Goal: Book appointment/travel/reservation

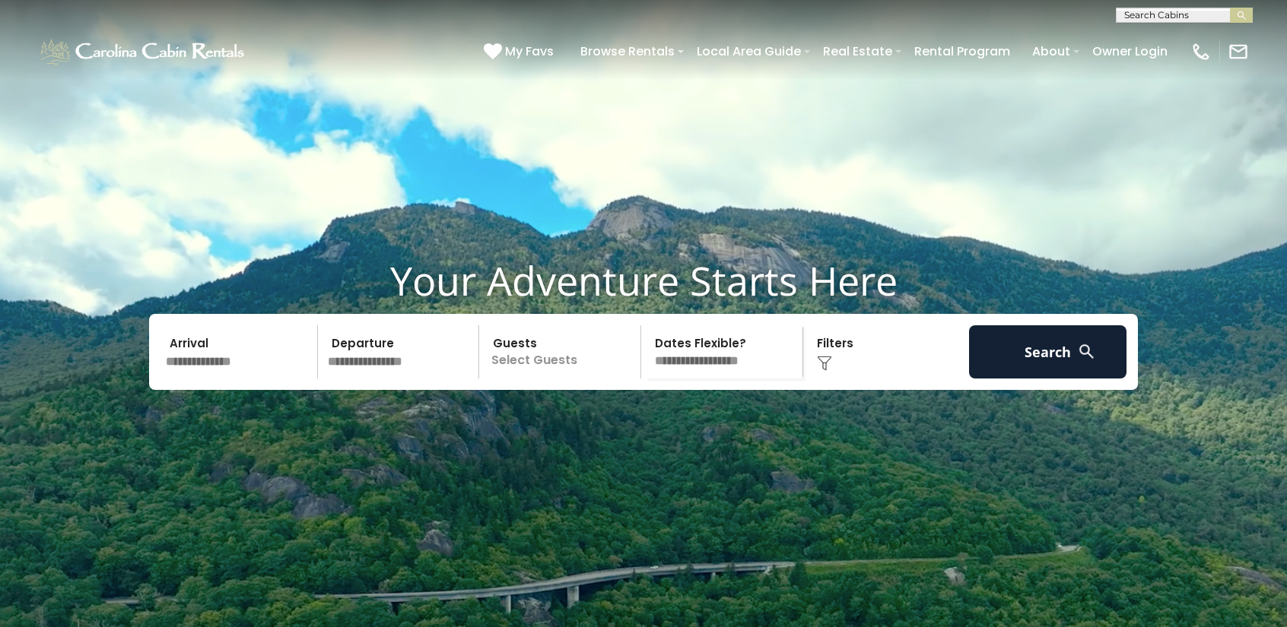
click at [240, 379] on input "text" at bounding box center [238, 351] width 157 height 53
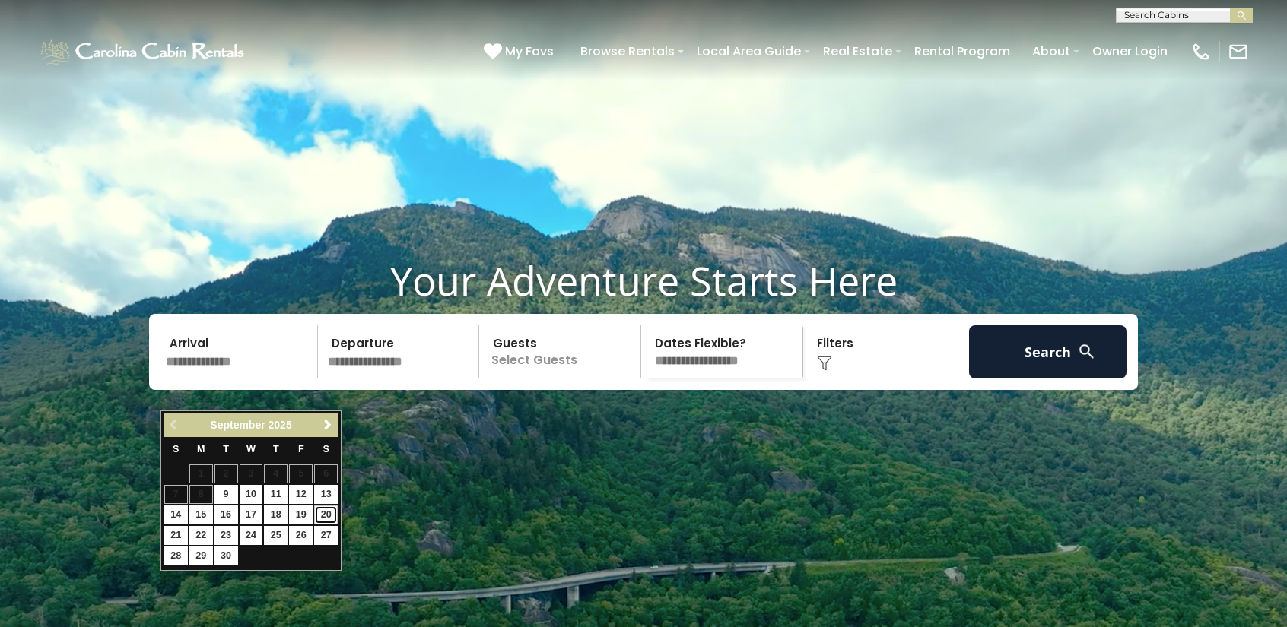
click at [332, 518] on link "20" at bounding box center [326, 515] width 24 height 19
type input "*******"
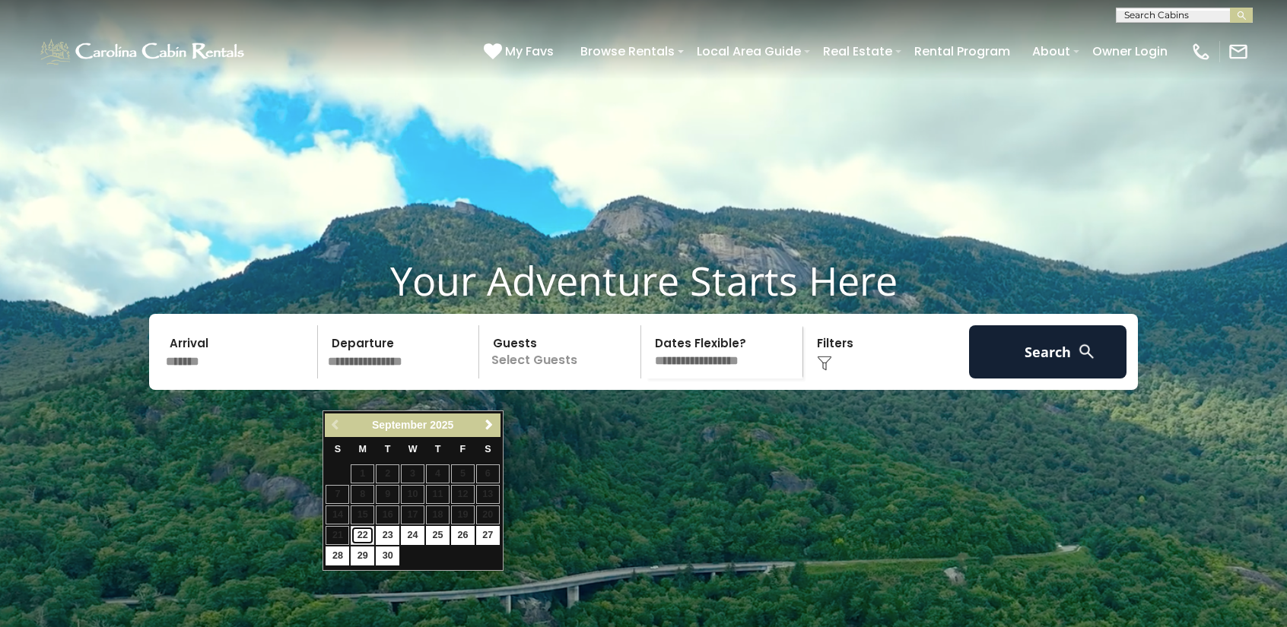
click at [360, 534] on link "22" at bounding box center [363, 535] width 24 height 19
type input "*******"
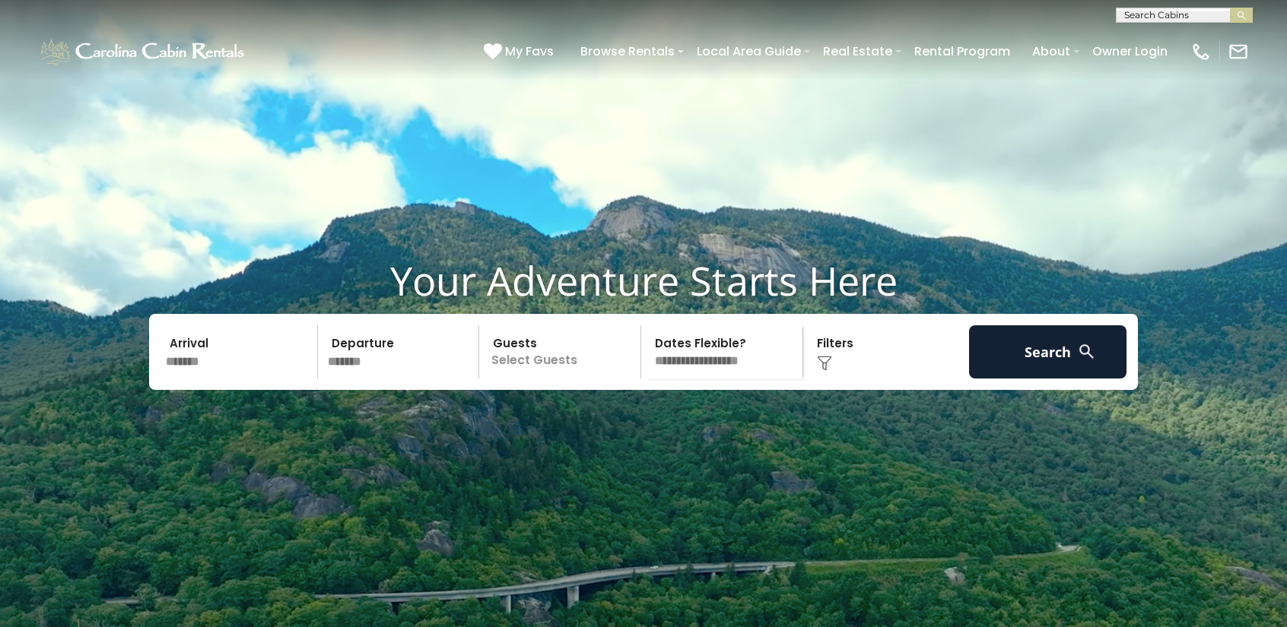
click at [589, 379] on p "Select Guests" at bounding box center [562, 351] width 157 height 53
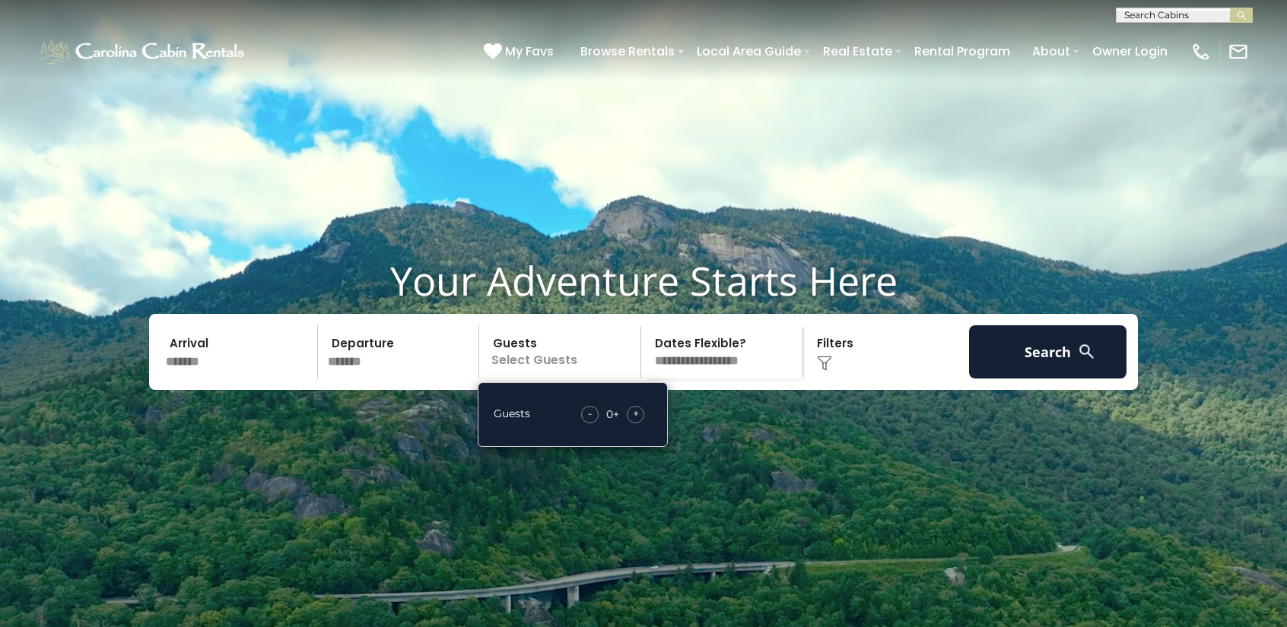
click at [637, 421] on span "+" at bounding box center [636, 413] width 6 height 15
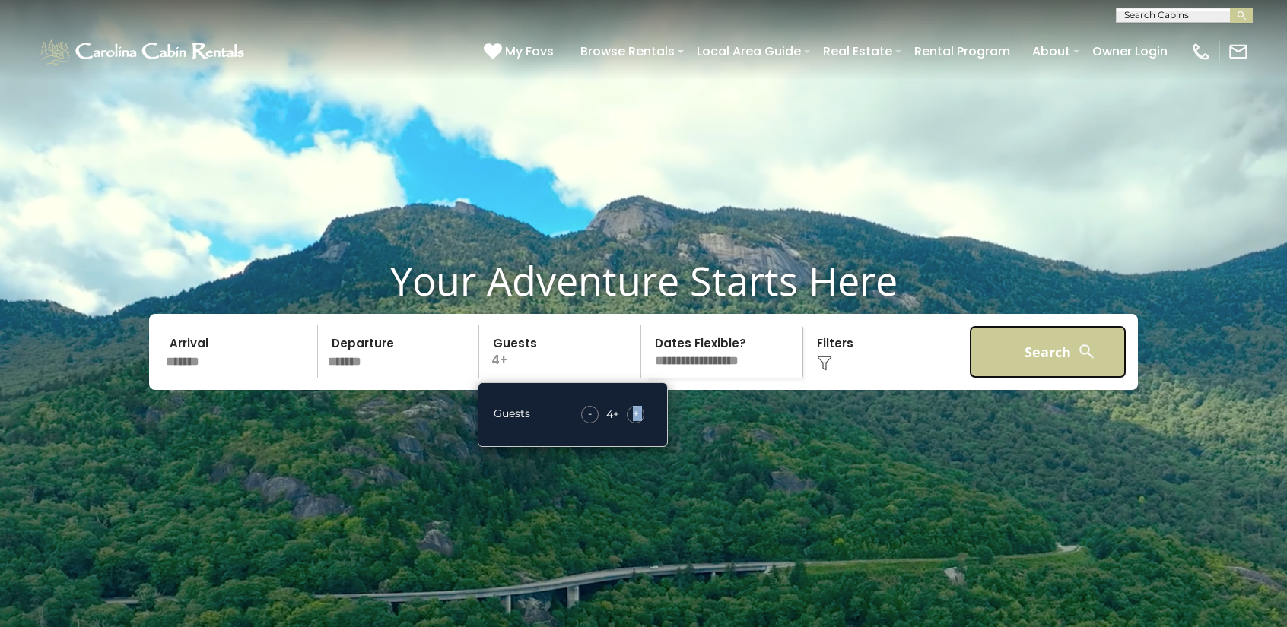
click at [1049, 379] on button "Search" at bounding box center [1047, 351] width 157 height 53
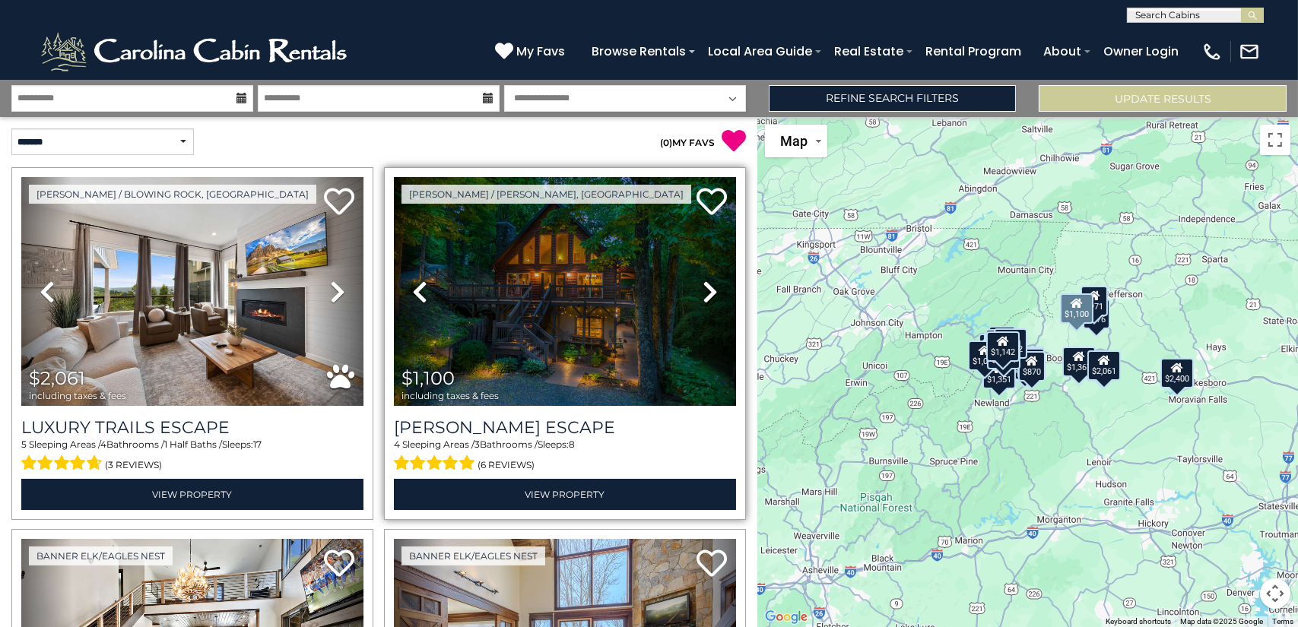
click at [703, 292] on icon at bounding box center [710, 292] width 15 height 24
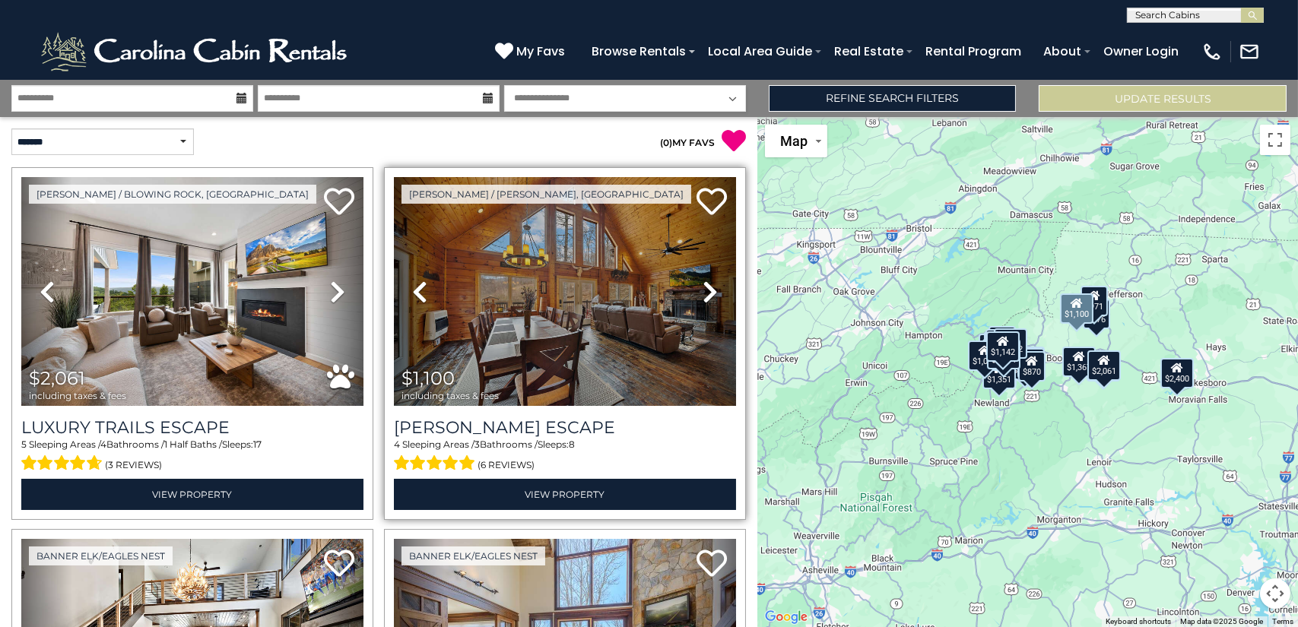
click at [703, 292] on icon at bounding box center [710, 292] width 15 height 24
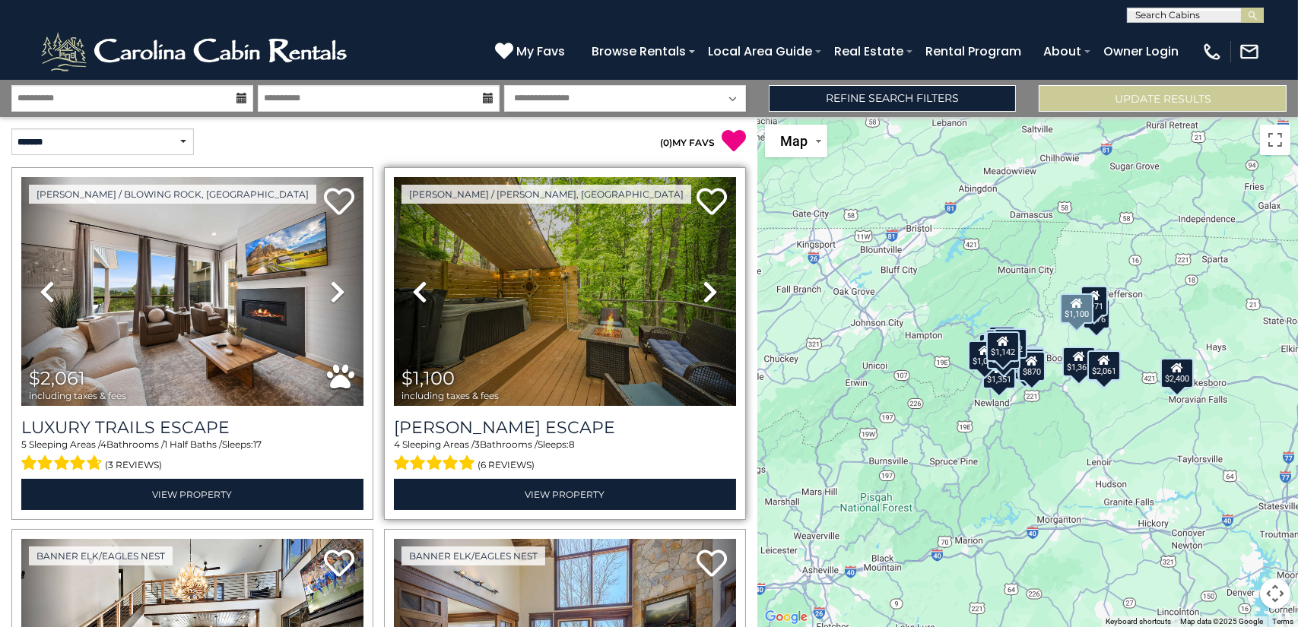
click at [703, 292] on icon at bounding box center [710, 292] width 15 height 24
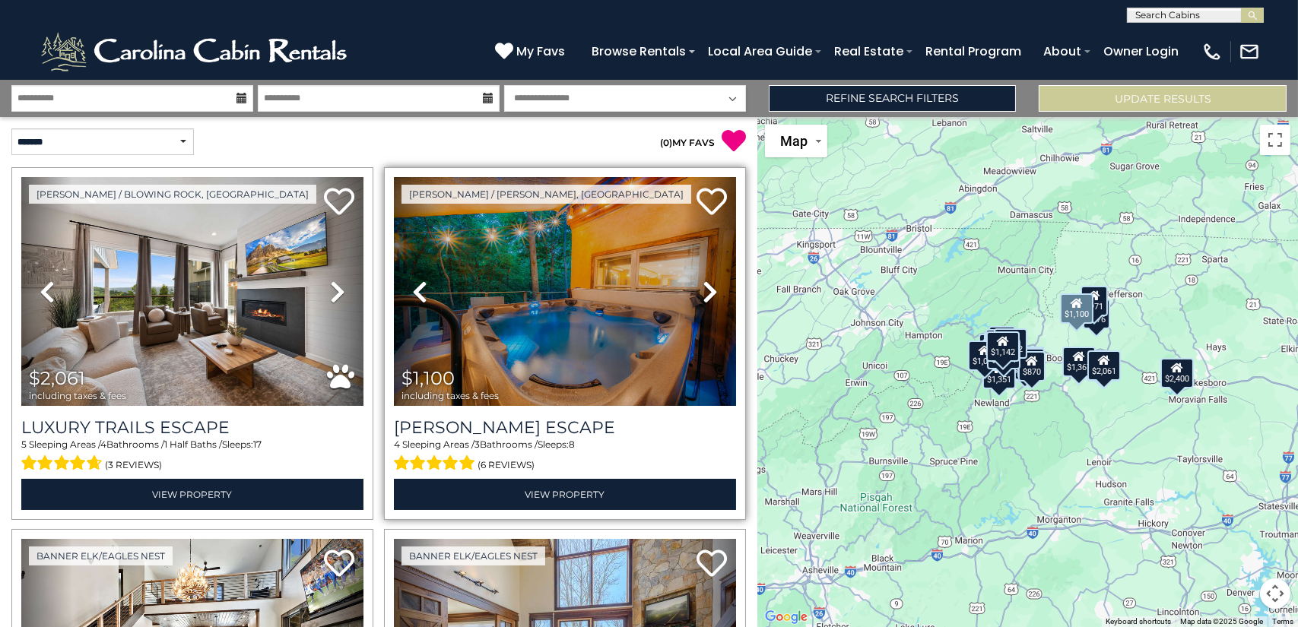
click at [703, 292] on icon at bounding box center [710, 292] width 15 height 24
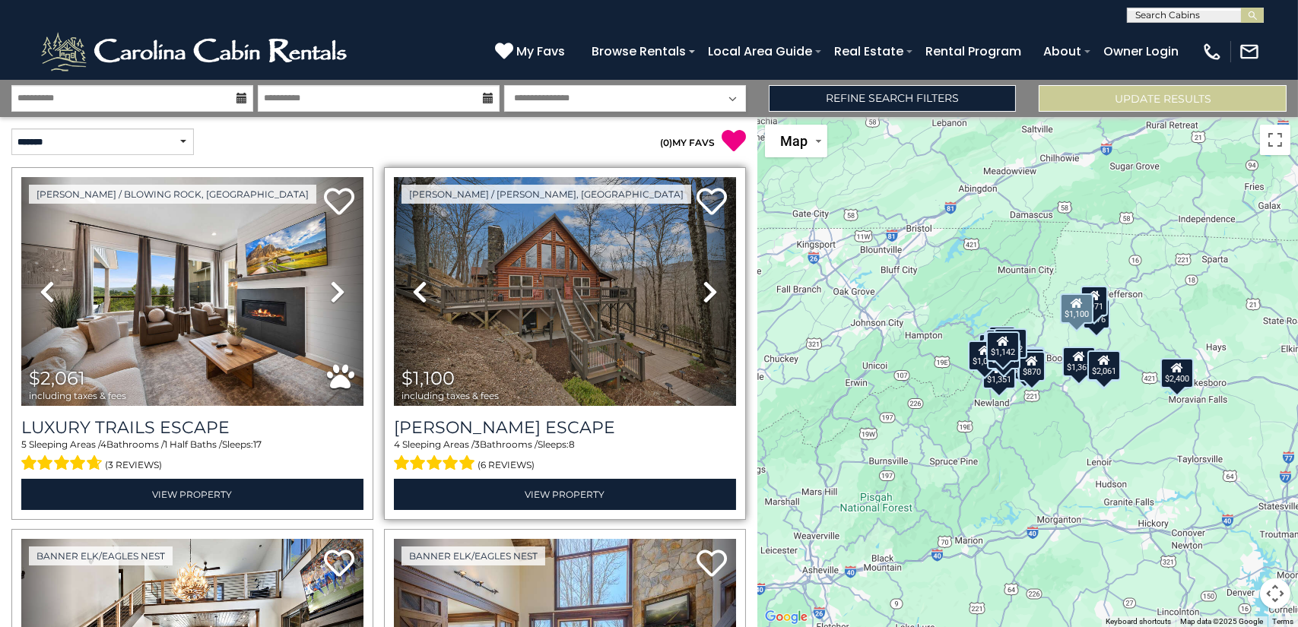
click at [703, 292] on icon at bounding box center [710, 292] width 15 height 24
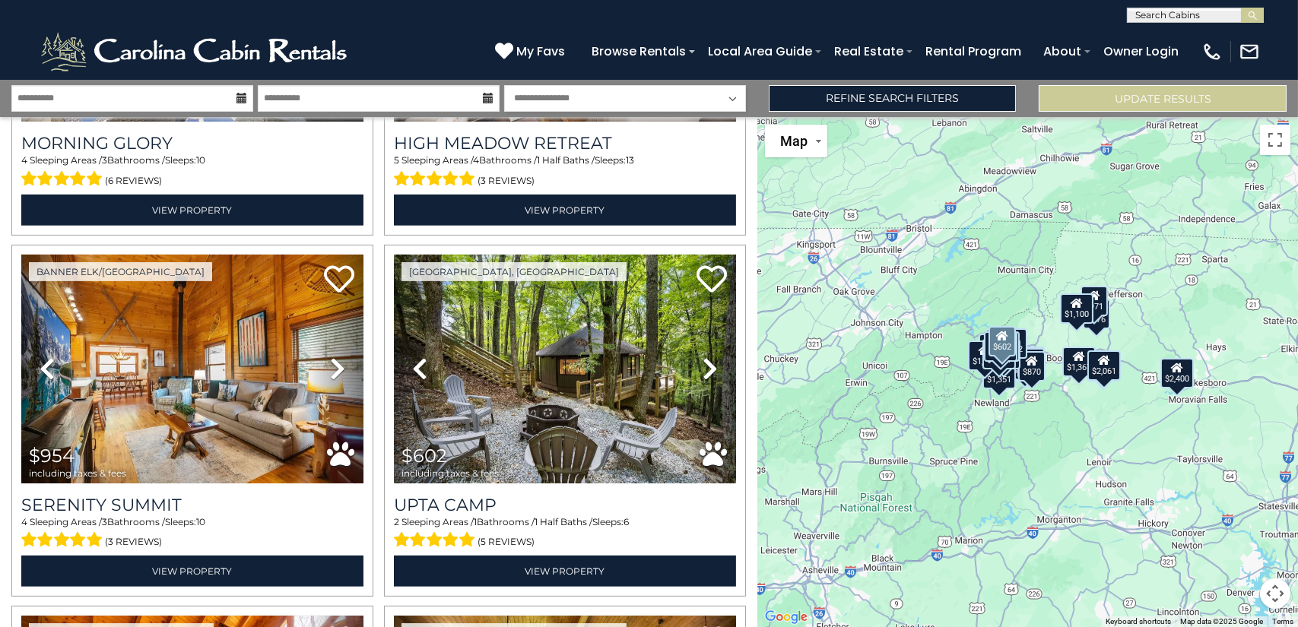
scroll to position [1369, 0]
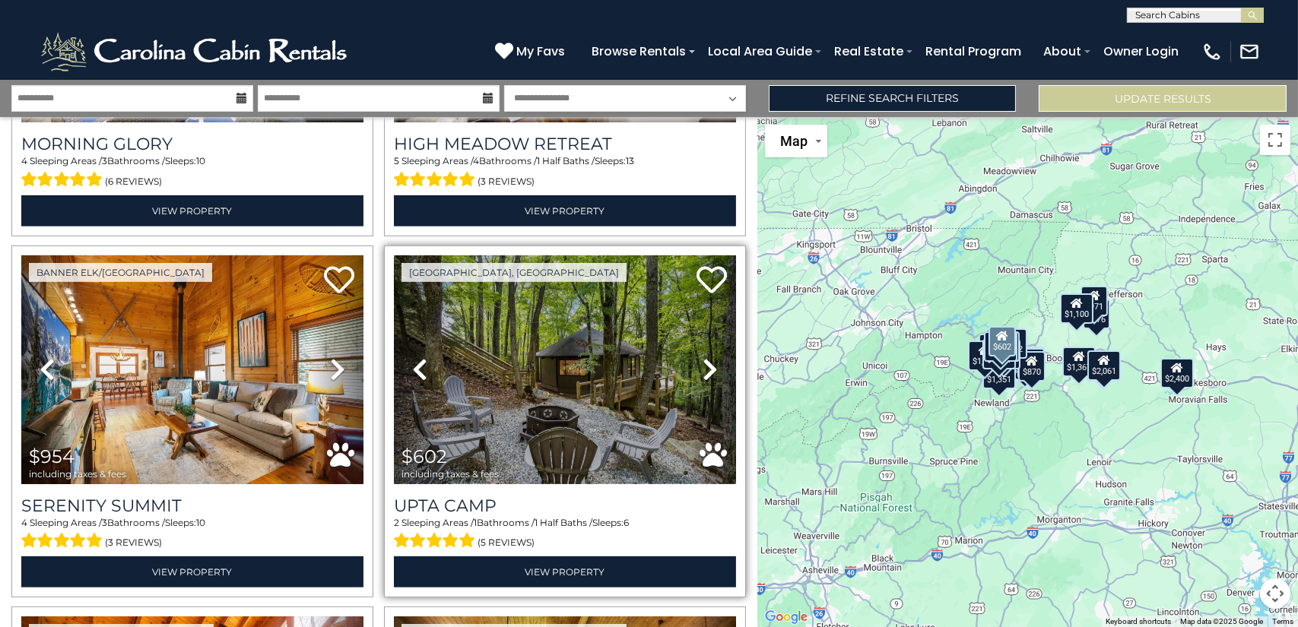
click at [703, 357] on icon at bounding box center [710, 369] width 15 height 24
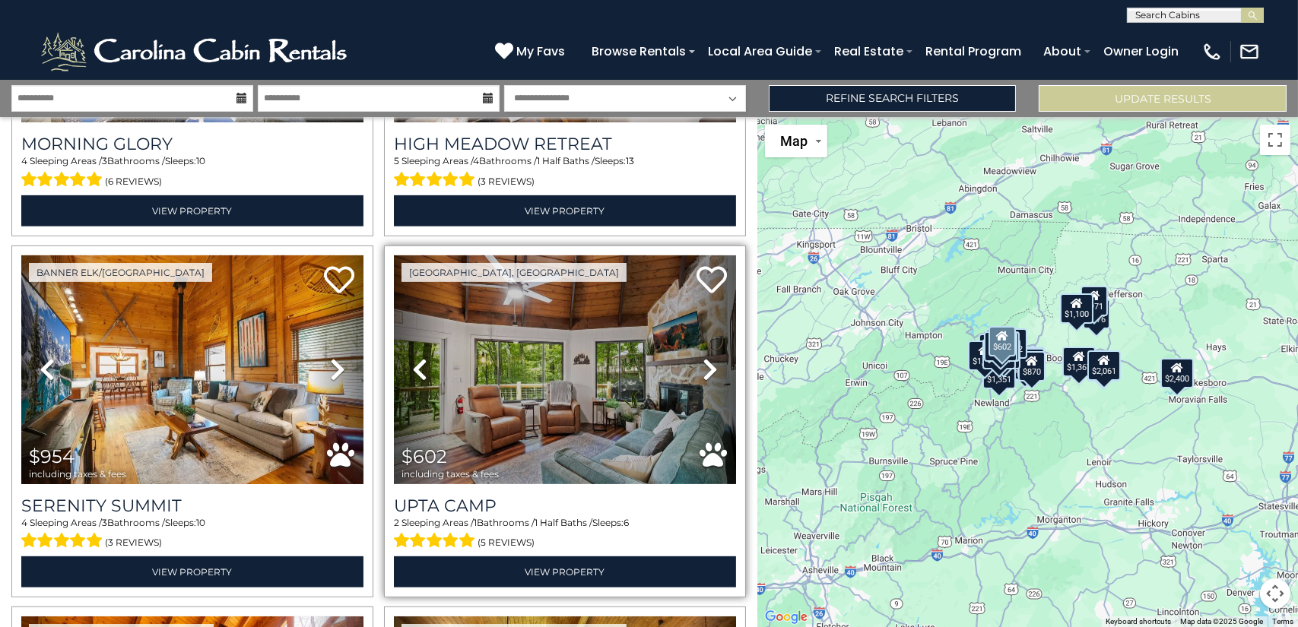
click at [703, 357] on icon at bounding box center [710, 369] width 15 height 24
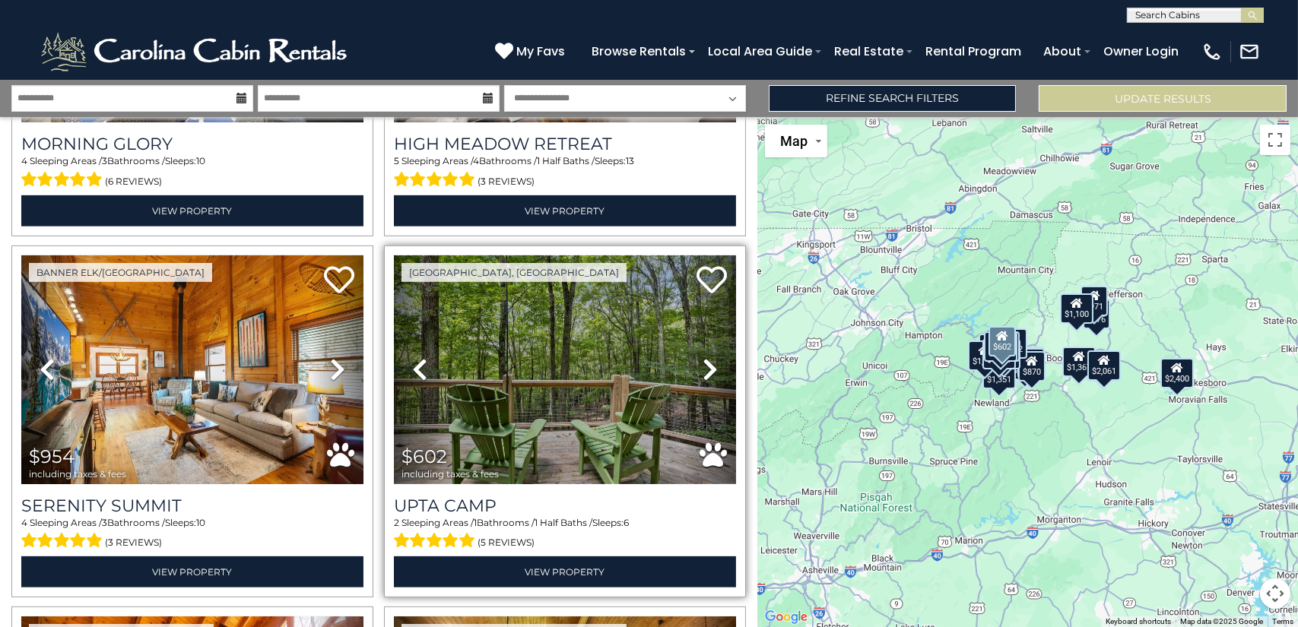
click at [703, 357] on icon at bounding box center [710, 369] width 15 height 24
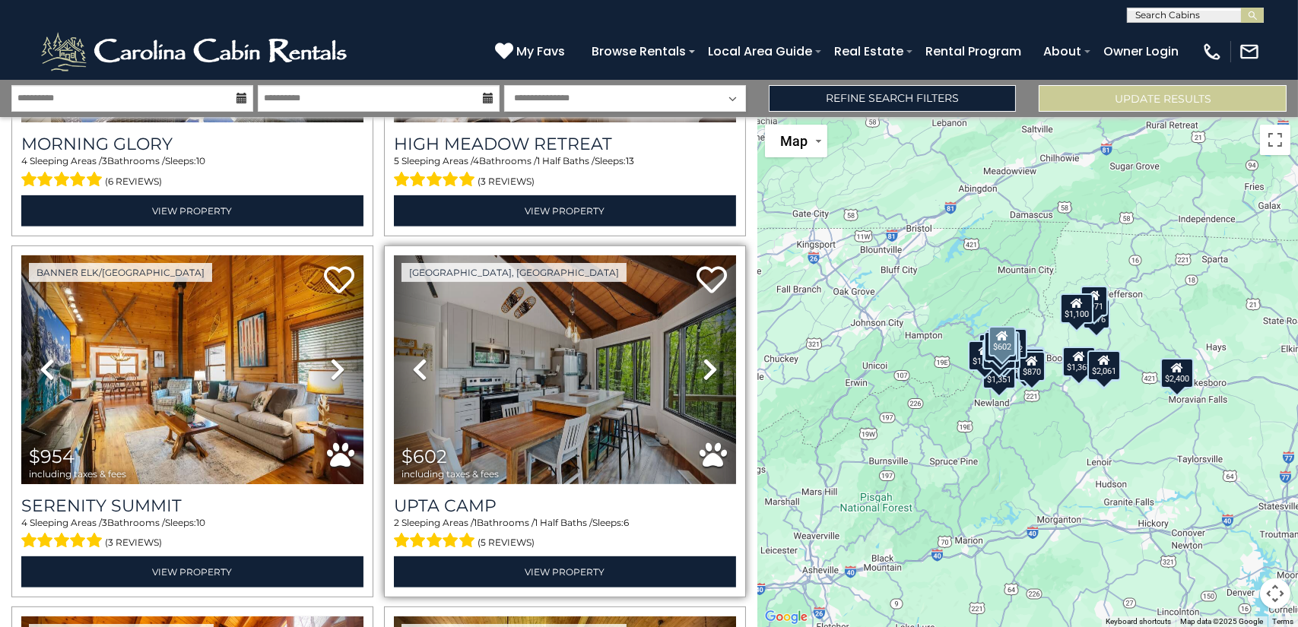
click at [703, 357] on icon at bounding box center [710, 369] width 15 height 24
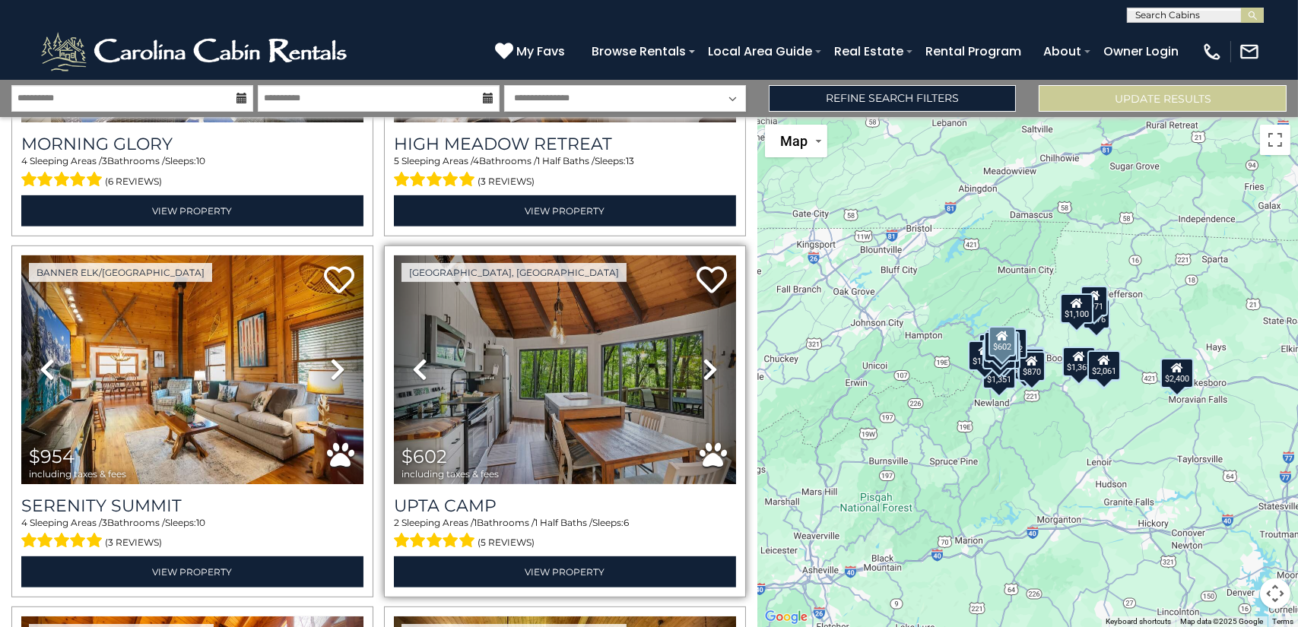
click at [703, 357] on icon at bounding box center [710, 369] width 15 height 24
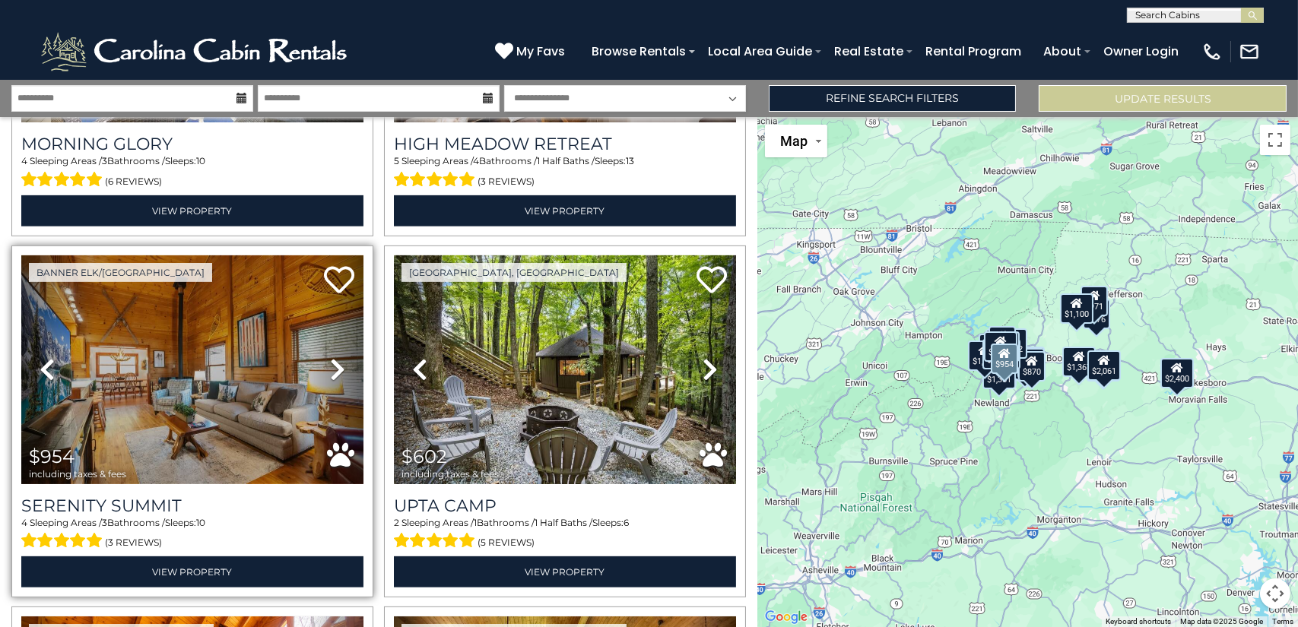
click at [341, 357] on icon at bounding box center [337, 369] width 15 height 24
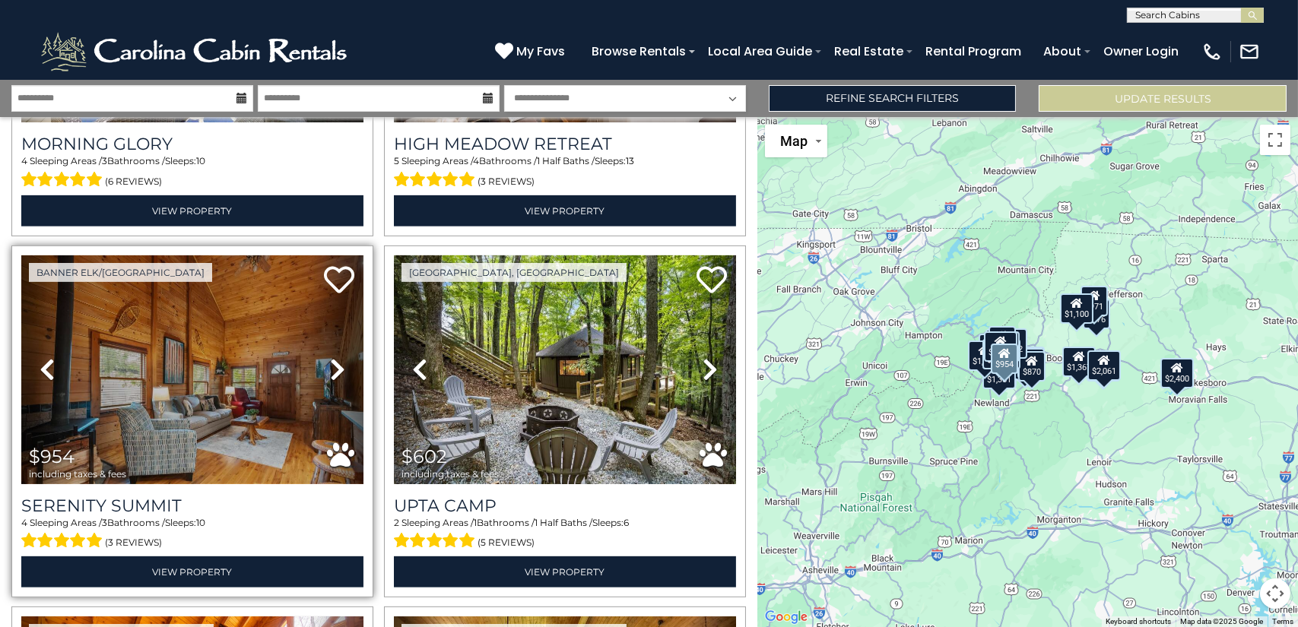
click at [338, 357] on icon at bounding box center [337, 369] width 15 height 24
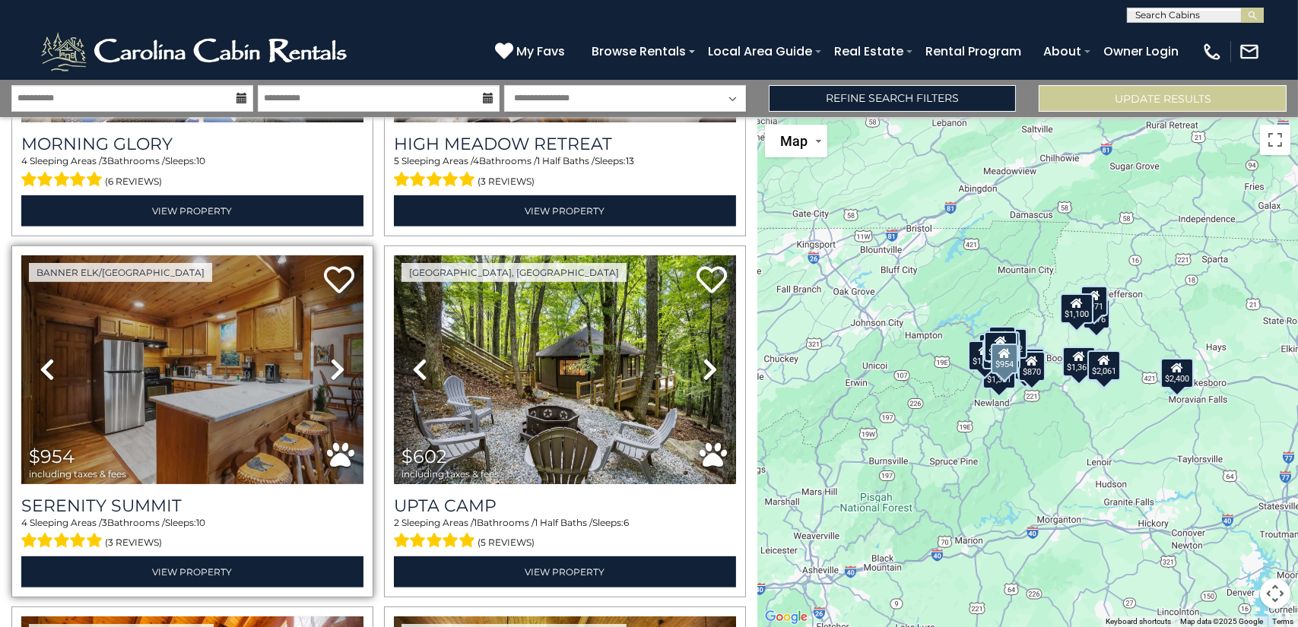
click at [338, 357] on icon at bounding box center [337, 369] width 15 height 24
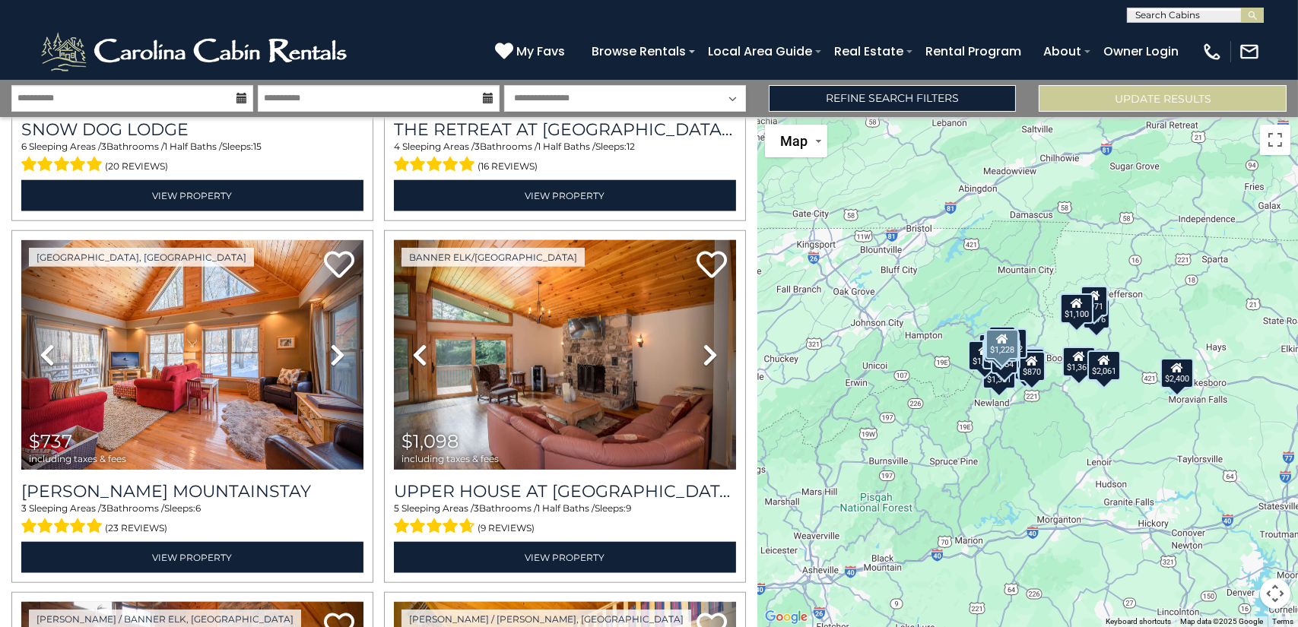
scroll to position [3193, 0]
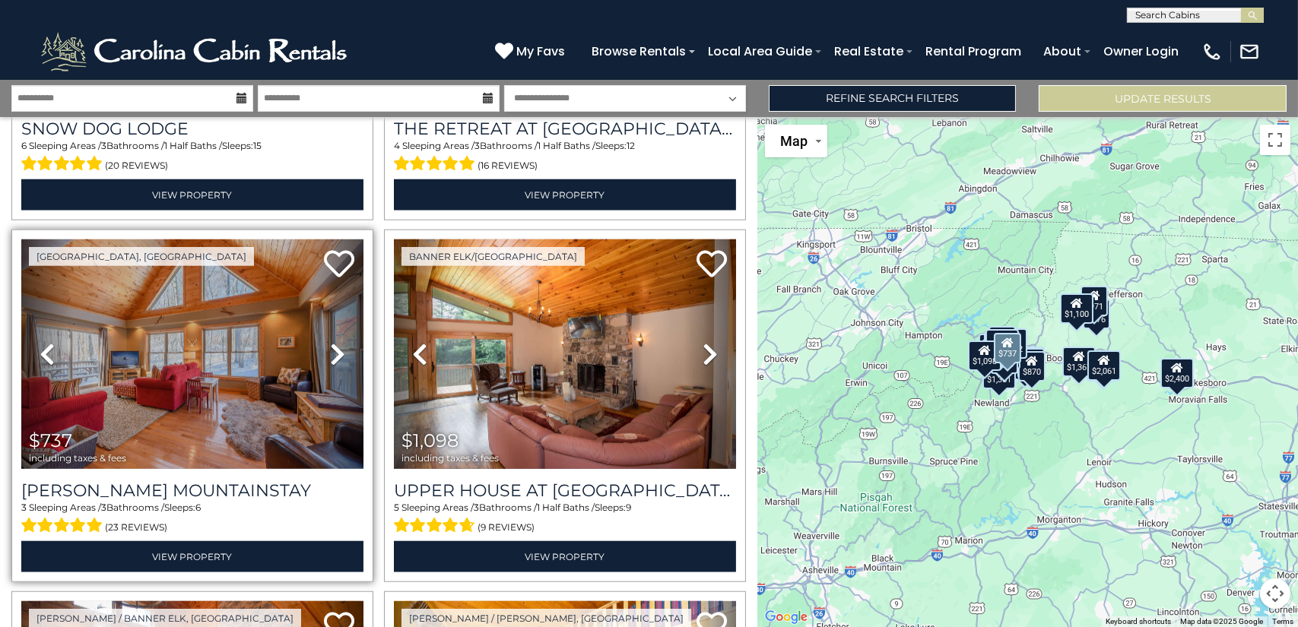
click at [335, 342] on icon at bounding box center [337, 354] width 15 height 24
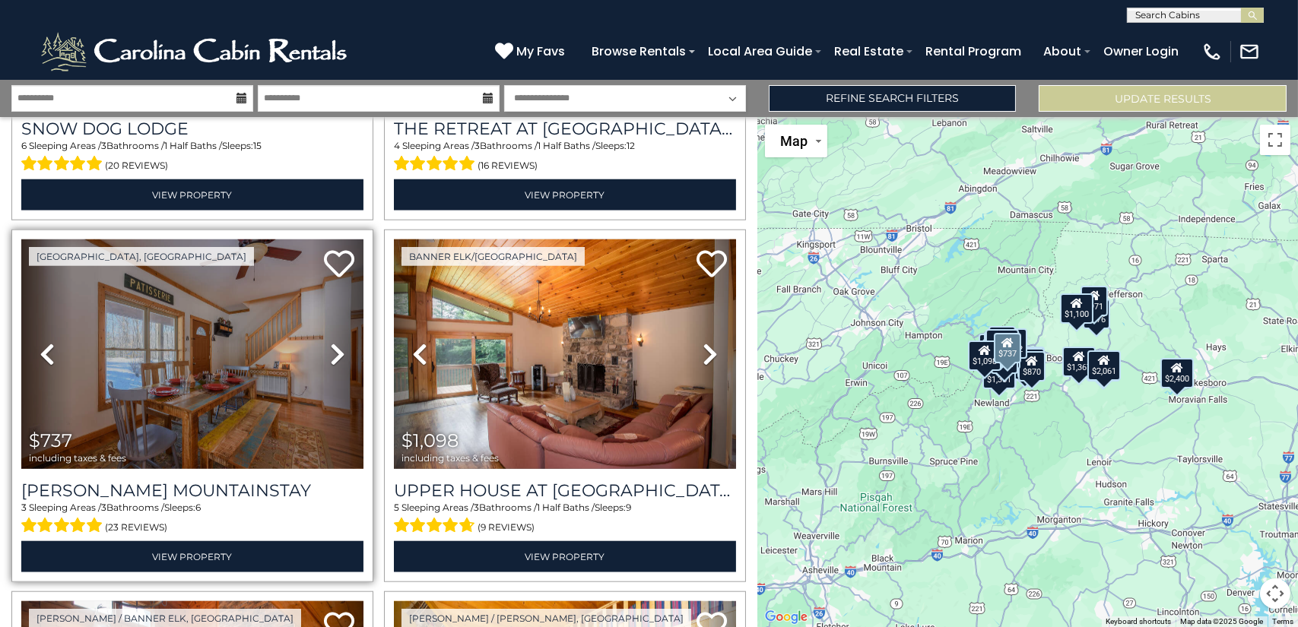
click at [335, 342] on icon at bounding box center [337, 354] width 15 height 24
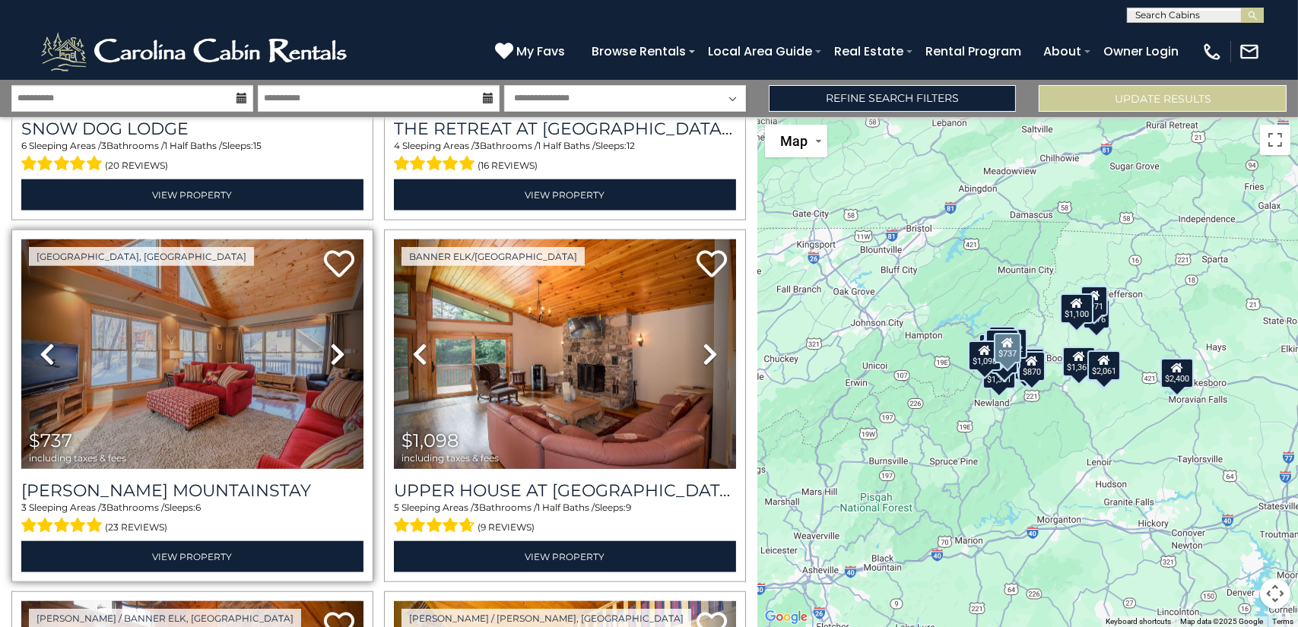
click at [335, 342] on icon at bounding box center [337, 354] width 15 height 24
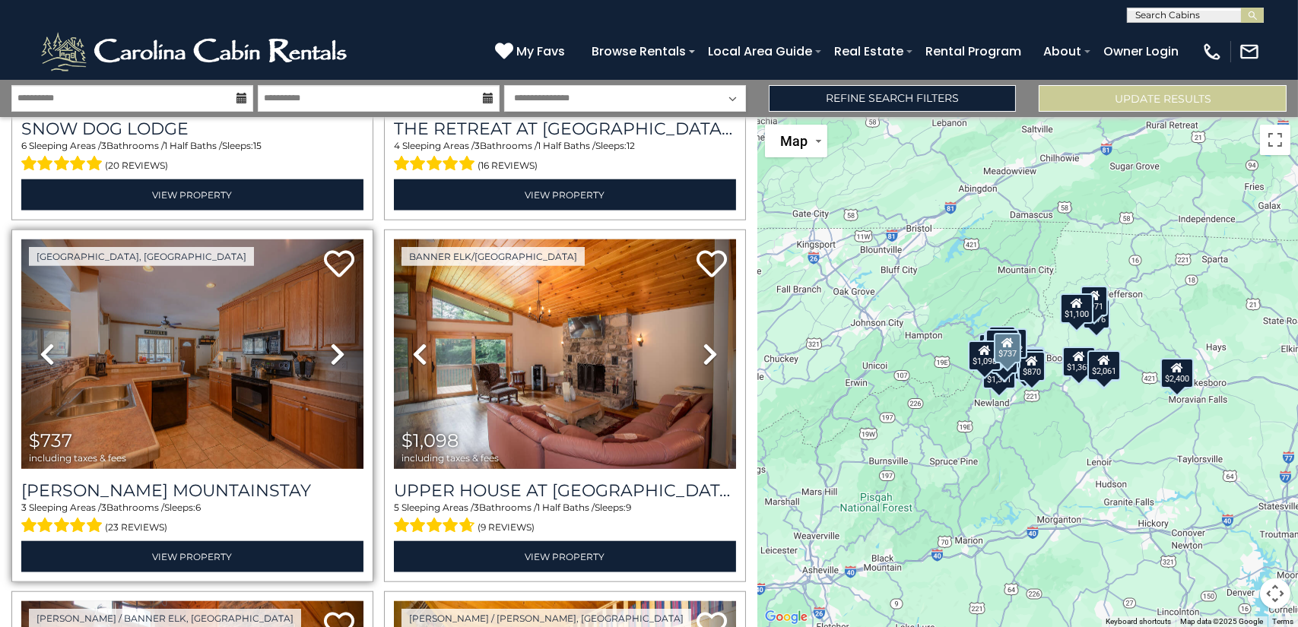
click at [335, 342] on icon at bounding box center [337, 354] width 15 height 24
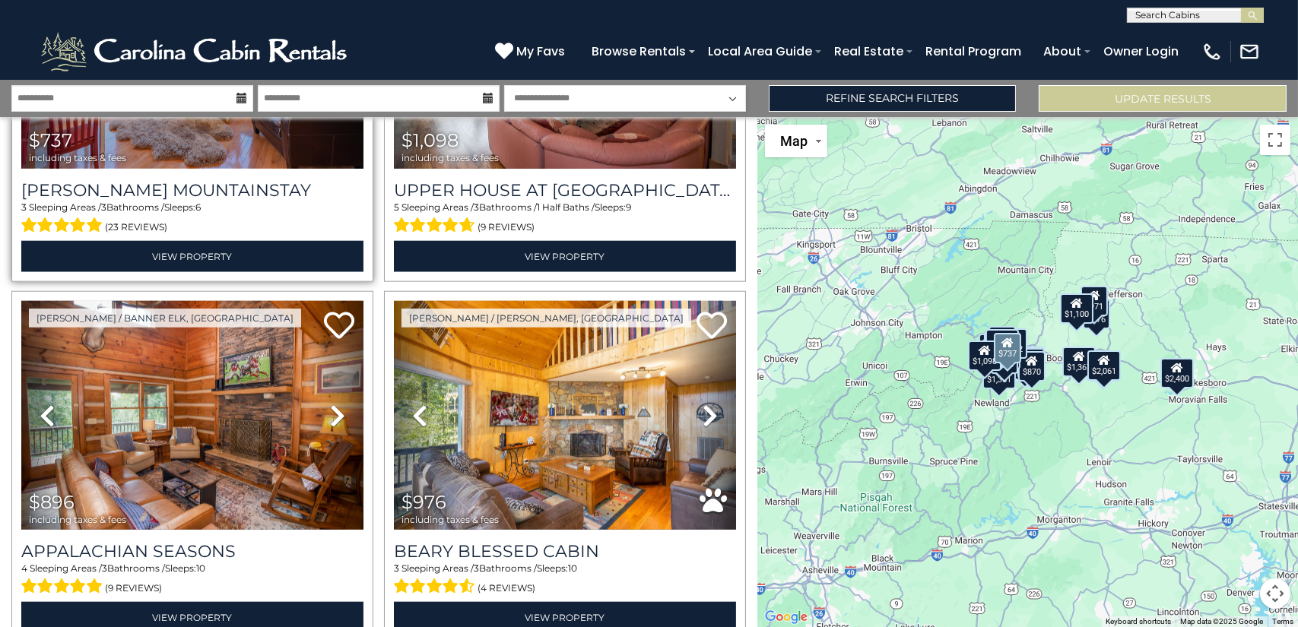
scroll to position [3497, 0]
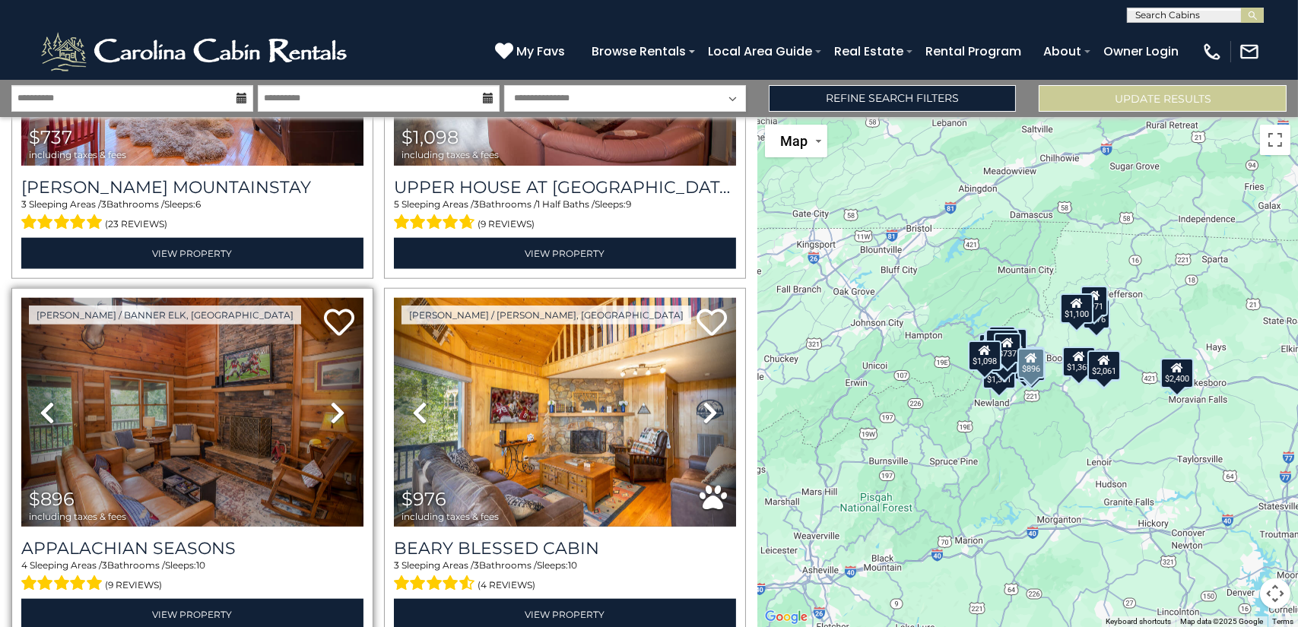
click at [337, 401] on icon at bounding box center [337, 413] width 15 height 24
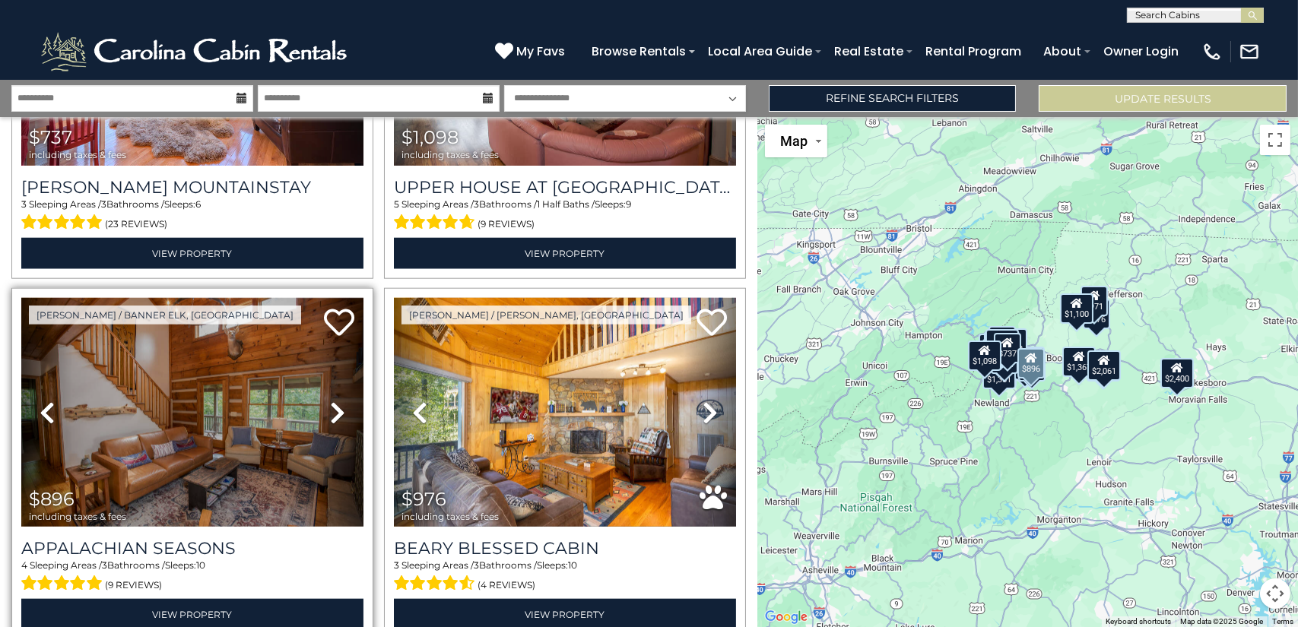
click at [337, 401] on icon at bounding box center [337, 413] width 15 height 24
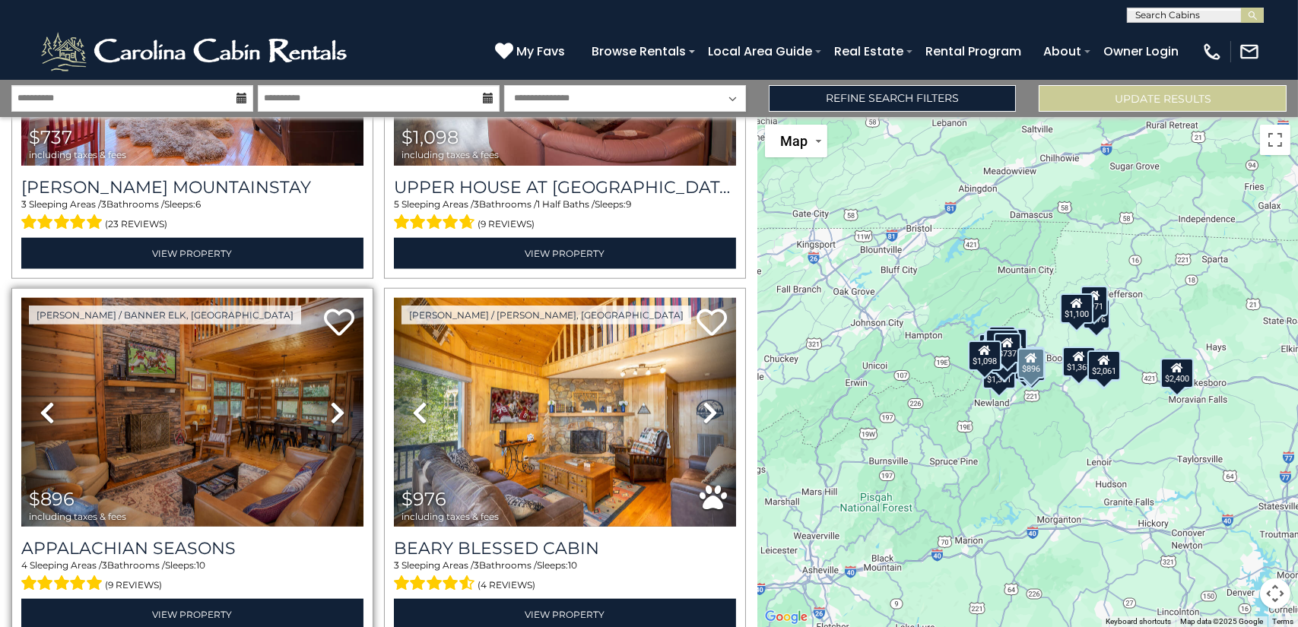
click at [337, 401] on icon at bounding box center [337, 413] width 15 height 24
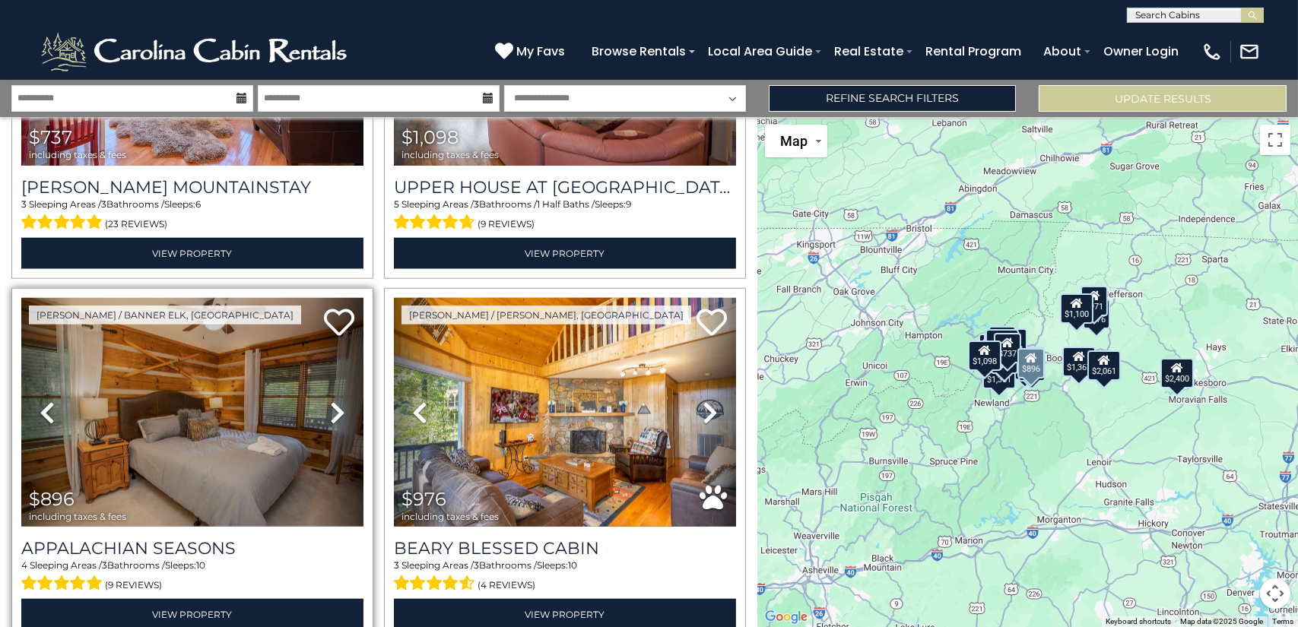
click at [337, 401] on icon at bounding box center [337, 413] width 15 height 24
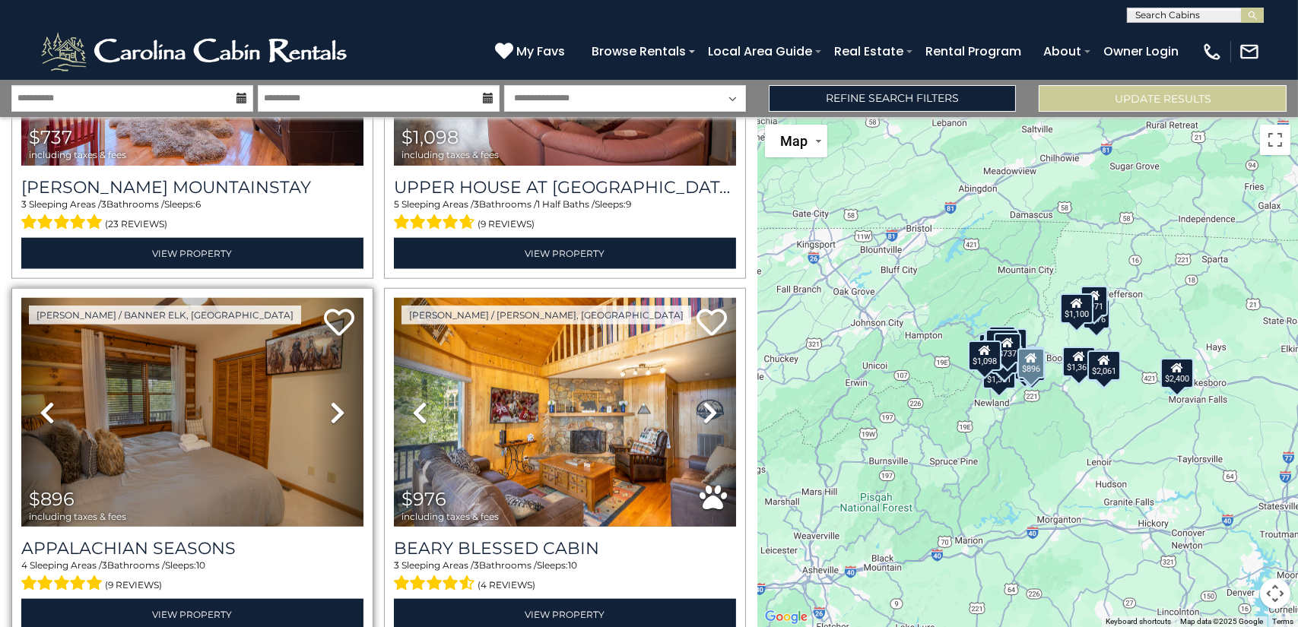
click at [337, 401] on icon at bounding box center [337, 413] width 15 height 24
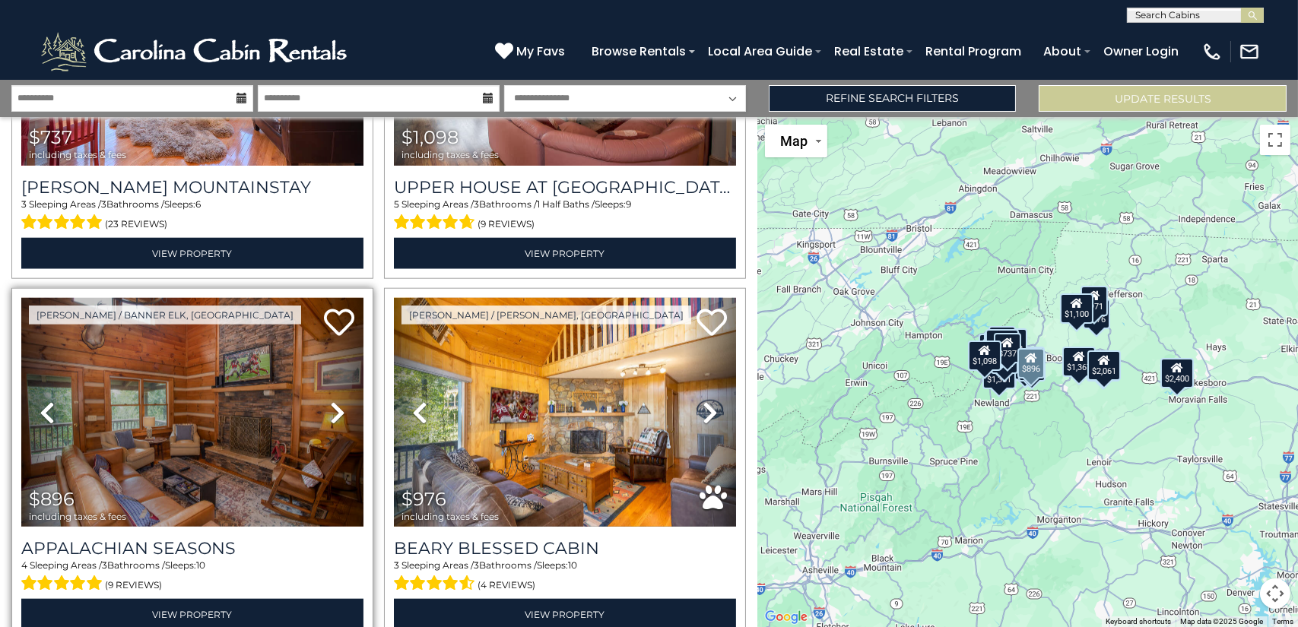
click at [337, 401] on icon at bounding box center [337, 413] width 15 height 24
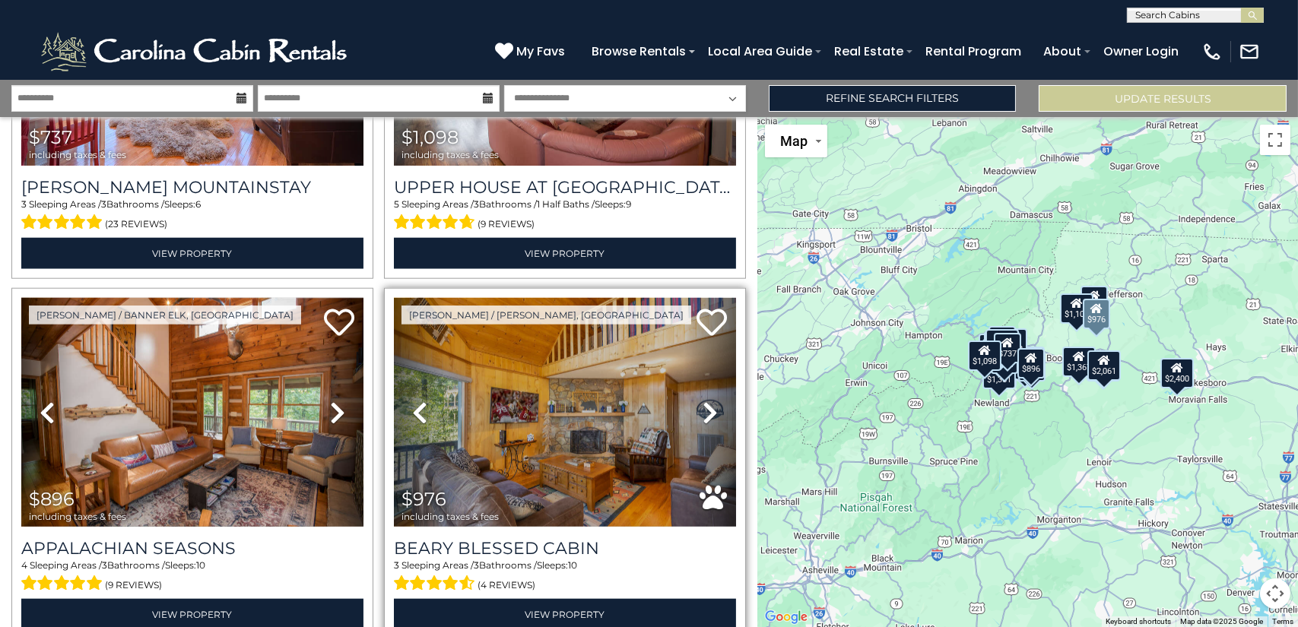
click at [703, 401] on icon at bounding box center [710, 413] width 15 height 24
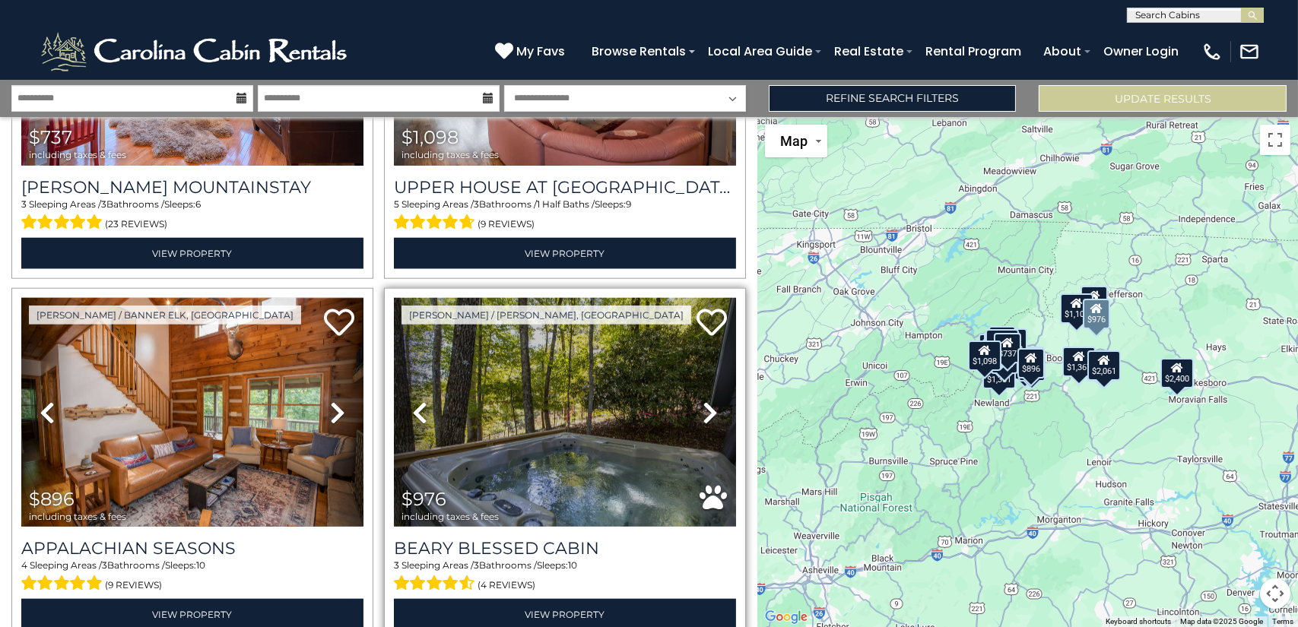
click at [703, 401] on icon at bounding box center [710, 413] width 15 height 24
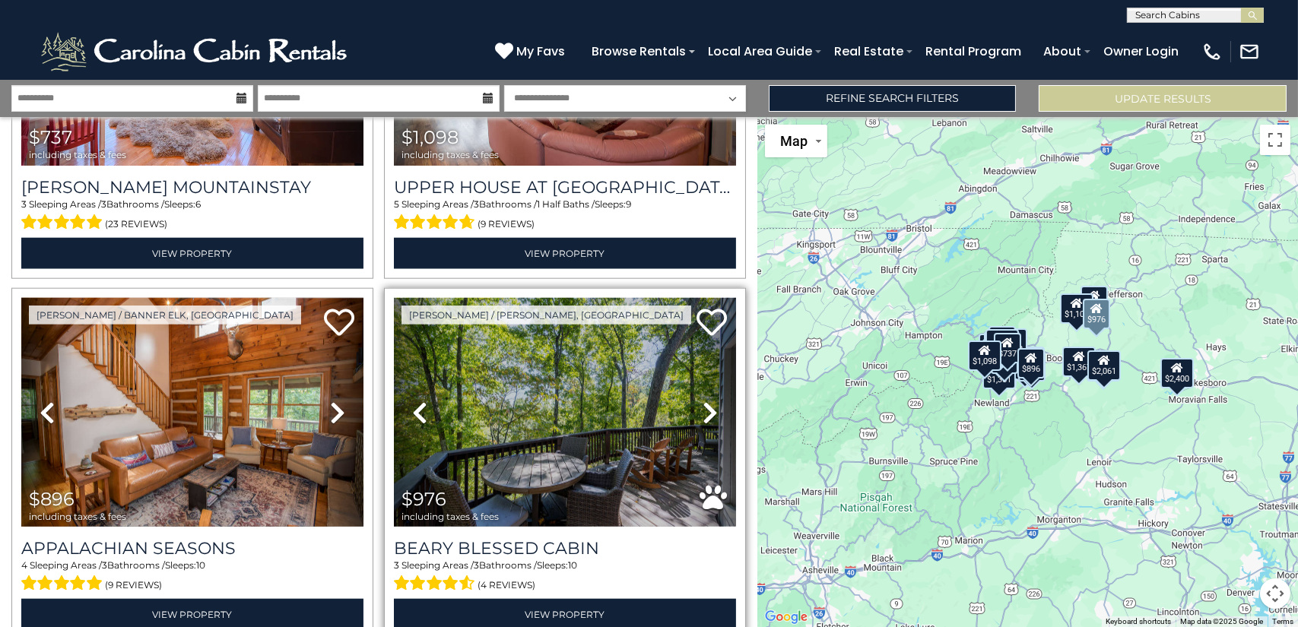
click at [703, 401] on icon at bounding box center [710, 413] width 15 height 24
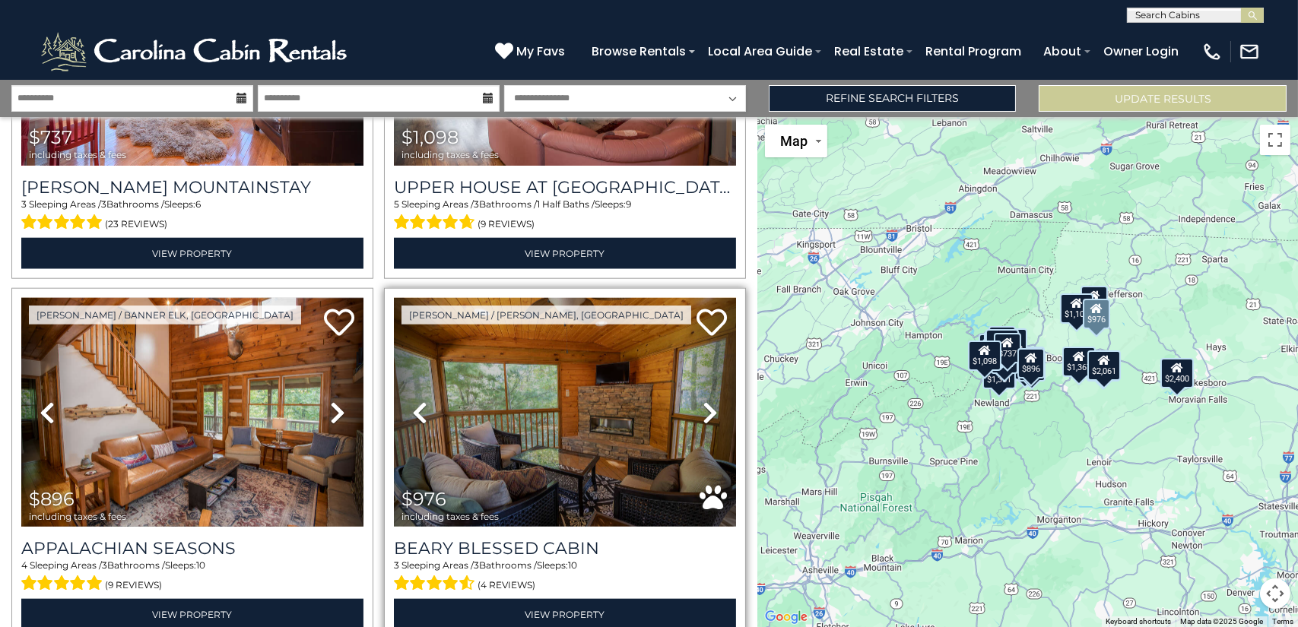
click at [703, 401] on icon at bounding box center [710, 413] width 15 height 24
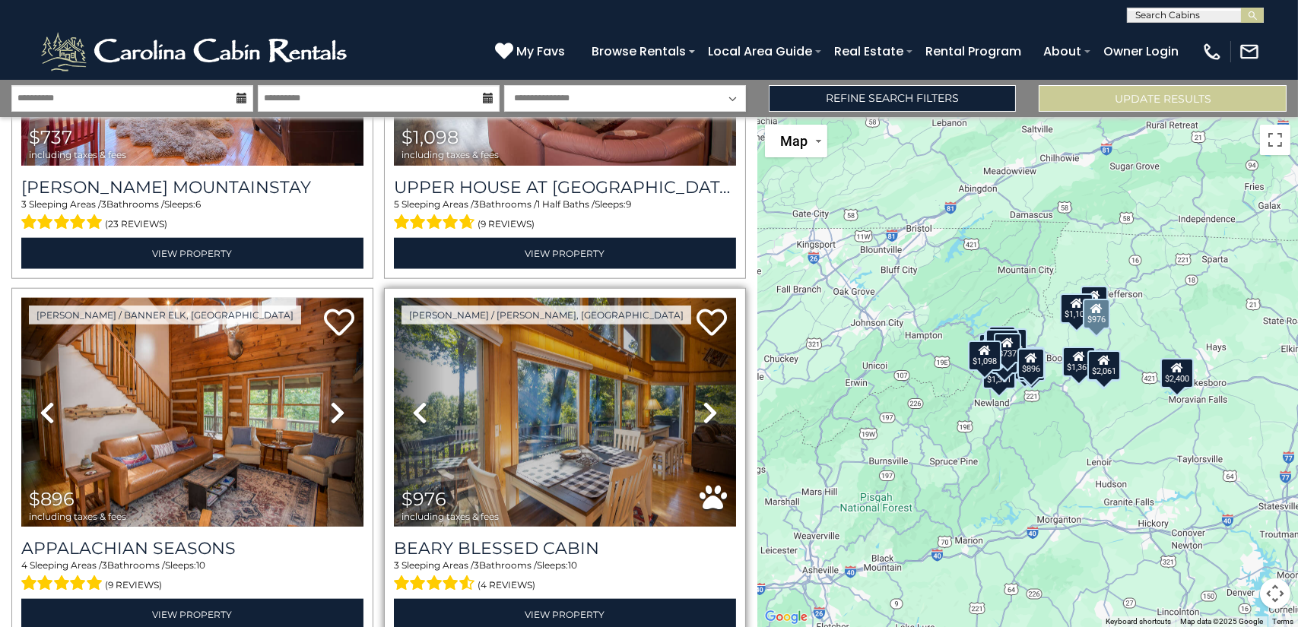
click at [703, 401] on icon at bounding box center [710, 413] width 15 height 24
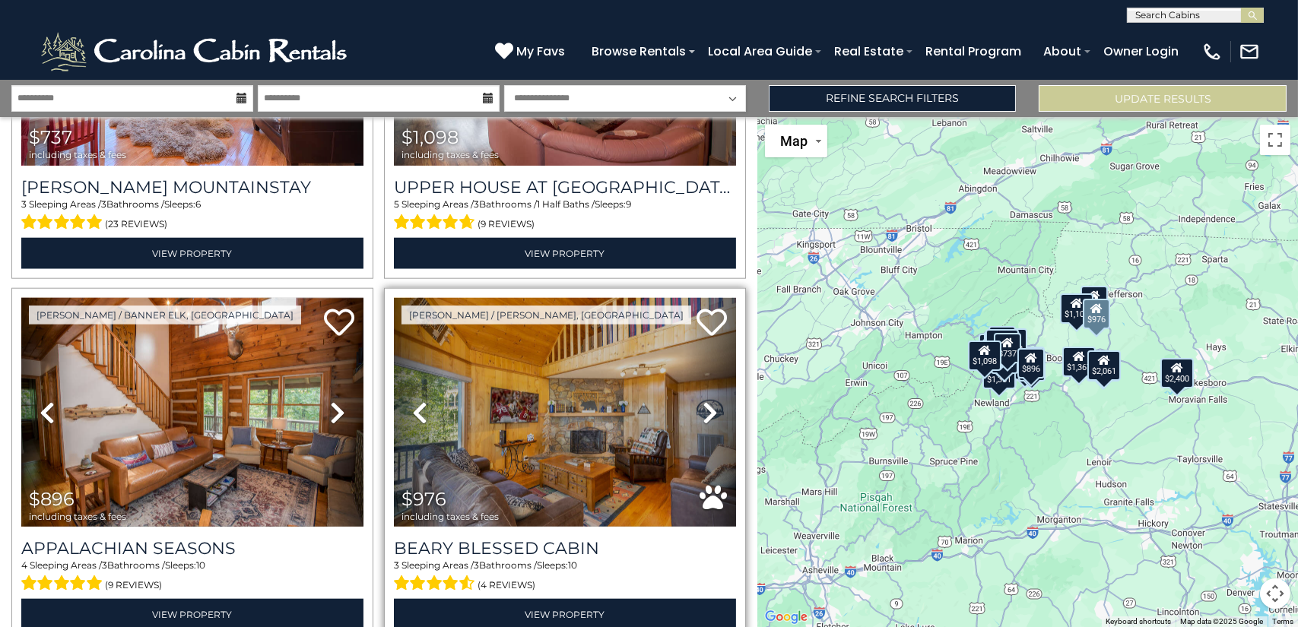
click at [703, 401] on icon at bounding box center [710, 413] width 15 height 24
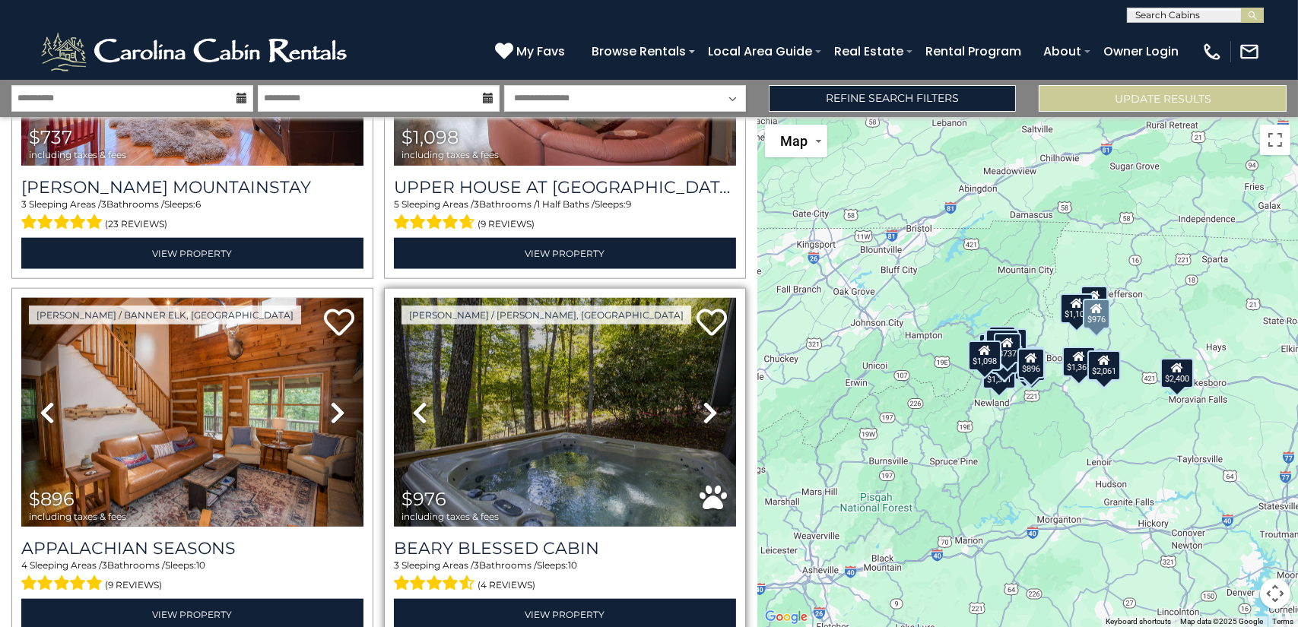
click at [703, 401] on icon at bounding box center [710, 413] width 15 height 24
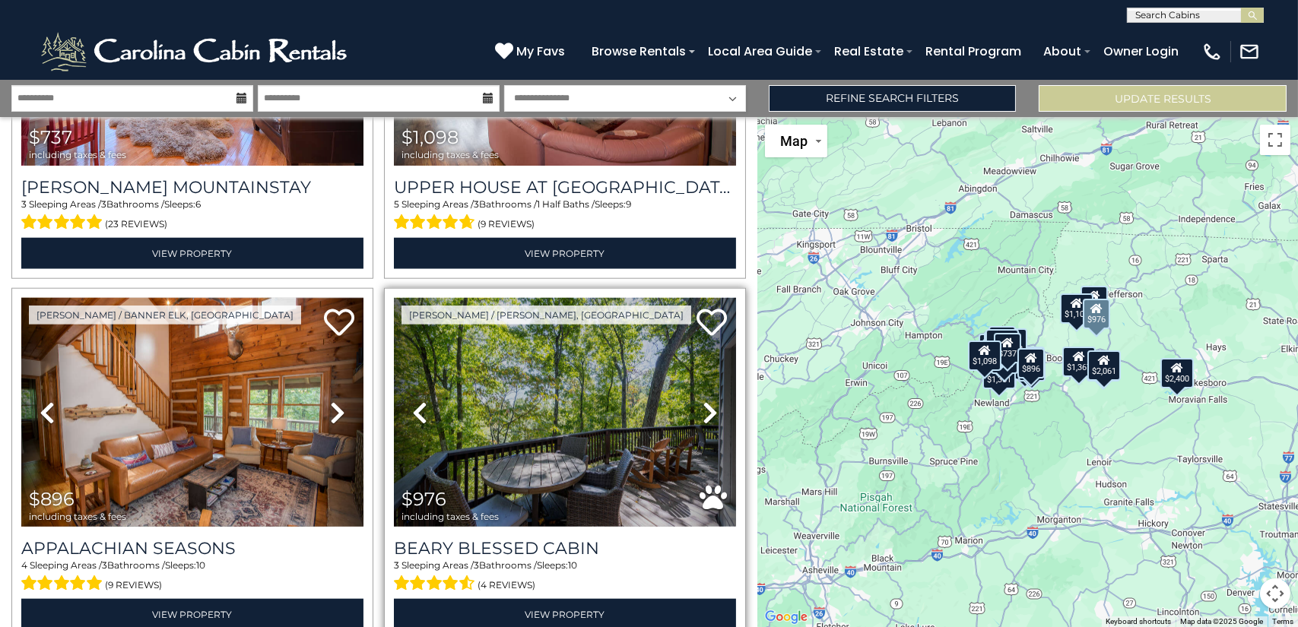
click at [703, 401] on icon at bounding box center [710, 413] width 15 height 24
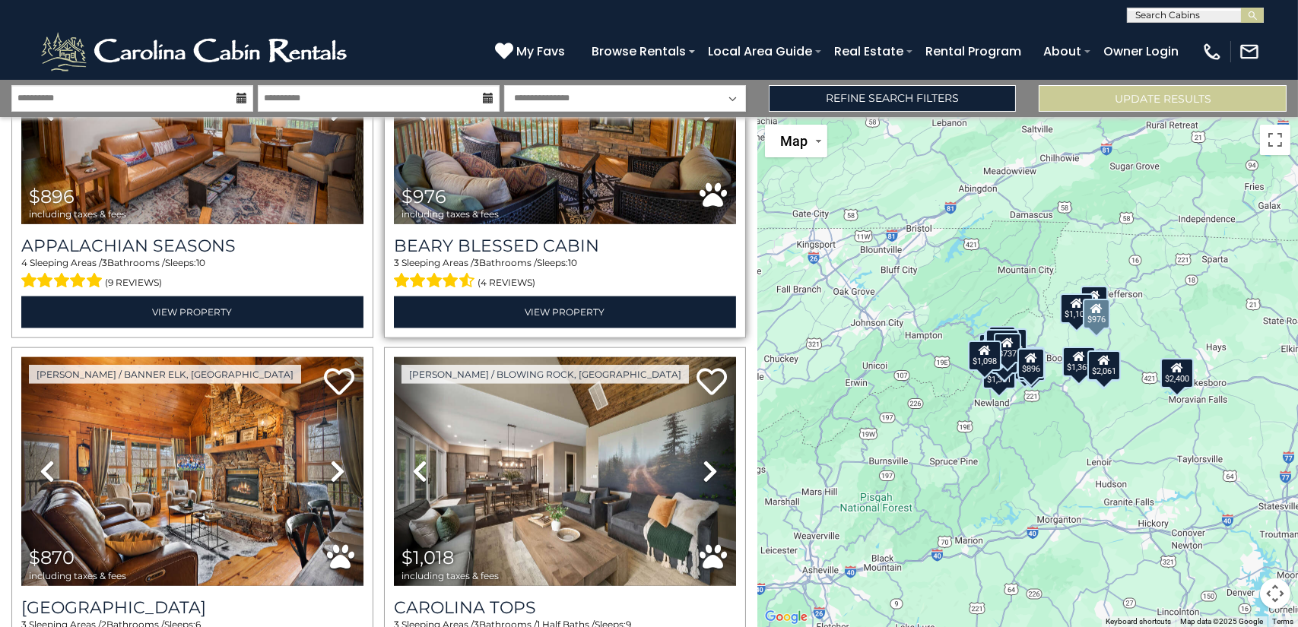
scroll to position [3801, 0]
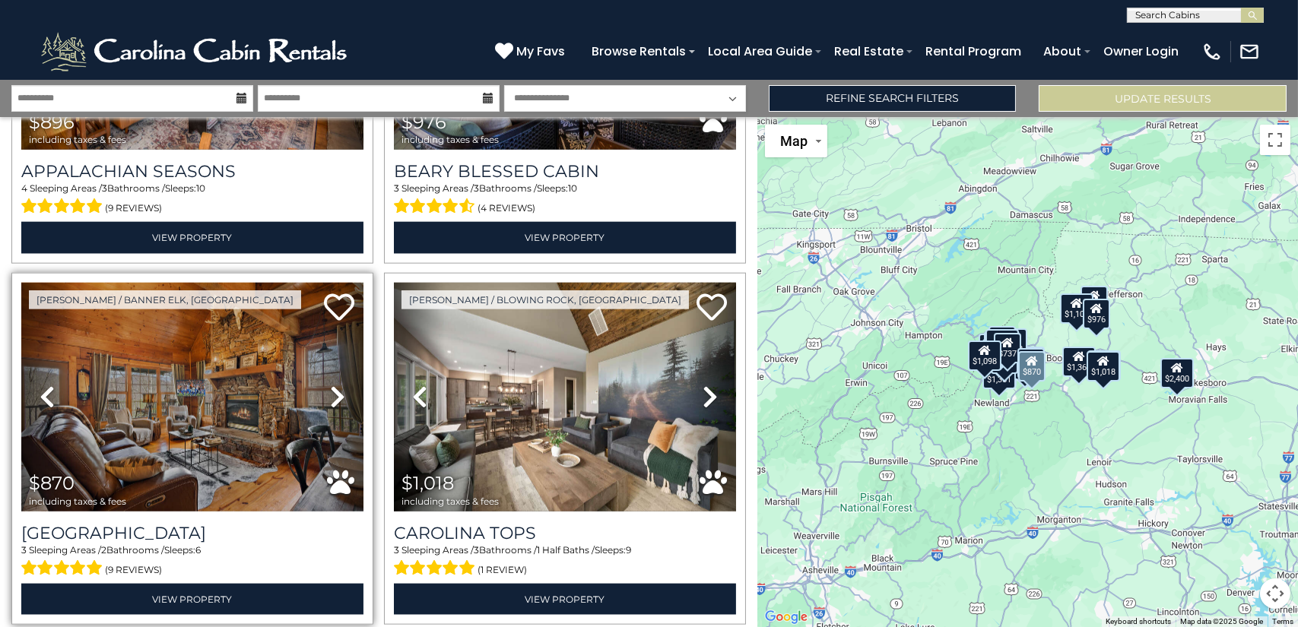
click at [313, 366] on link "Next" at bounding box center [337, 397] width 51 height 229
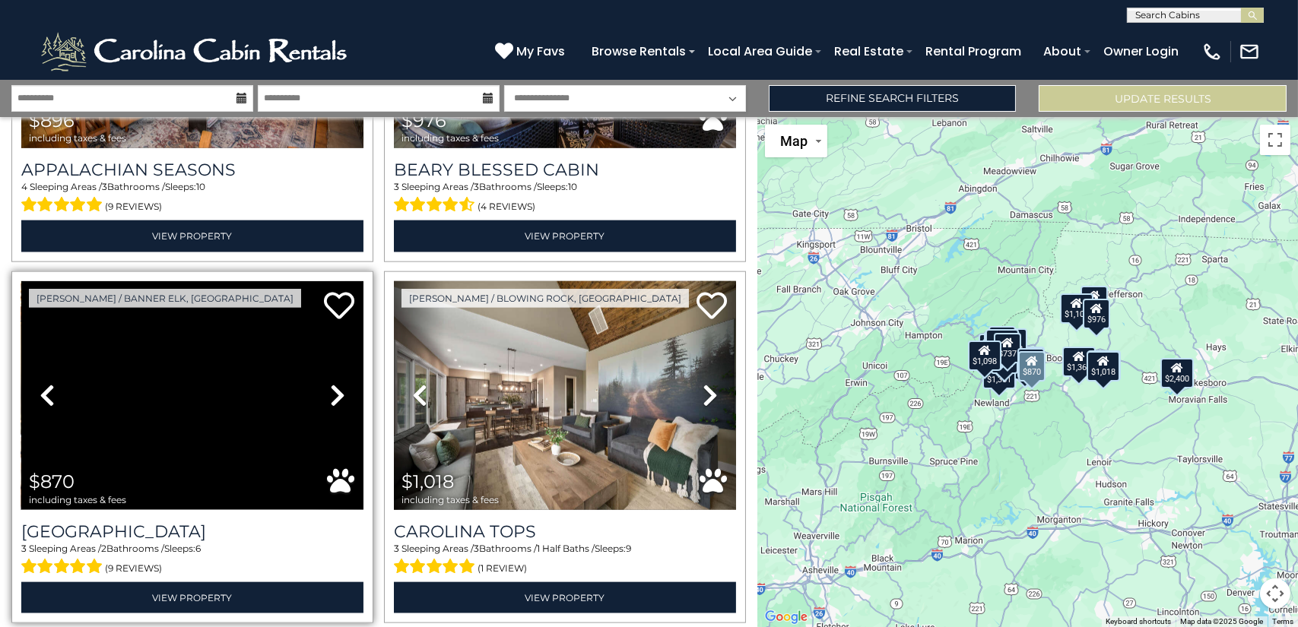
scroll to position [3876, 0]
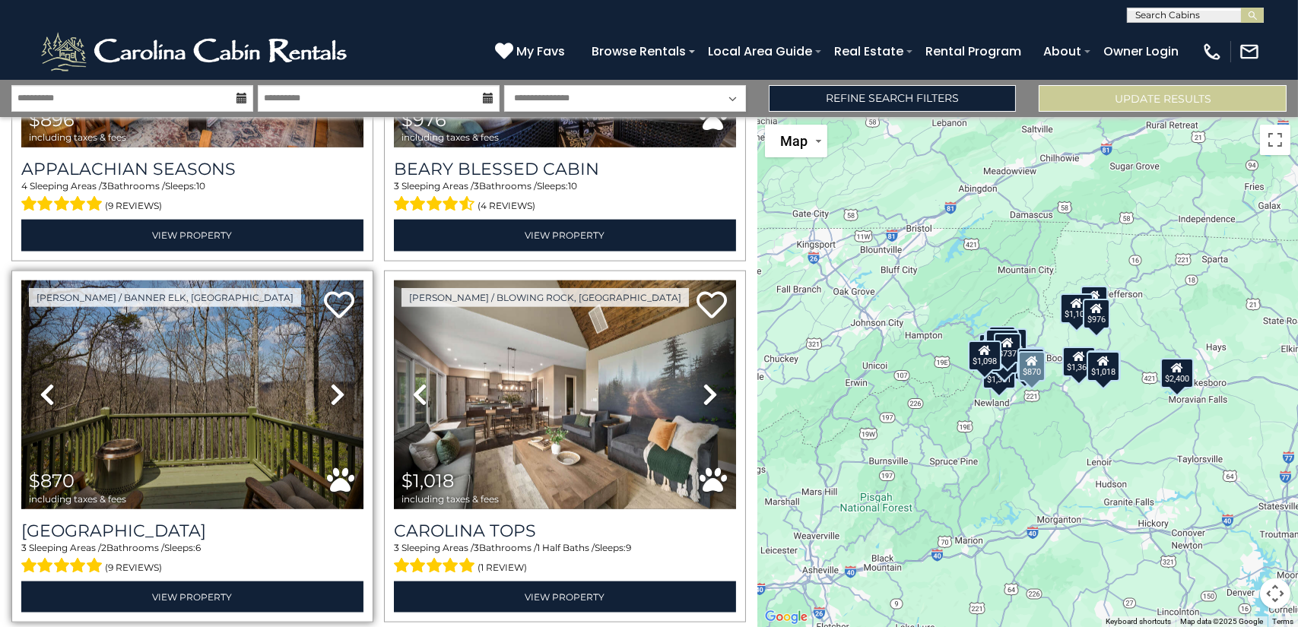
click at [335, 383] on icon at bounding box center [337, 395] width 15 height 24
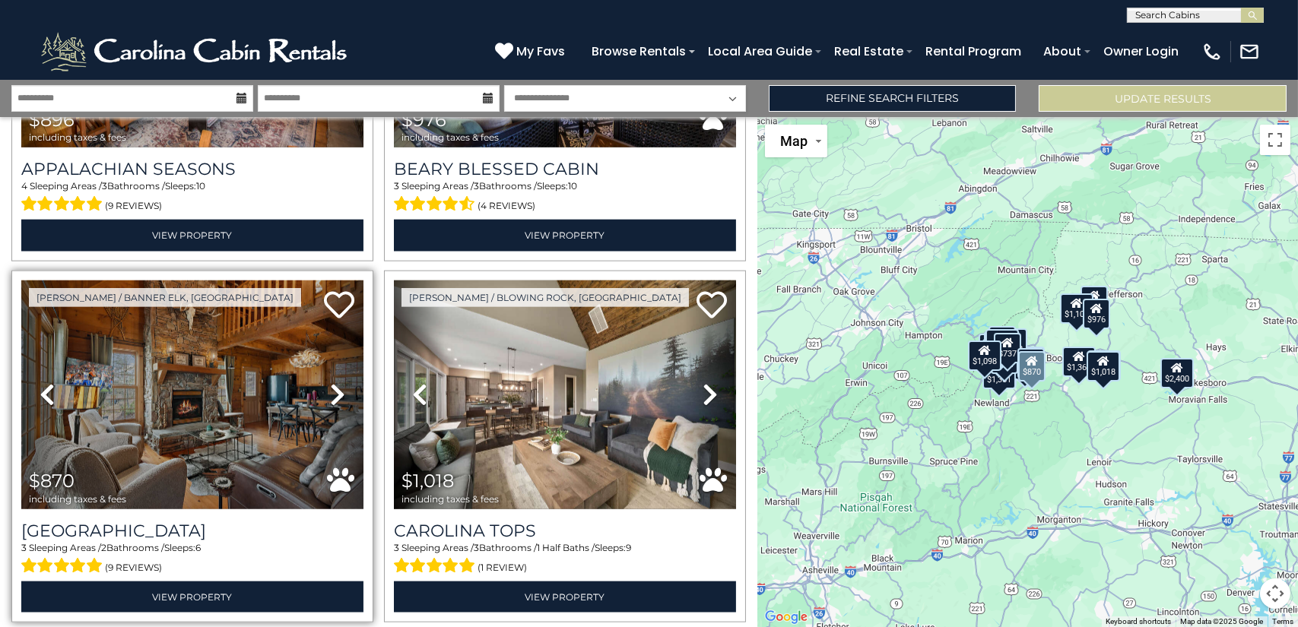
click at [335, 383] on icon at bounding box center [337, 395] width 15 height 24
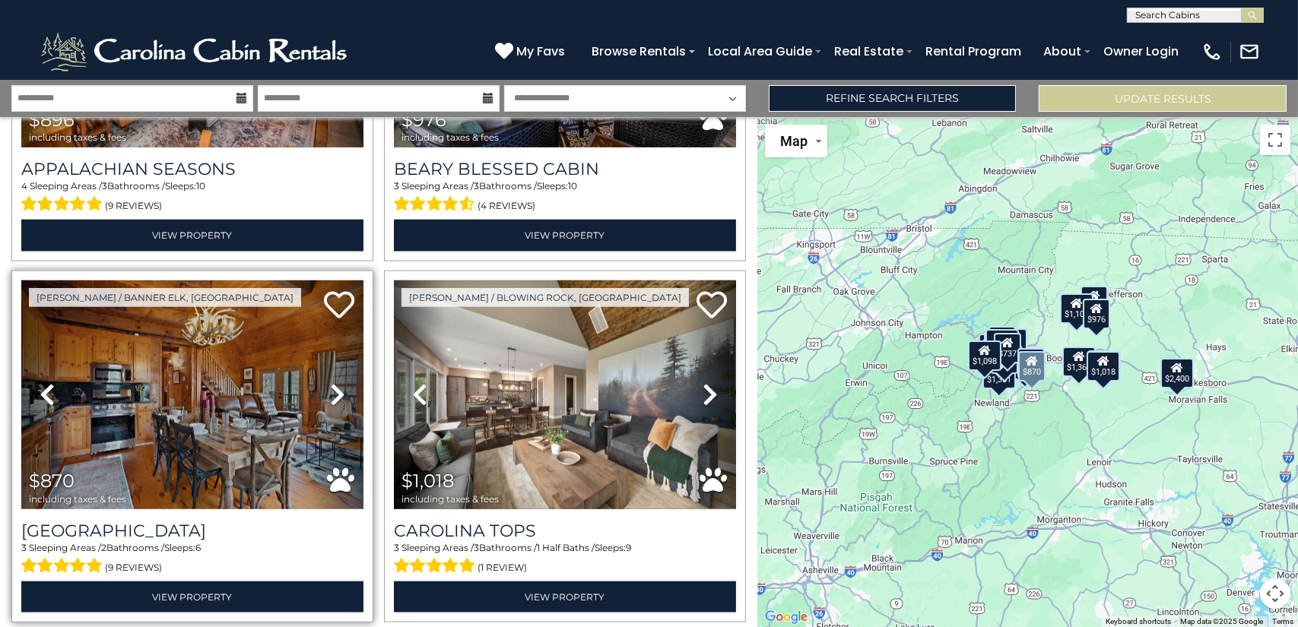
click at [335, 383] on icon at bounding box center [337, 395] width 15 height 24
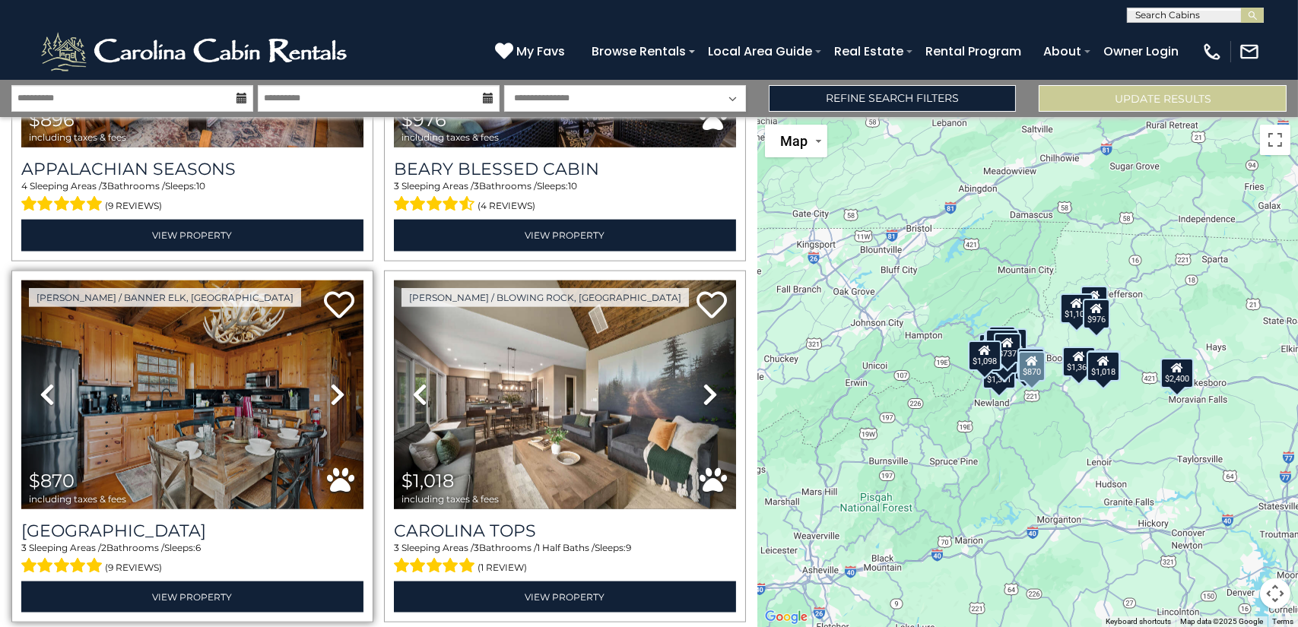
click at [335, 383] on icon at bounding box center [337, 395] width 15 height 24
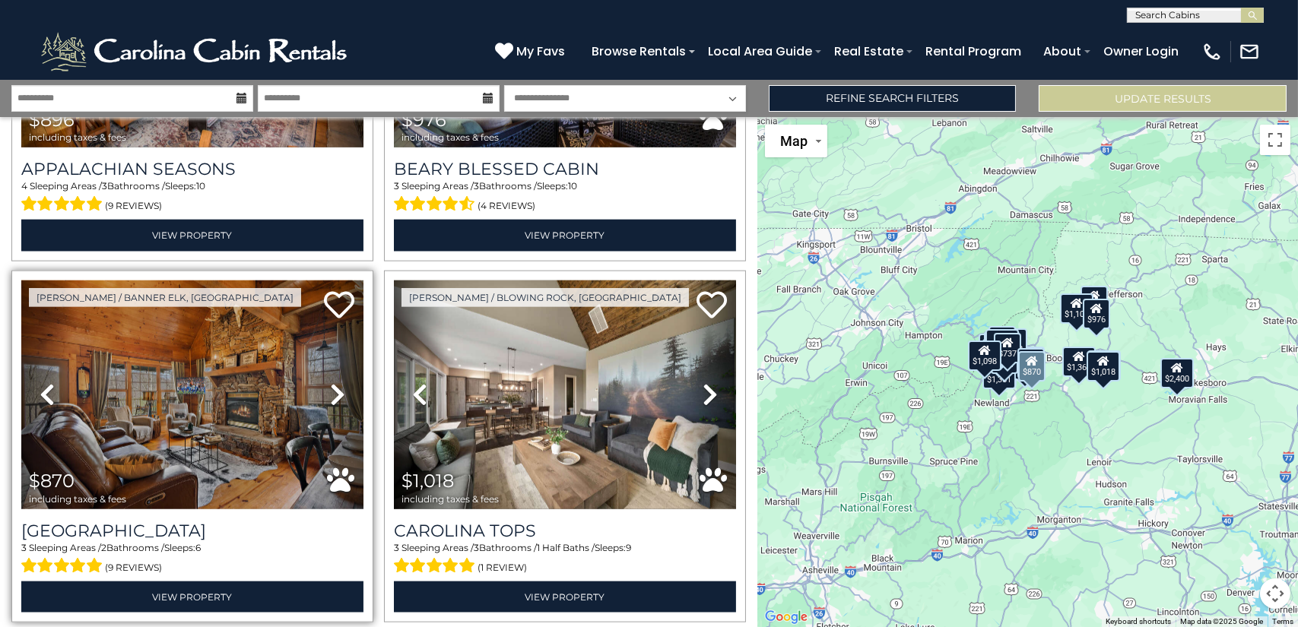
click at [335, 383] on icon at bounding box center [337, 395] width 15 height 24
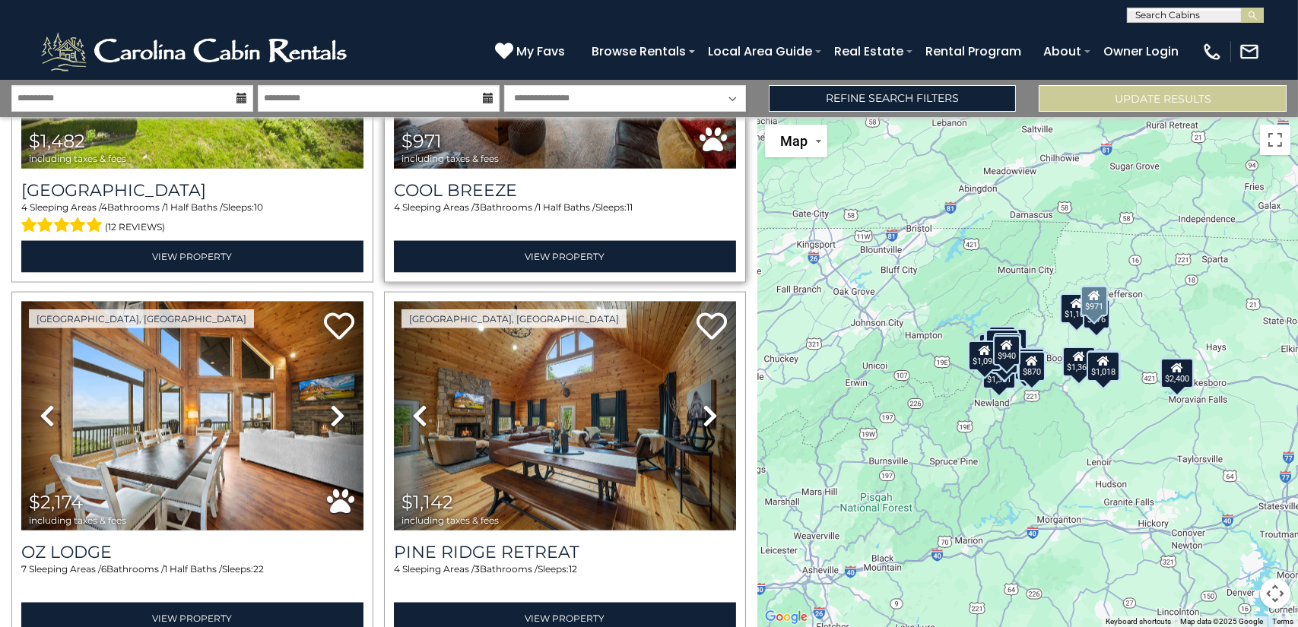
scroll to position [5006, 0]
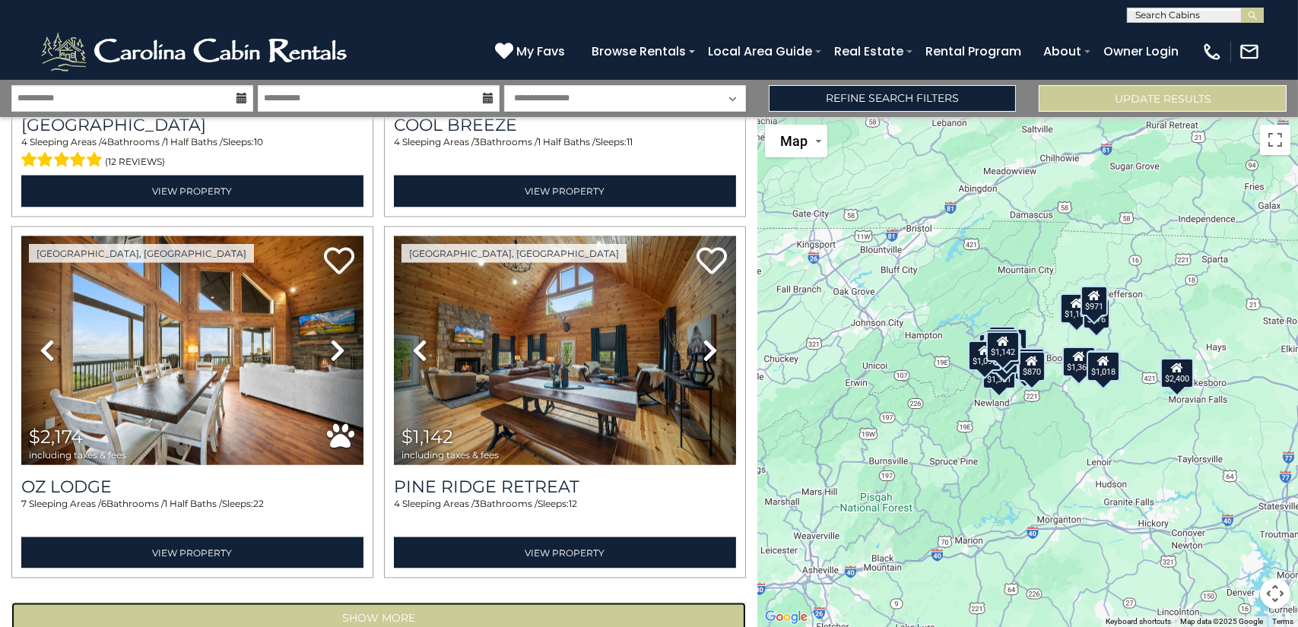
click at [373, 603] on button "Show More" at bounding box center [378, 618] width 735 height 30
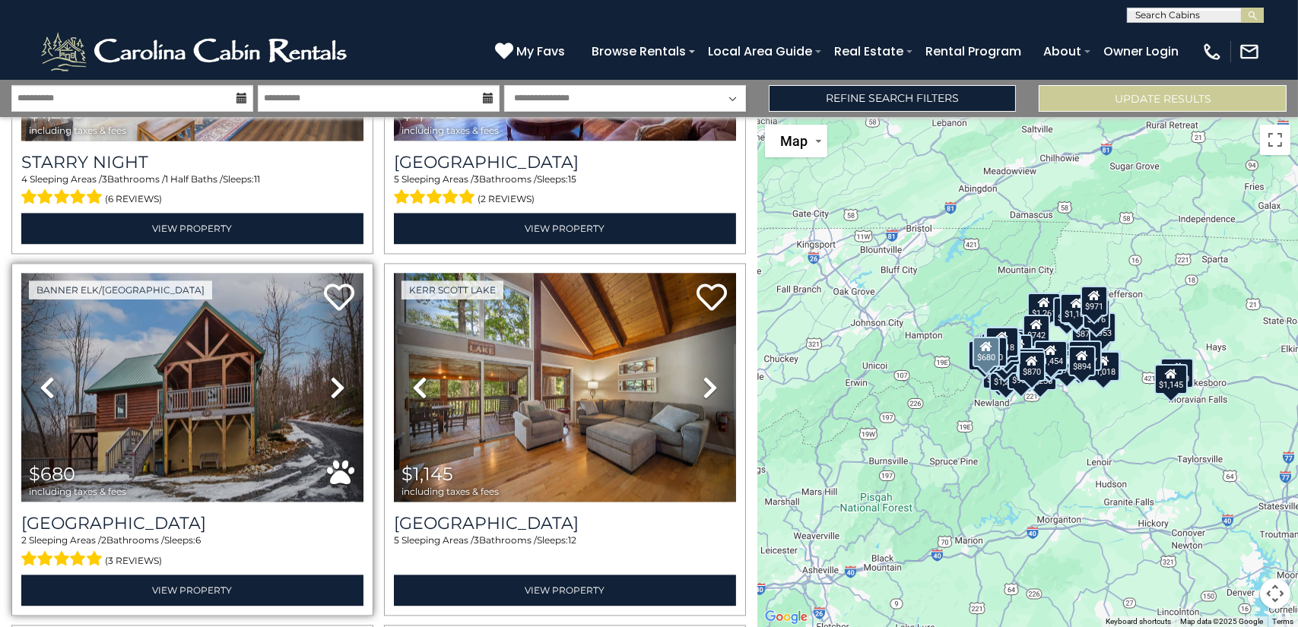
scroll to position [6778, 0]
click at [338, 376] on icon at bounding box center [337, 388] width 15 height 24
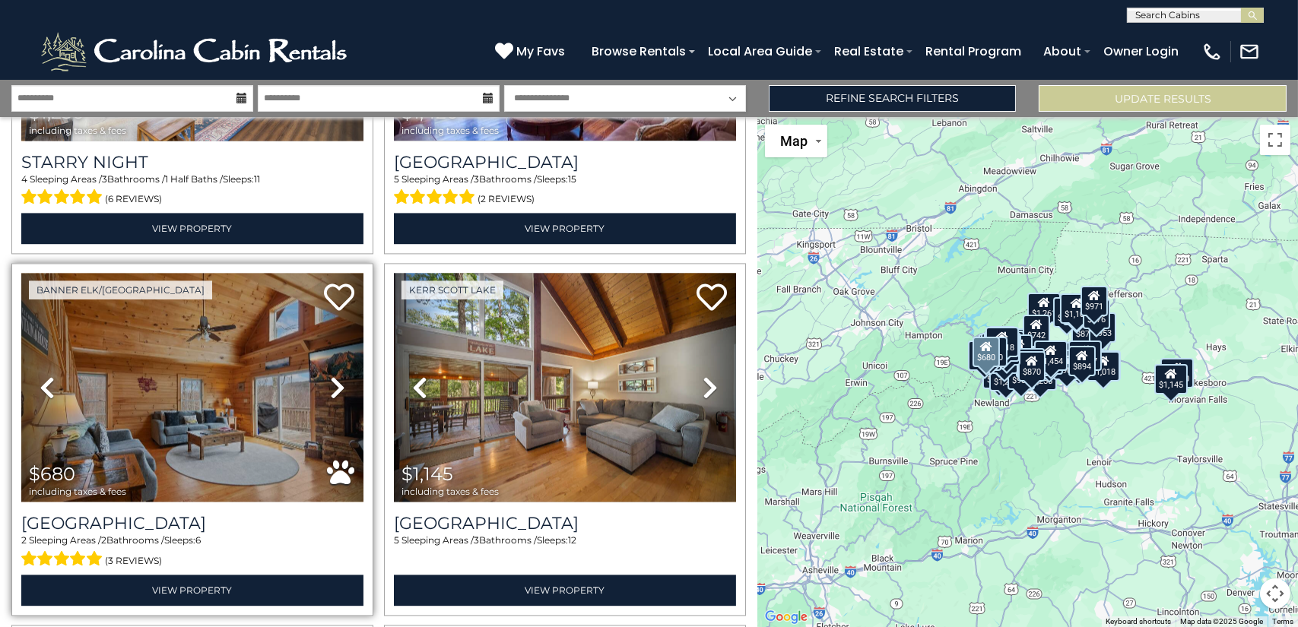
click at [334, 376] on icon at bounding box center [337, 388] width 15 height 24
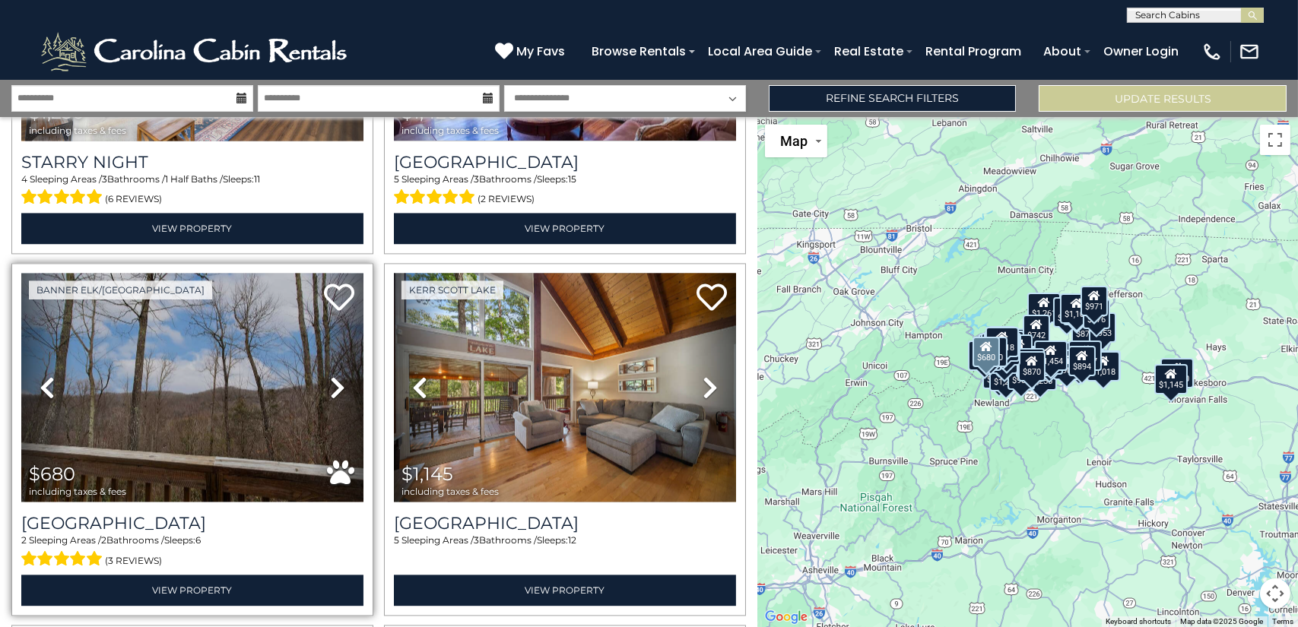
click at [334, 376] on icon at bounding box center [337, 388] width 15 height 24
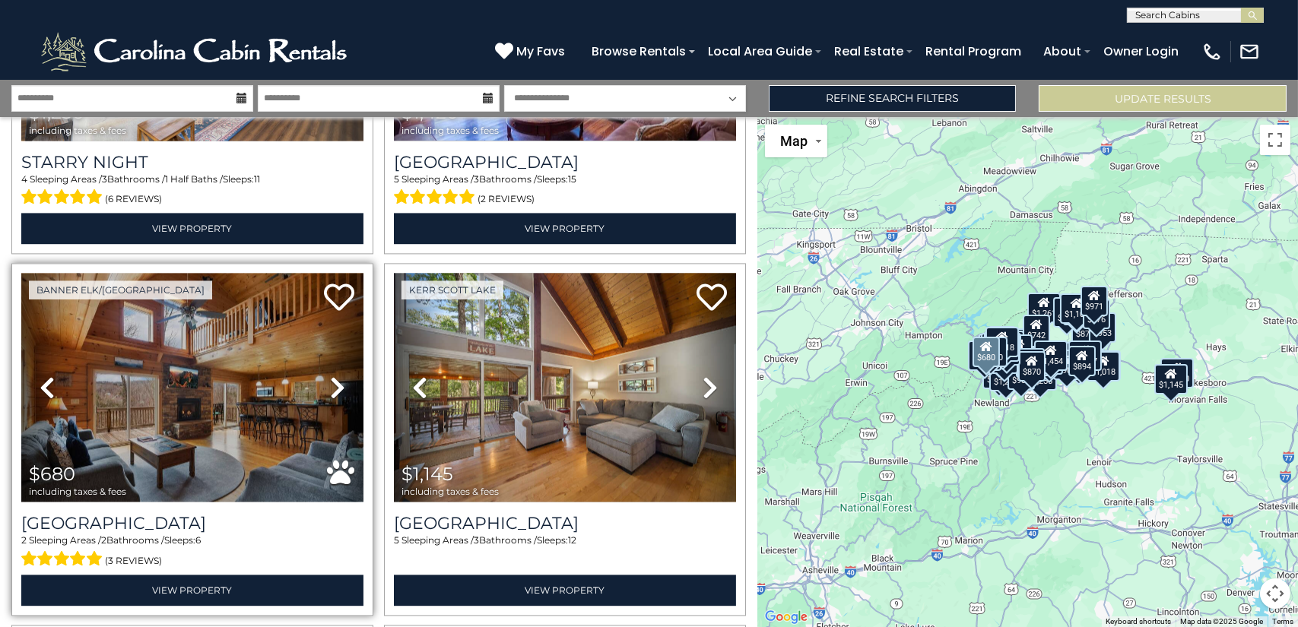
click at [334, 376] on icon at bounding box center [337, 388] width 15 height 24
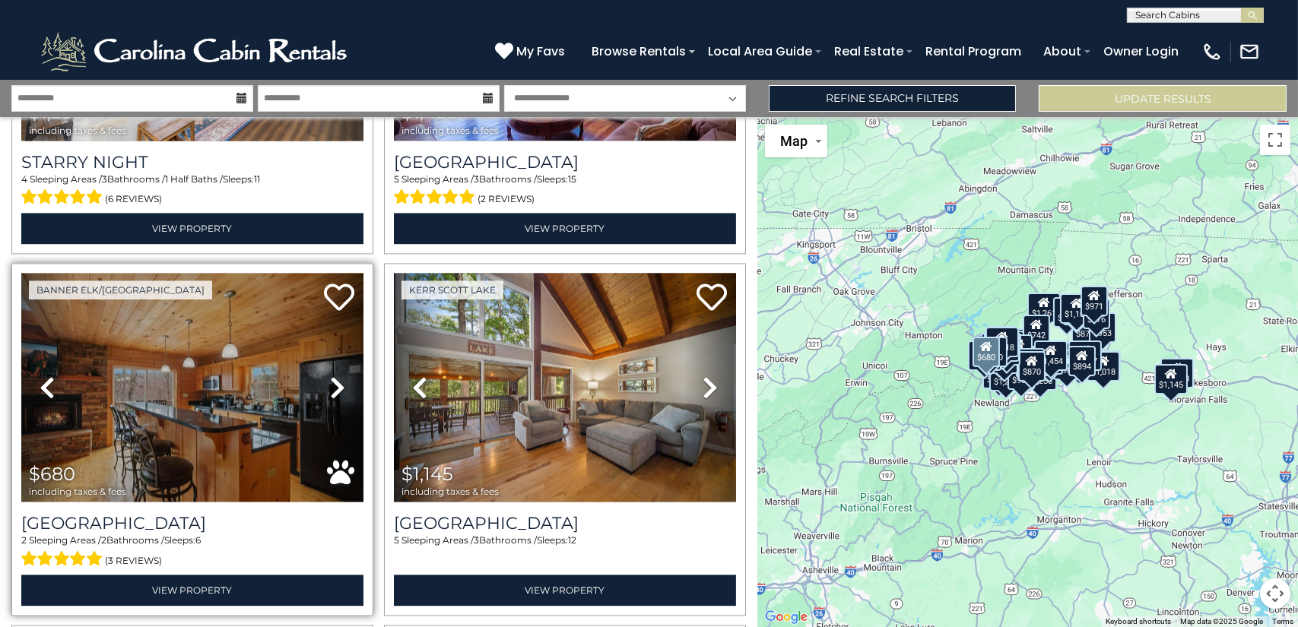
click at [330, 376] on icon at bounding box center [337, 388] width 15 height 24
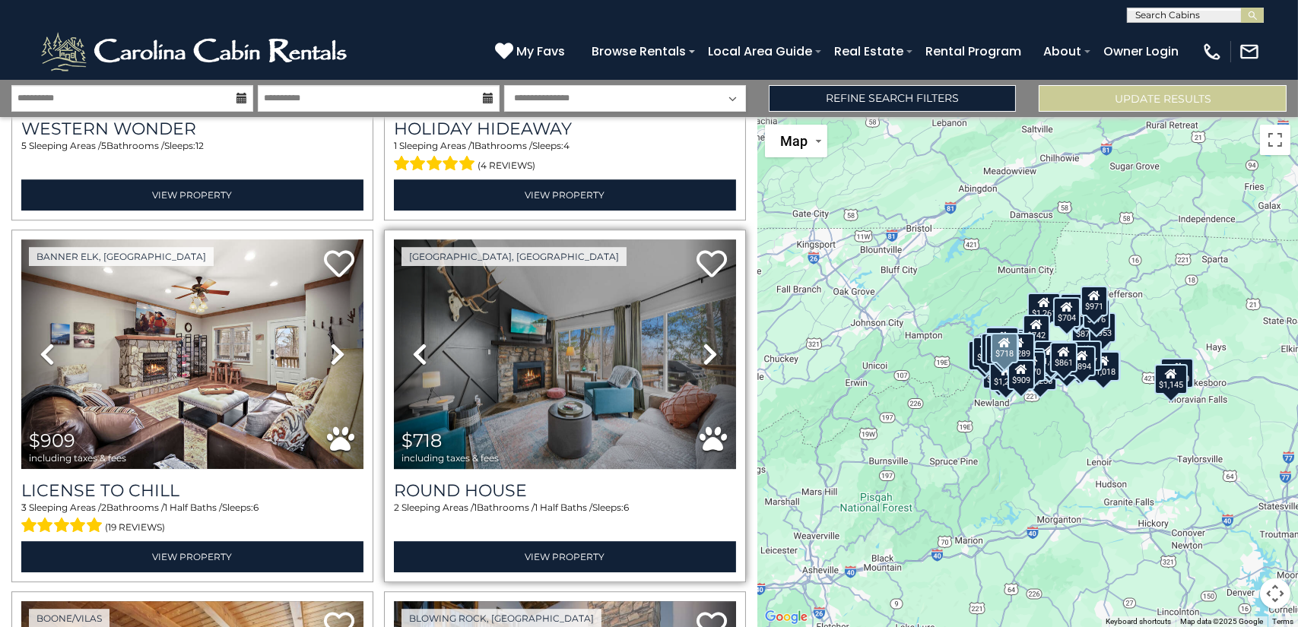
scroll to position [8982, 0]
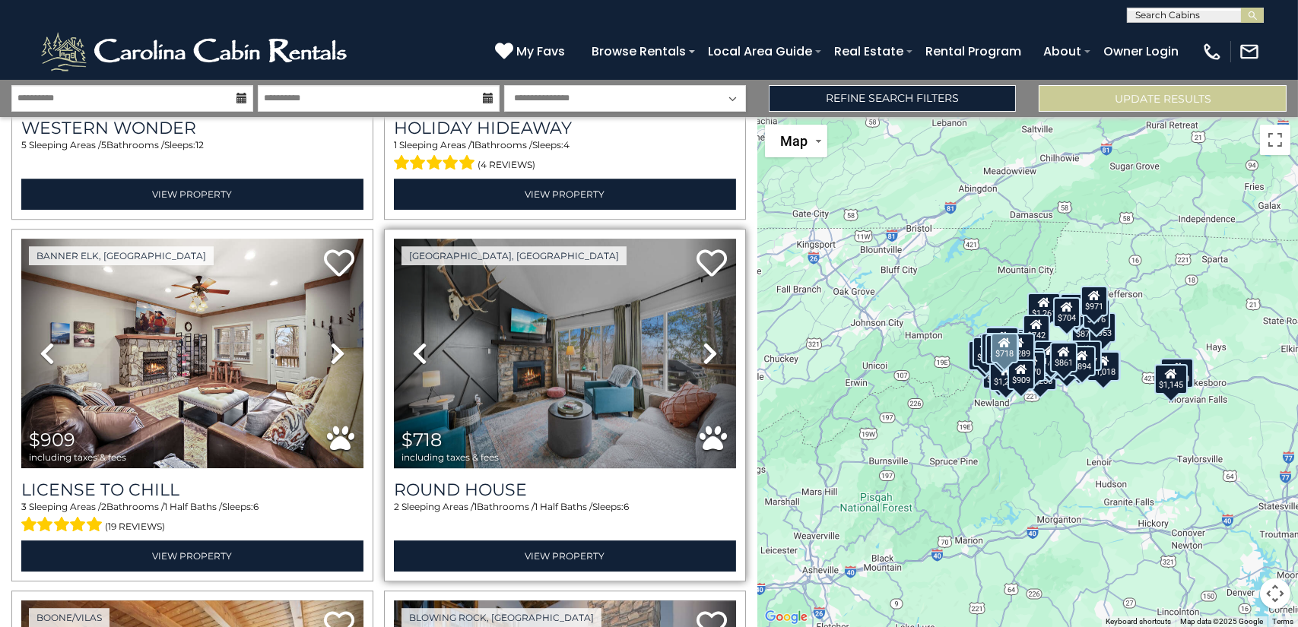
click at [703, 341] on icon at bounding box center [710, 353] width 15 height 24
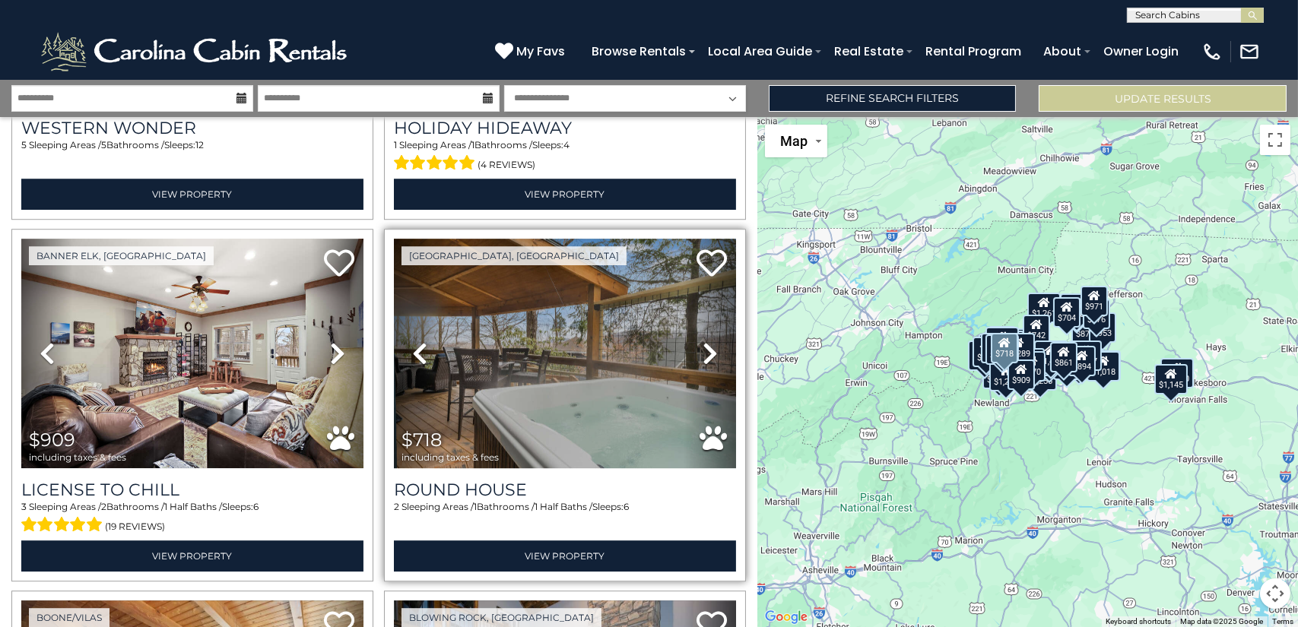
click at [703, 341] on icon at bounding box center [710, 353] width 15 height 24
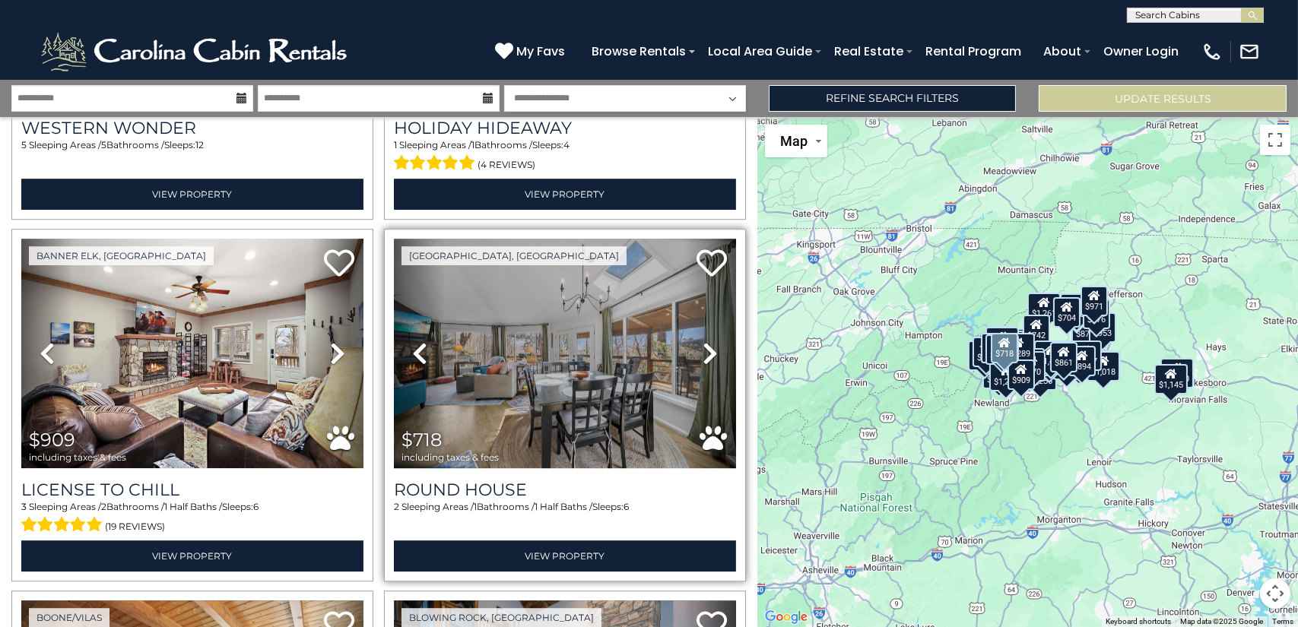
click at [703, 341] on icon at bounding box center [710, 353] width 15 height 24
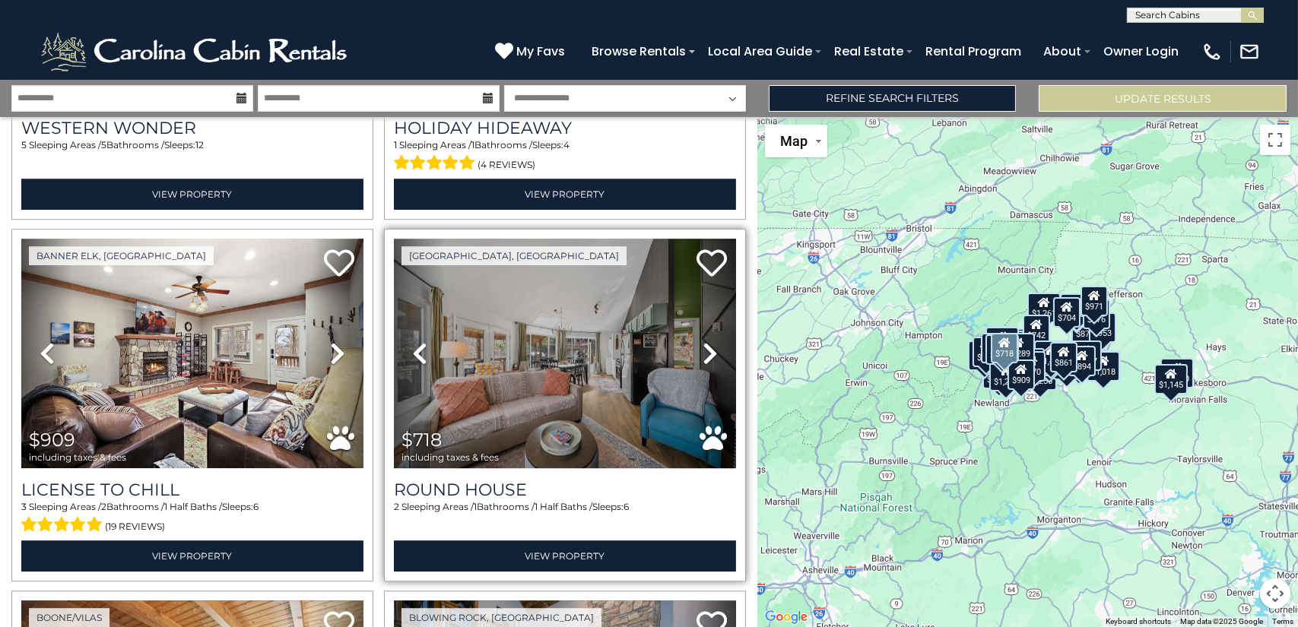
click at [703, 341] on icon at bounding box center [710, 353] width 15 height 24
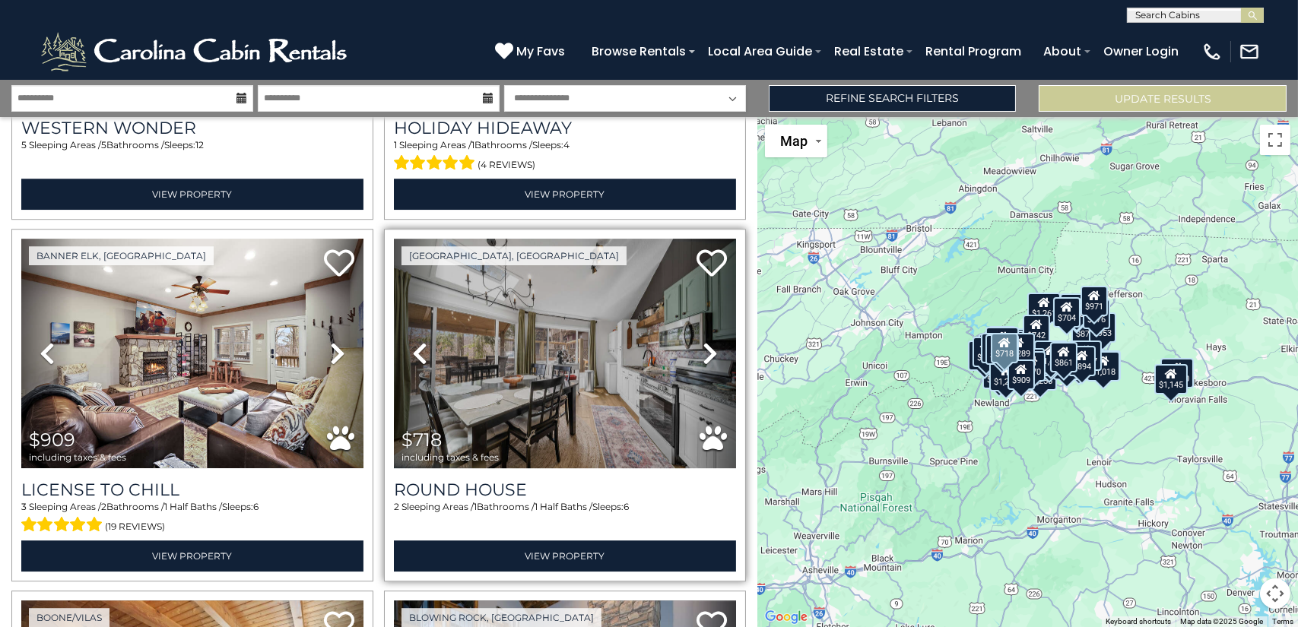
click at [703, 341] on icon at bounding box center [710, 353] width 15 height 24
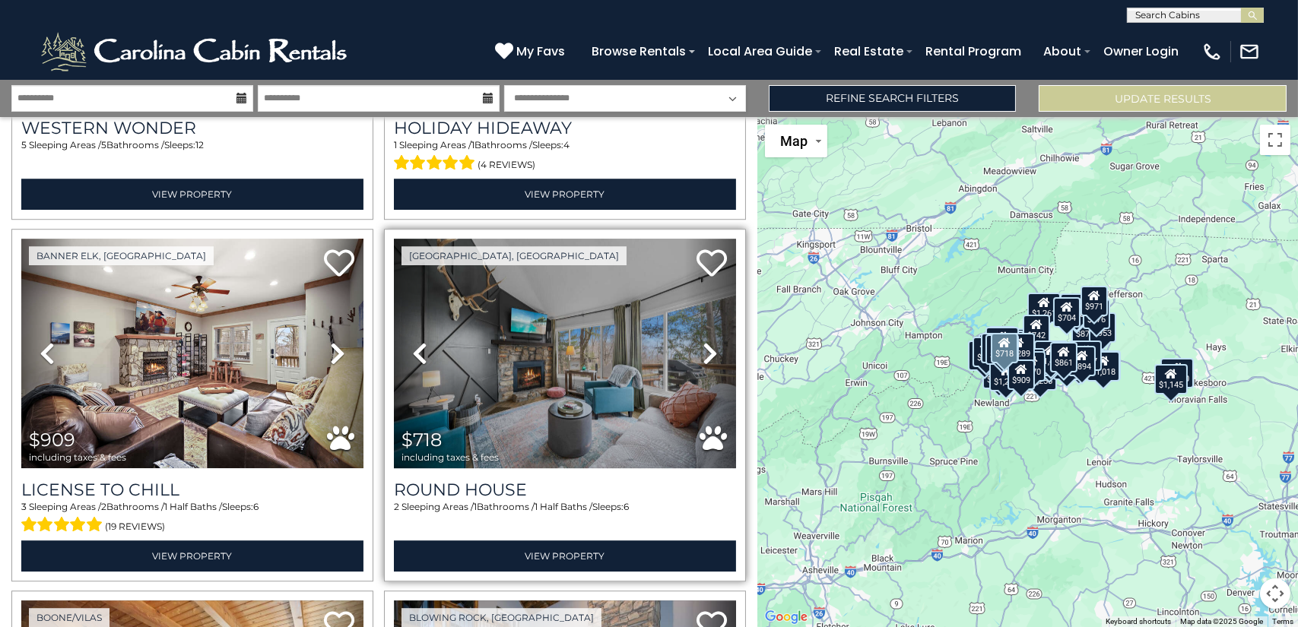
click at [703, 341] on icon at bounding box center [710, 353] width 15 height 24
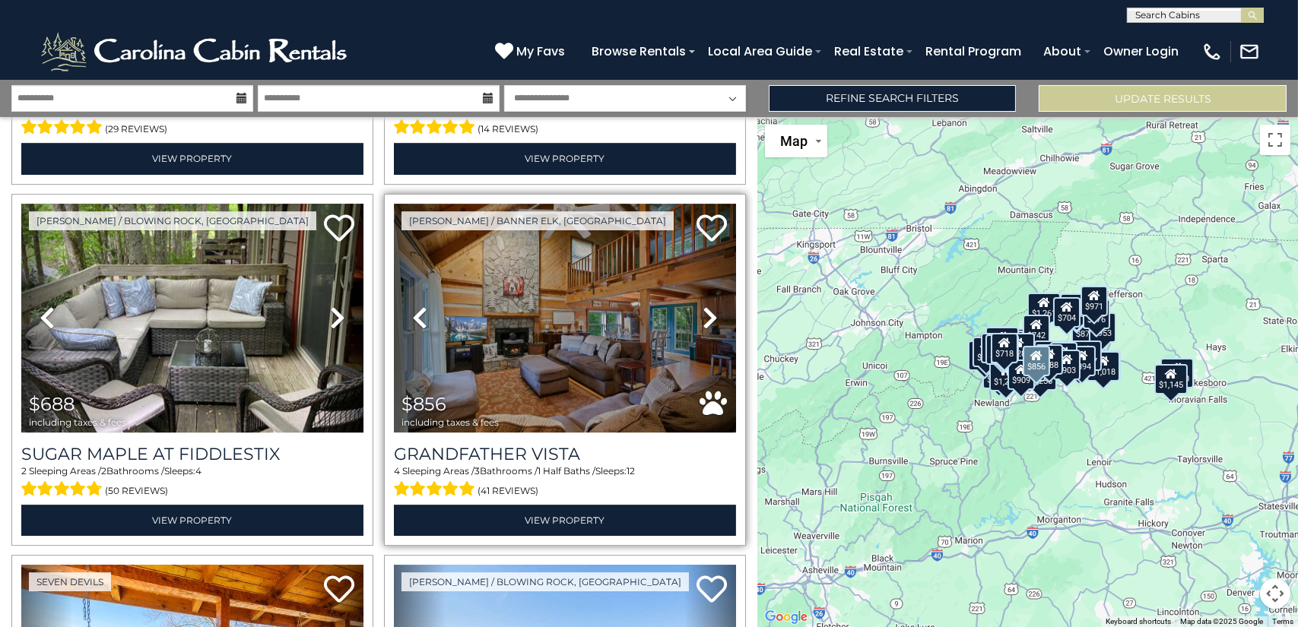
scroll to position [9742, 0]
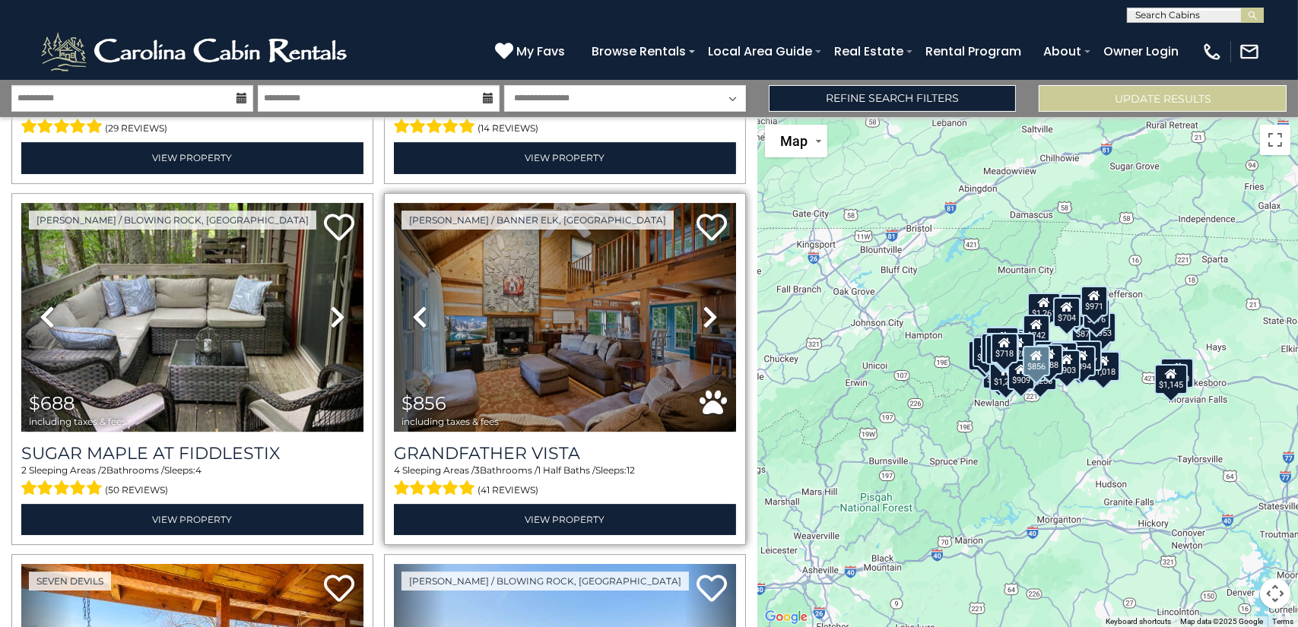
click at [703, 305] on icon at bounding box center [710, 317] width 15 height 24
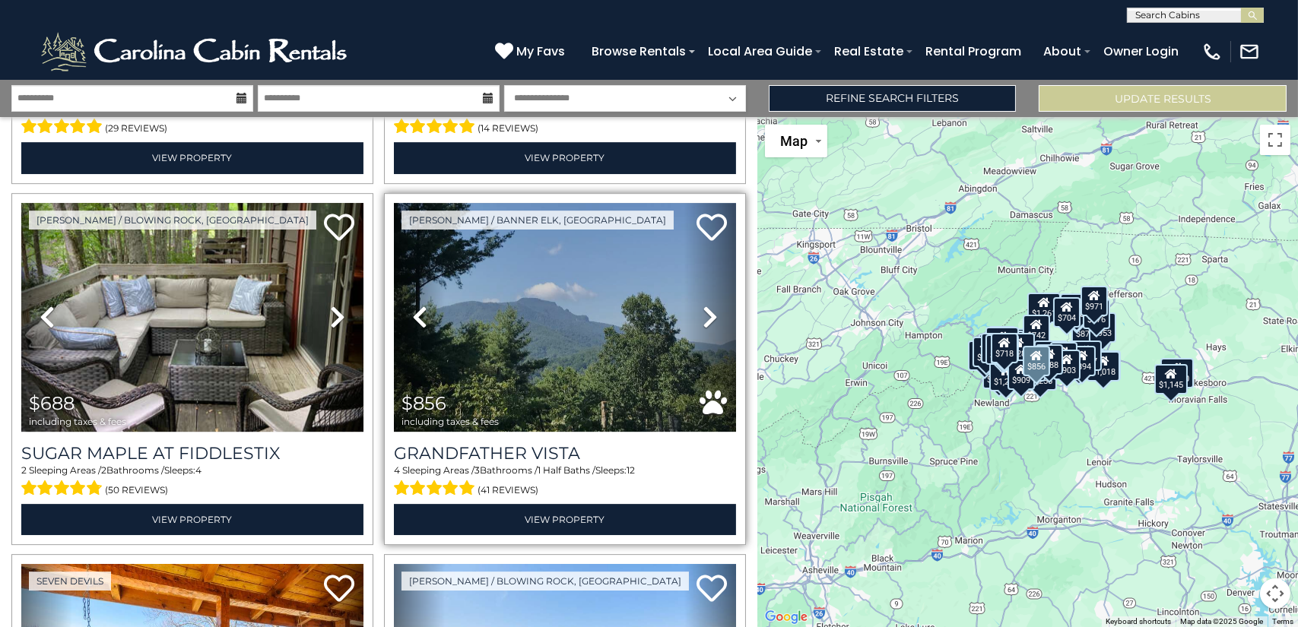
click at [703, 305] on icon at bounding box center [710, 317] width 15 height 24
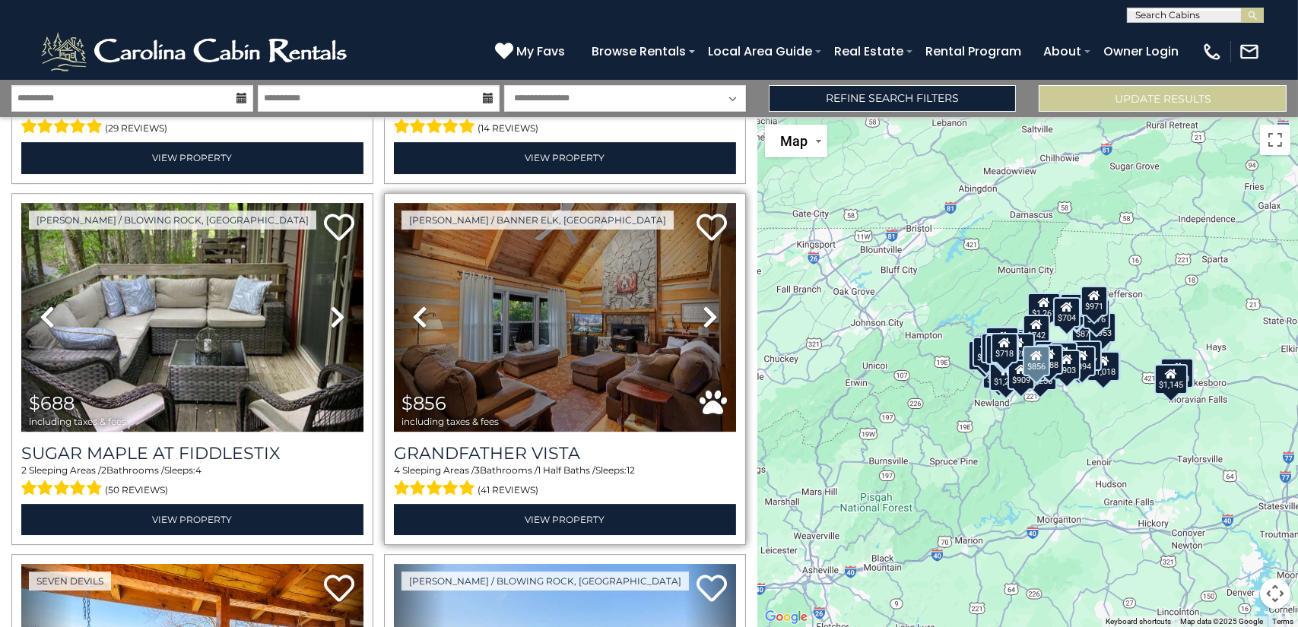
click at [703, 305] on icon at bounding box center [710, 317] width 15 height 24
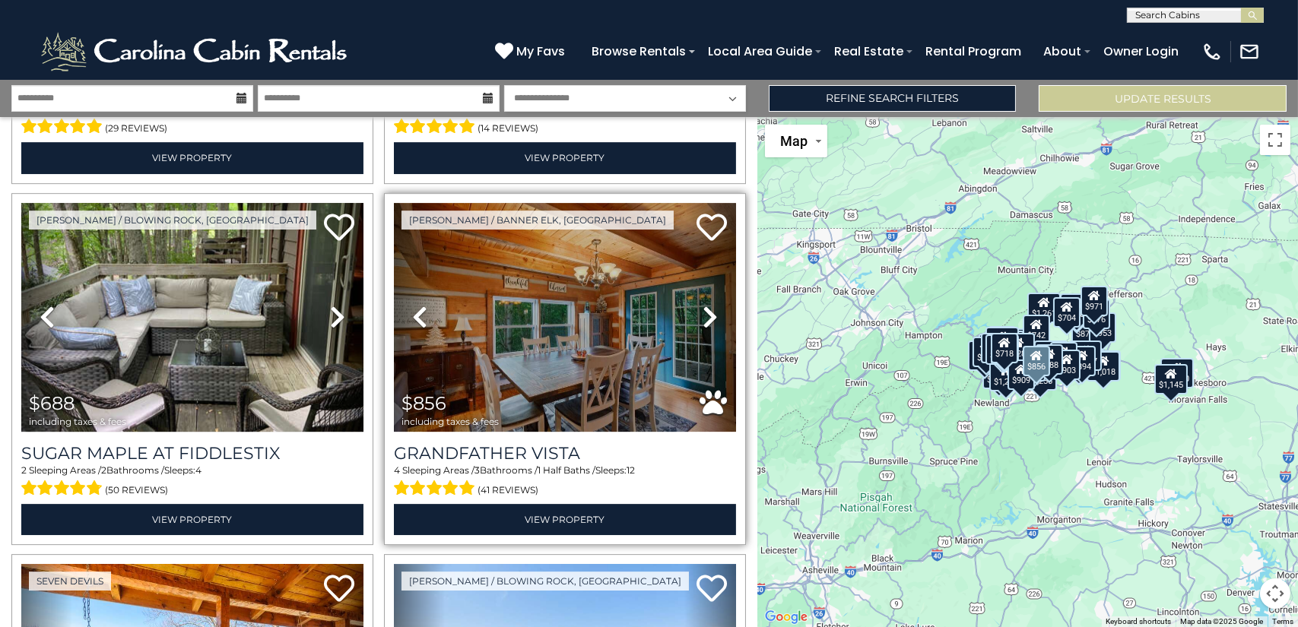
click at [703, 305] on icon at bounding box center [710, 317] width 15 height 24
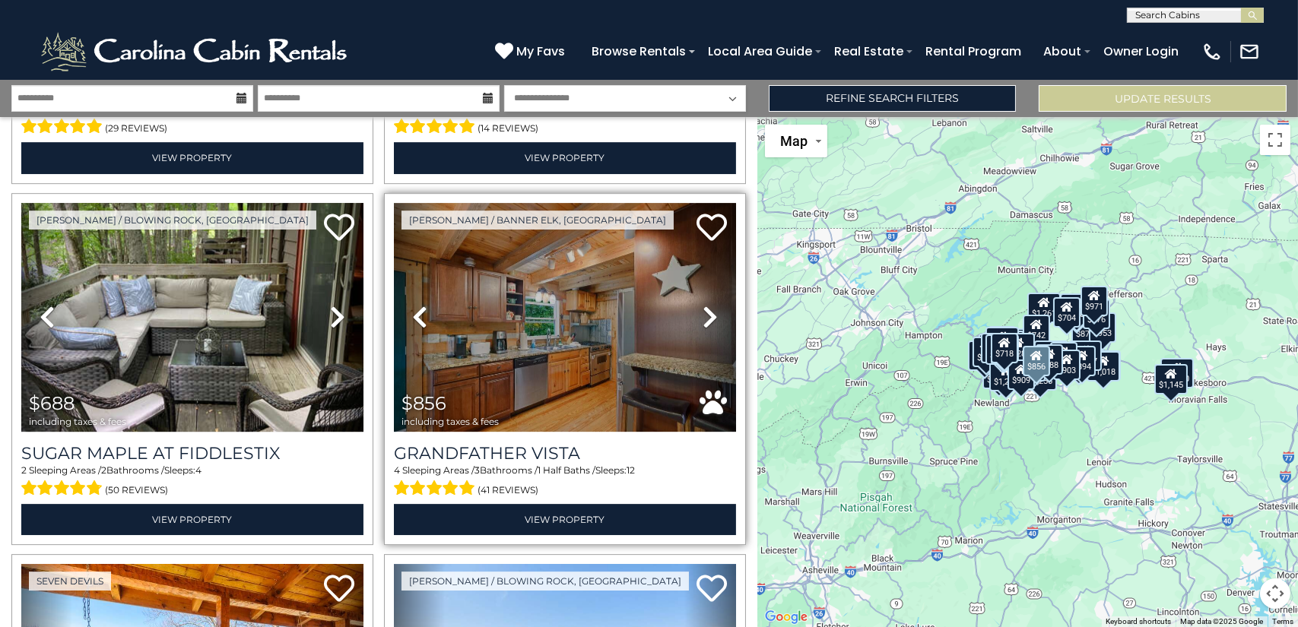
click at [703, 305] on icon at bounding box center [710, 317] width 15 height 24
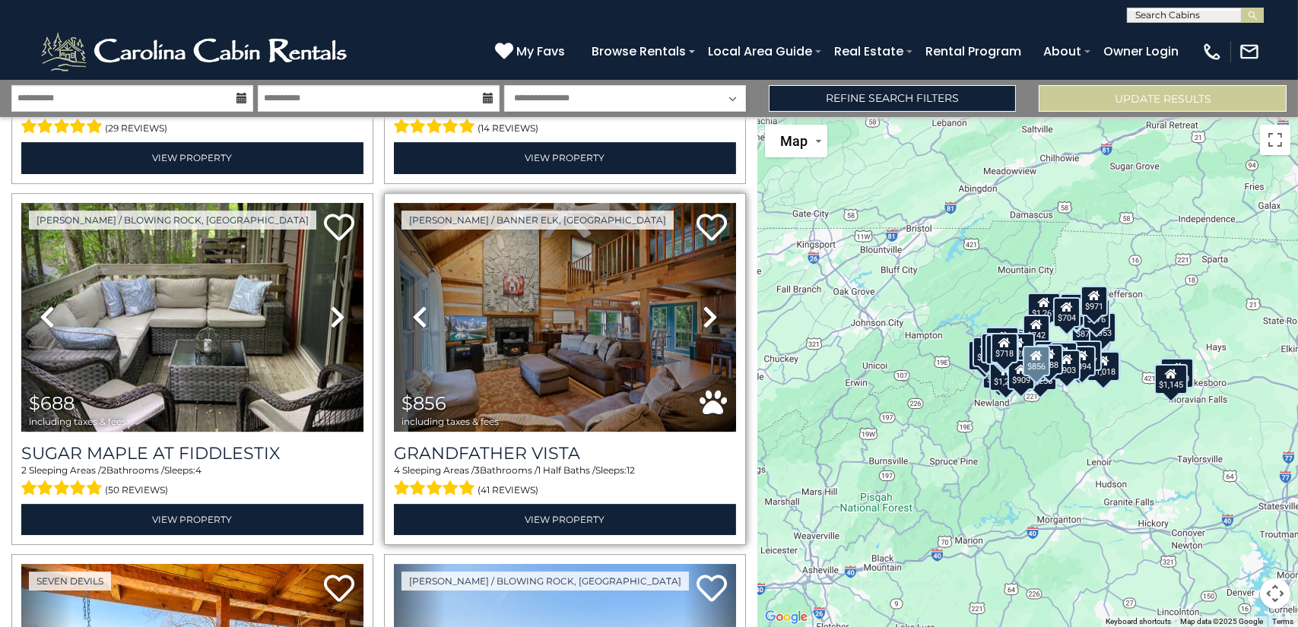
click at [703, 305] on icon at bounding box center [710, 317] width 15 height 24
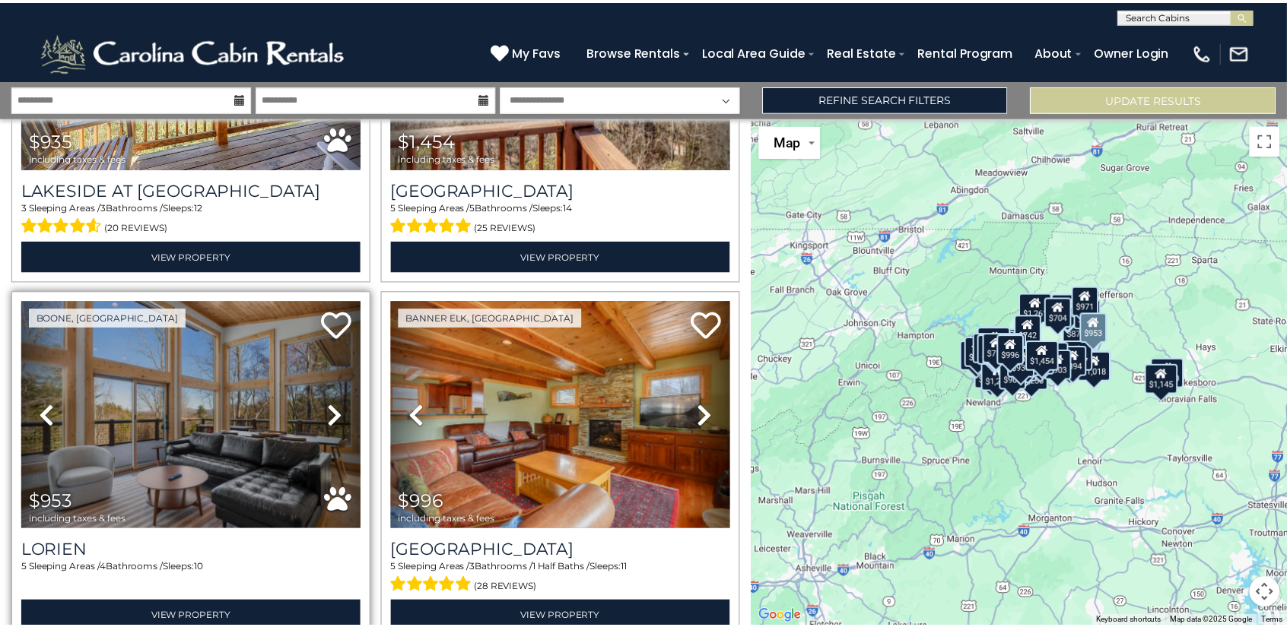
scroll to position [10388, 0]
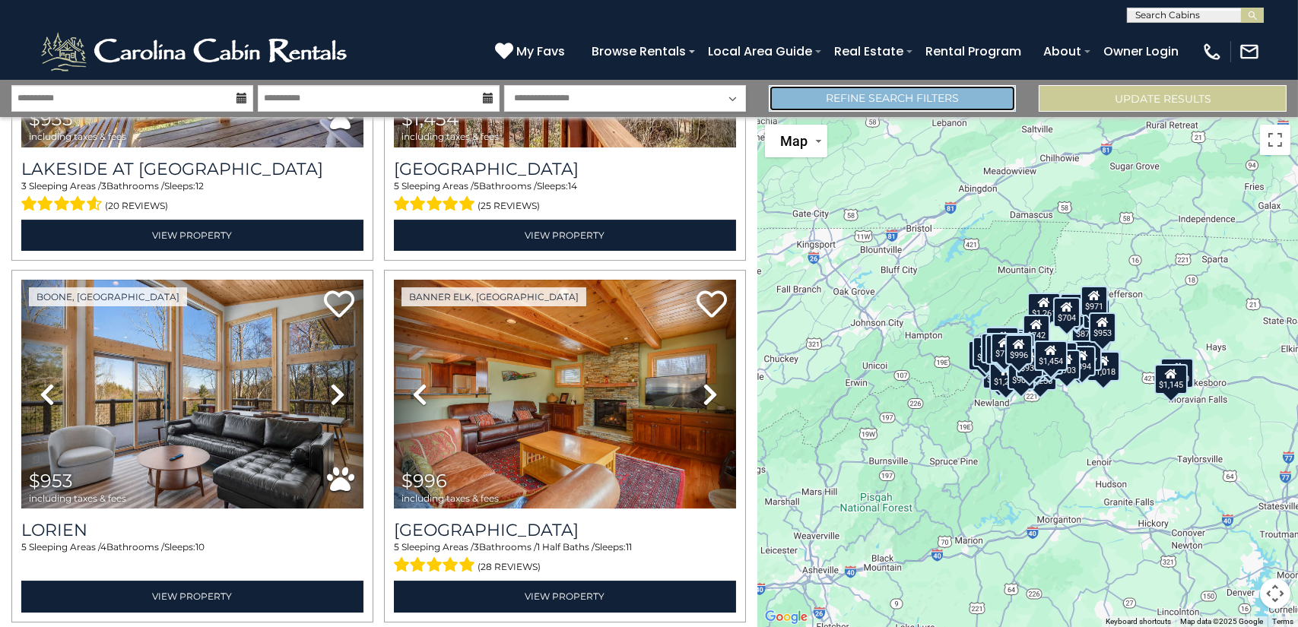
click at [937, 90] on link "Refine Search Filters" at bounding box center [893, 98] width 248 height 27
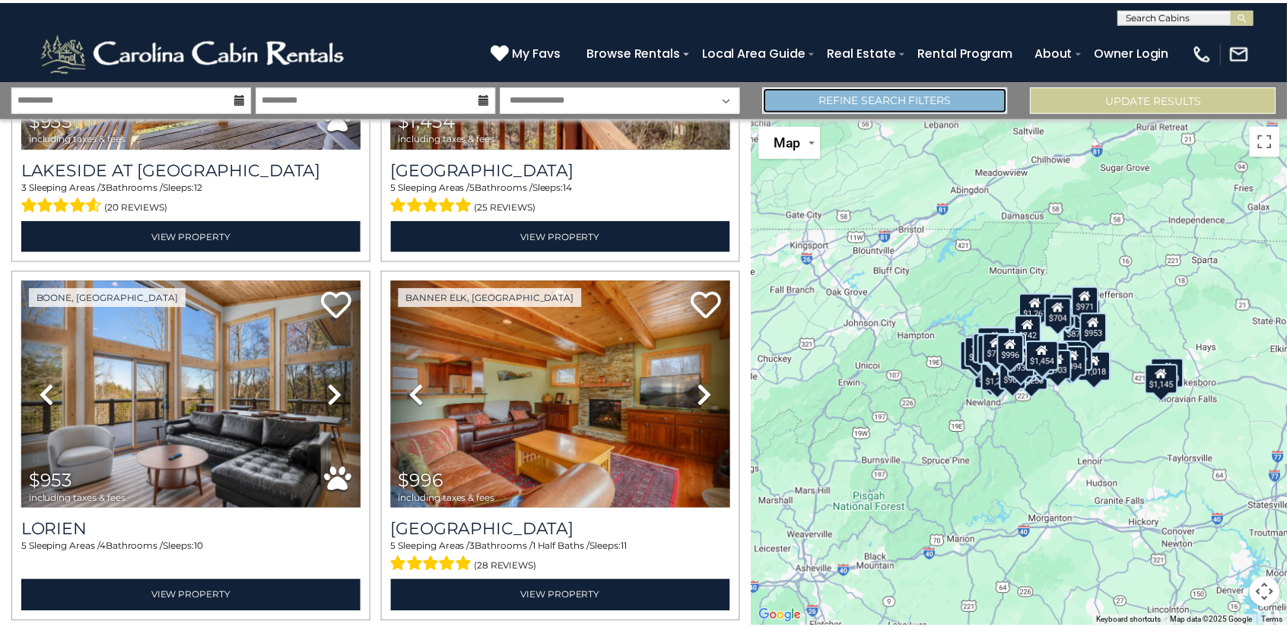
scroll to position [10322, 0]
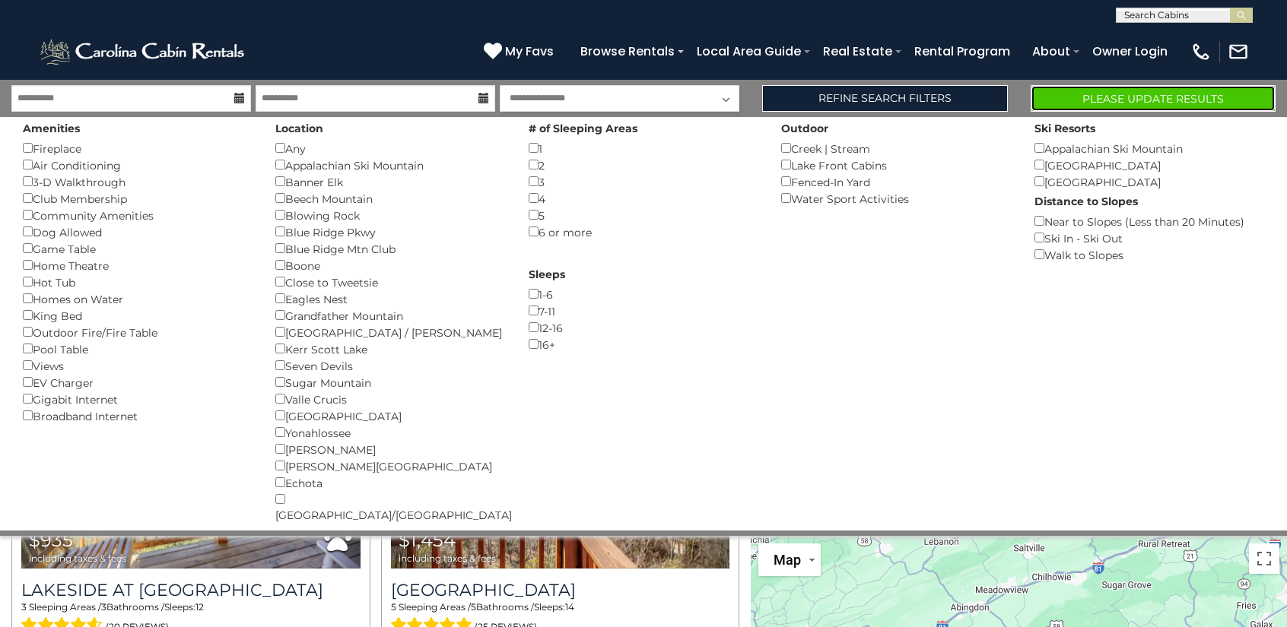
click at [1136, 100] on button "Please Update Results" at bounding box center [1153, 98] width 246 height 27
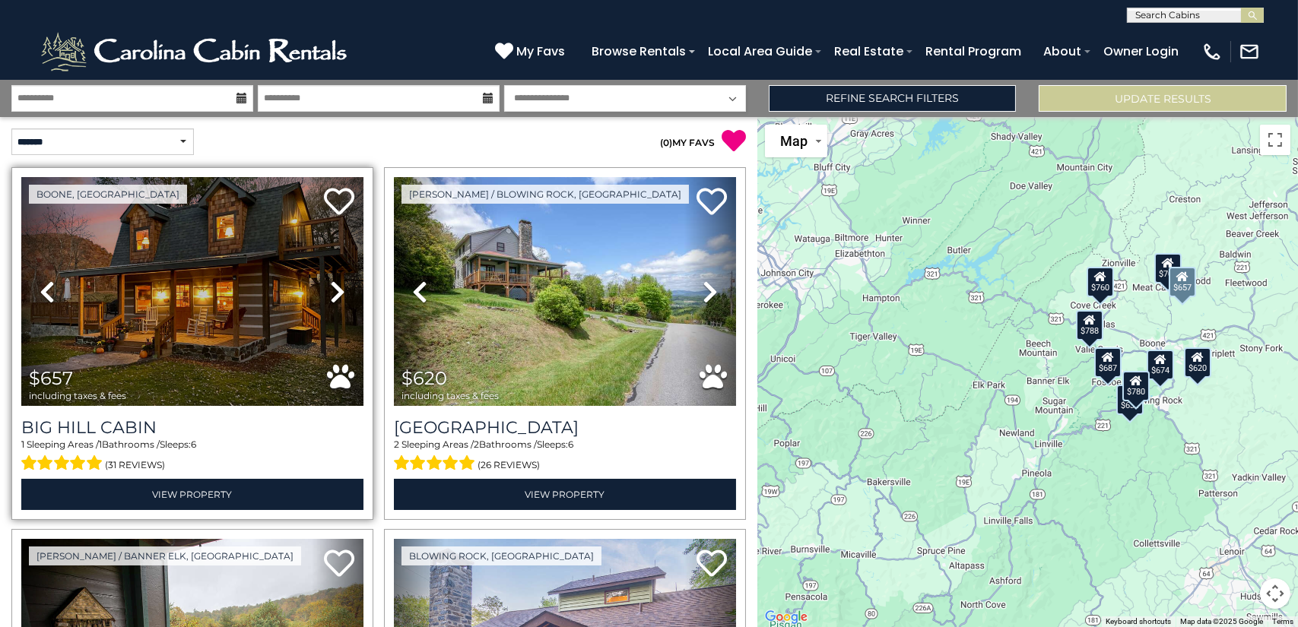
click at [330, 290] on icon at bounding box center [337, 292] width 15 height 24
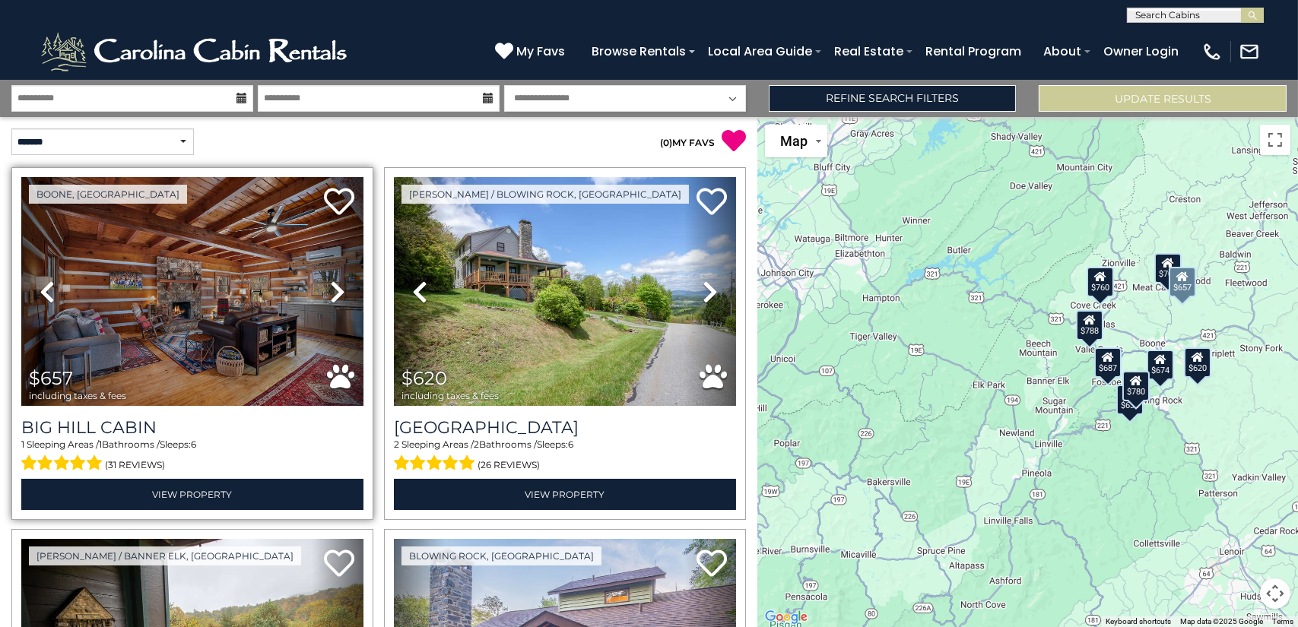
click at [330, 290] on icon at bounding box center [337, 292] width 15 height 24
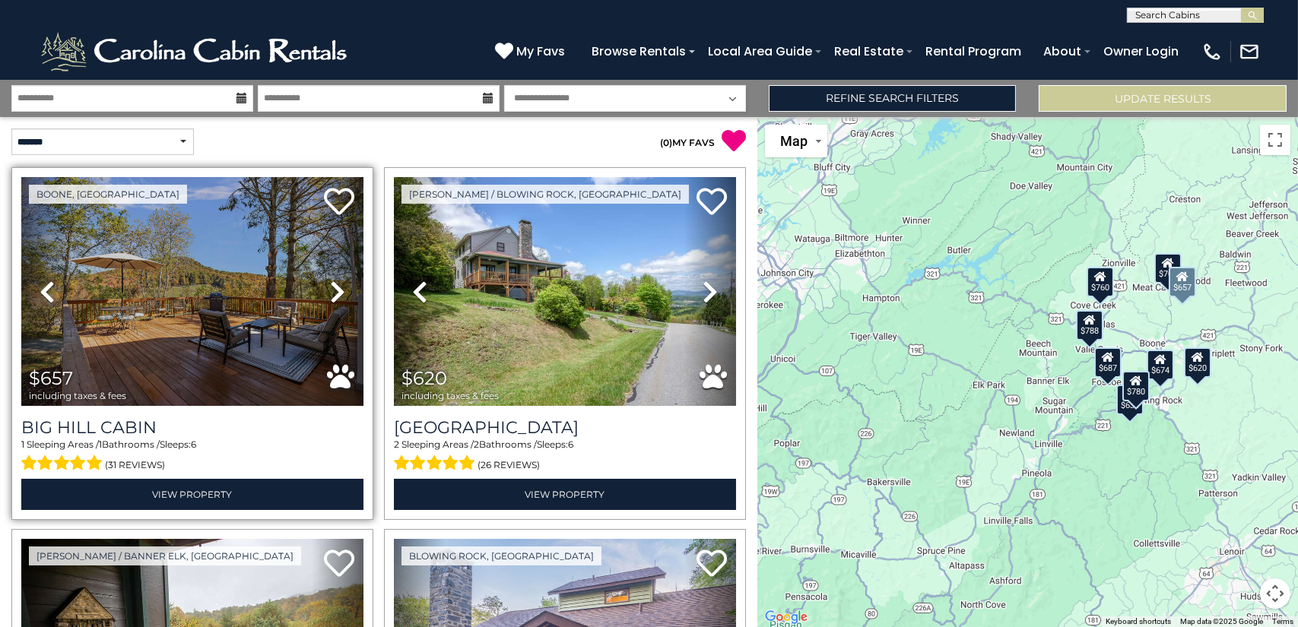
click at [330, 290] on icon at bounding box center [337, 292] width 15 height 24
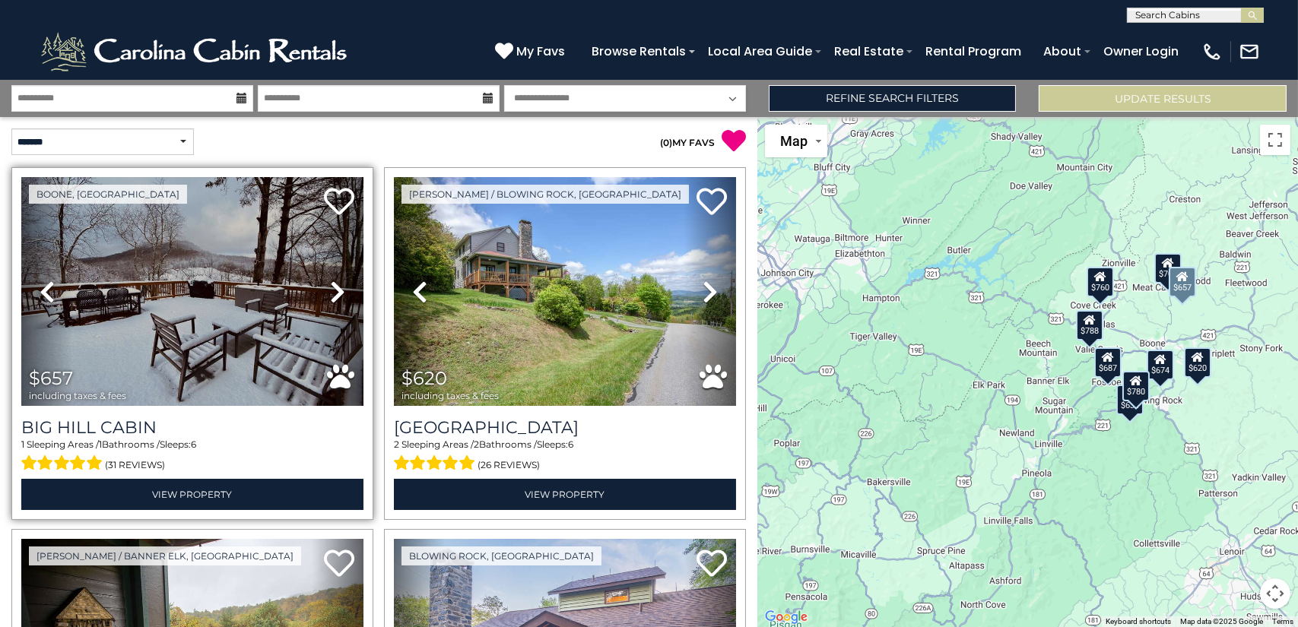
click at [330, 290] on icon at bounding box center [337, 292] width 15 height 24
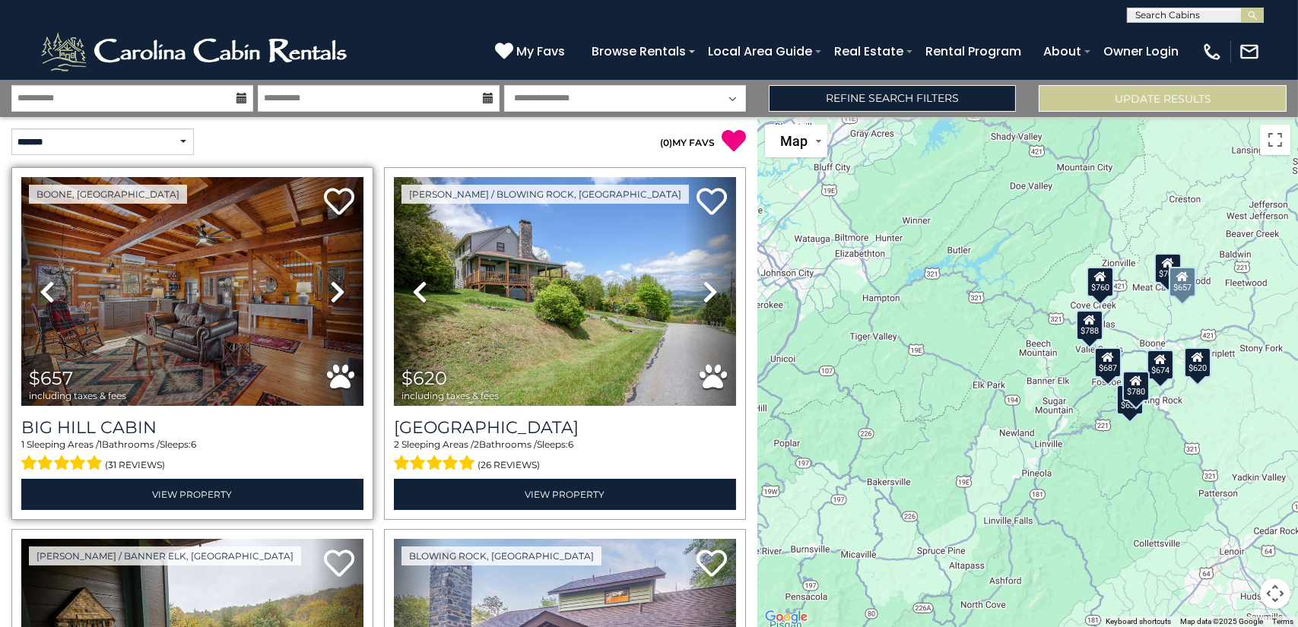
click at [330, 290] on icon at bounding box center [337, 292] width 15 height 24
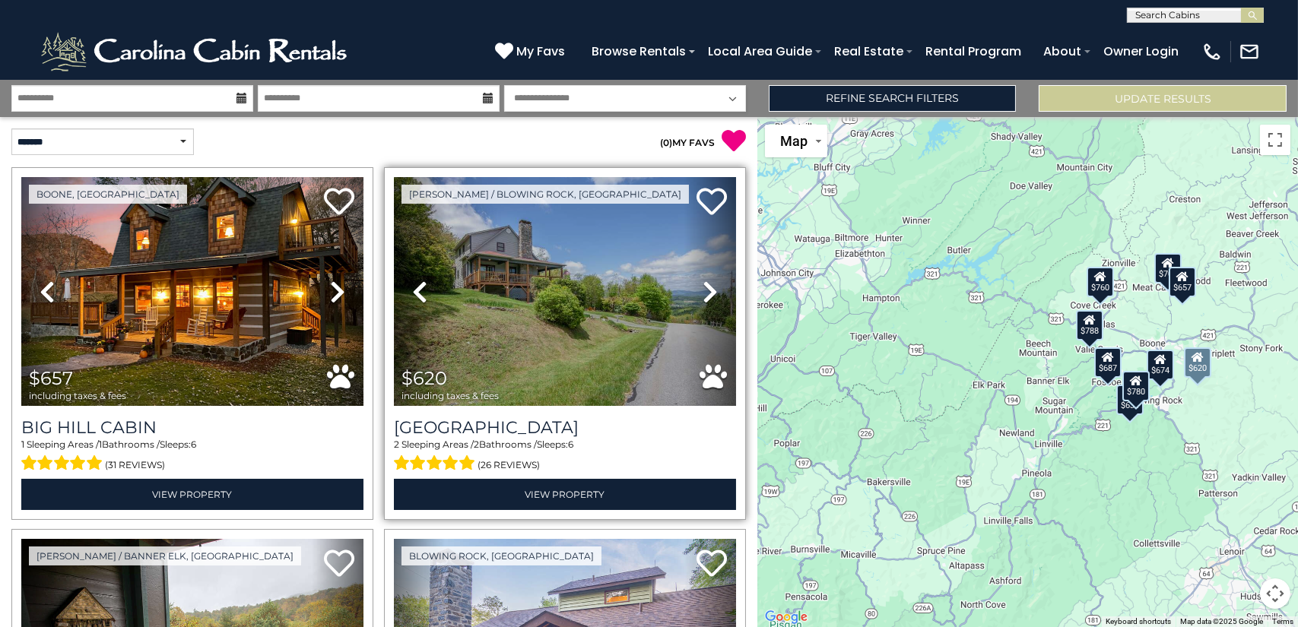
click at [703, 283] on icon at bounding box center [710, 292] width 15 height 24
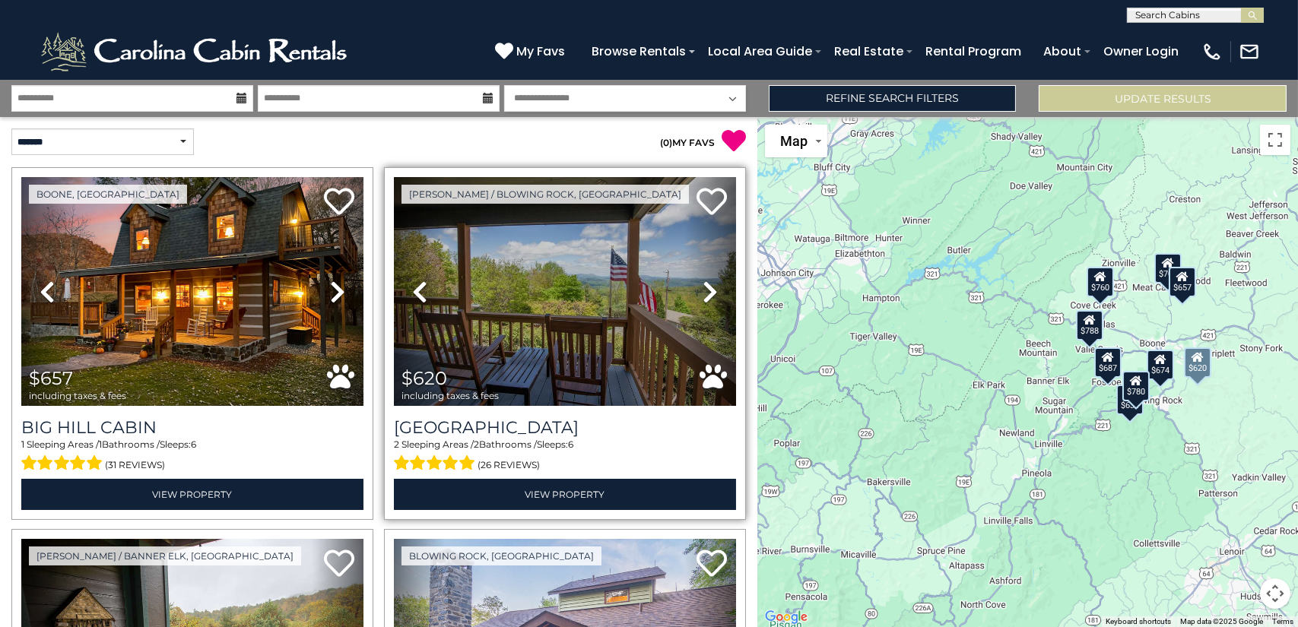
click at [703, 283] on icon at bounding box center [710, 292] width 15 height 24
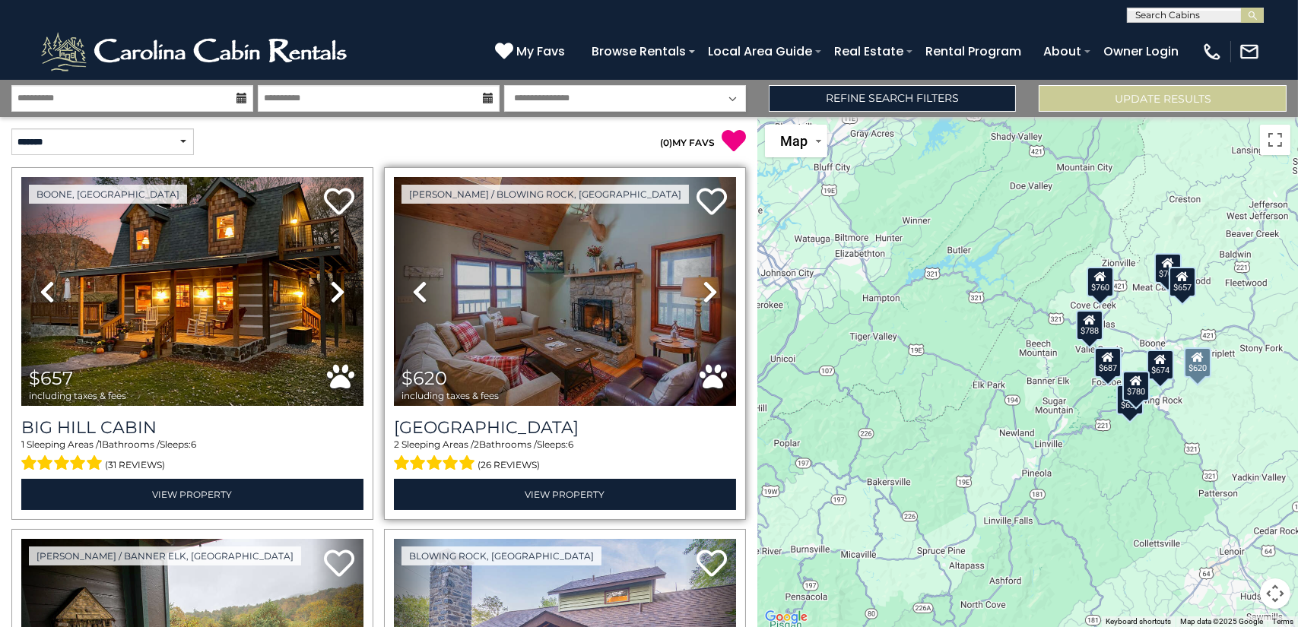
click at [703, 283] on icon at bounding box center [710, 292] width 15 height 24
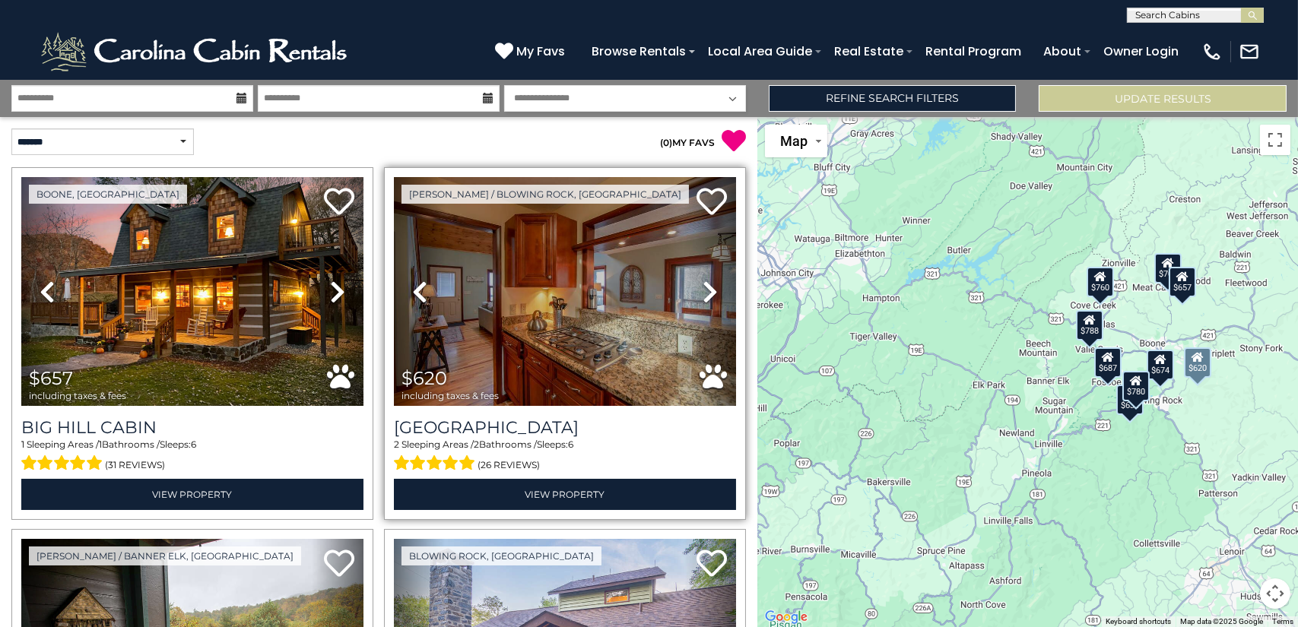
click at [703, 283] on icon at bounding box center [710, 292] width 15 height 24
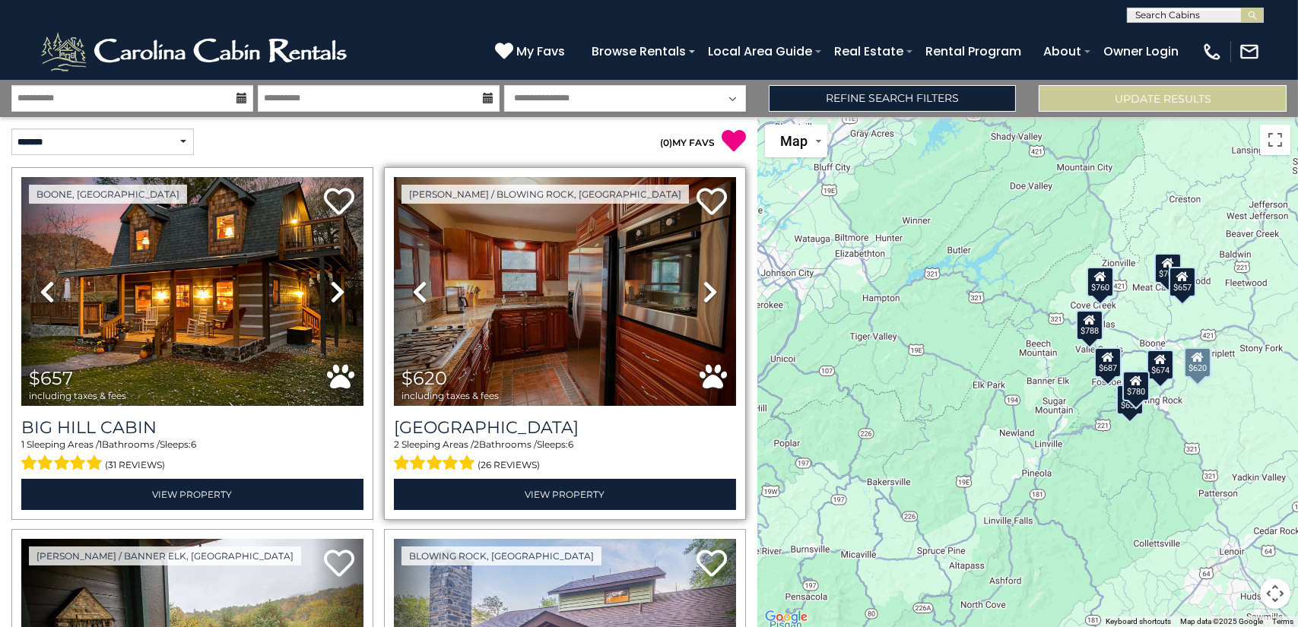
click at [703, 283] on icon at bounding box center [710, 292] width 15 height 24
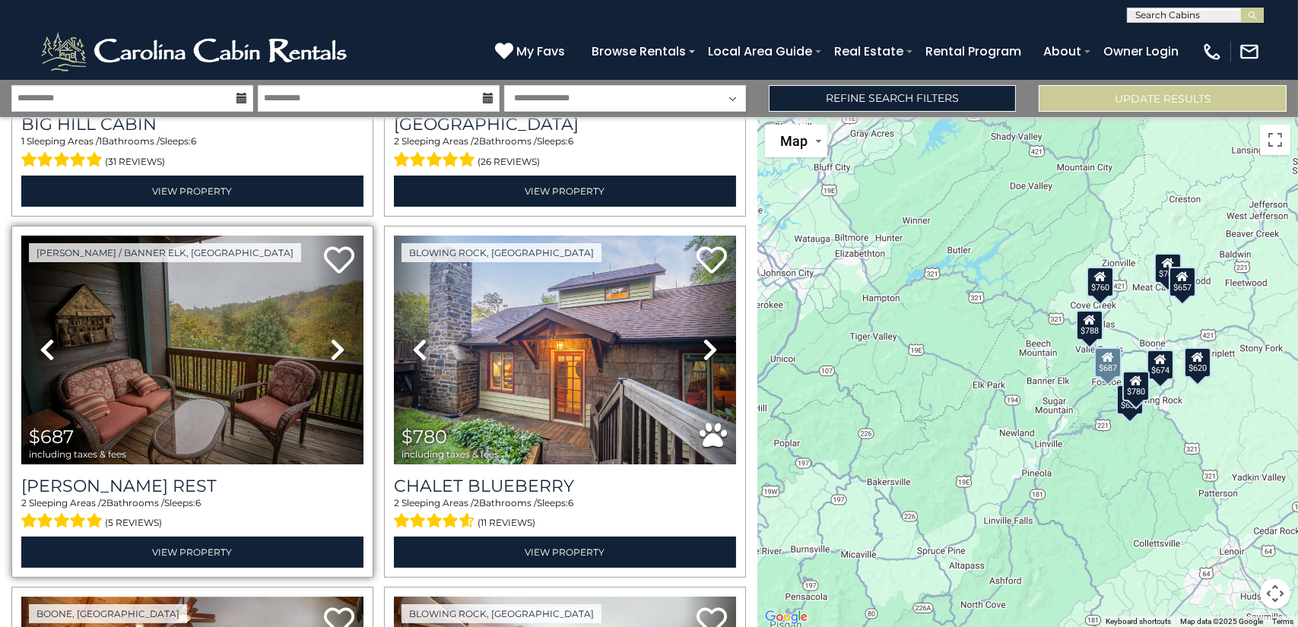
scroll to position [304, 0]
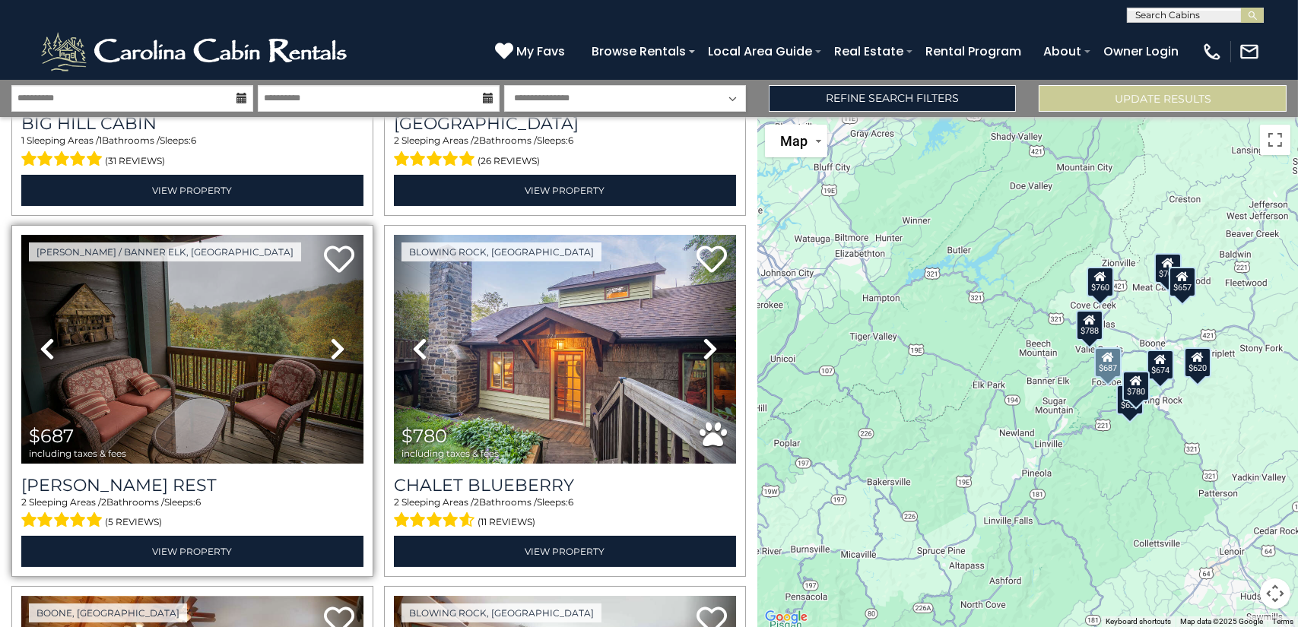
click at [332, 348] on icon at bounding box center [337, 349] width 15 height 24
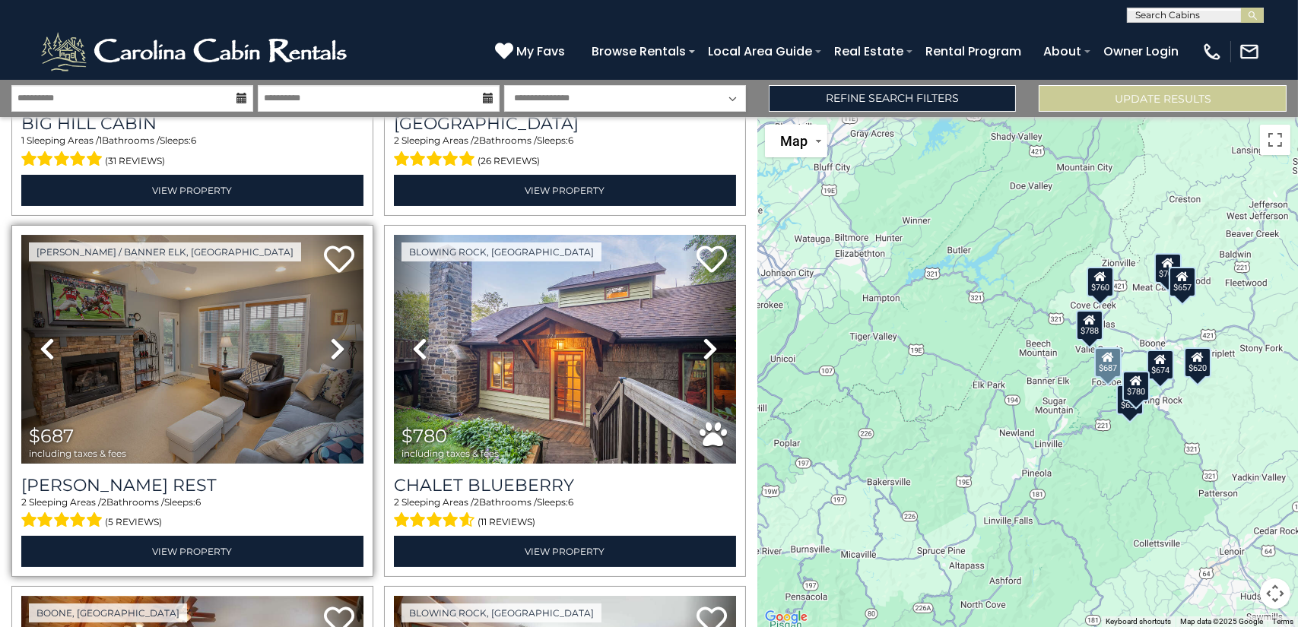
click at [332, 348] on icon at bounding box center [337, 349] width 15 height 24
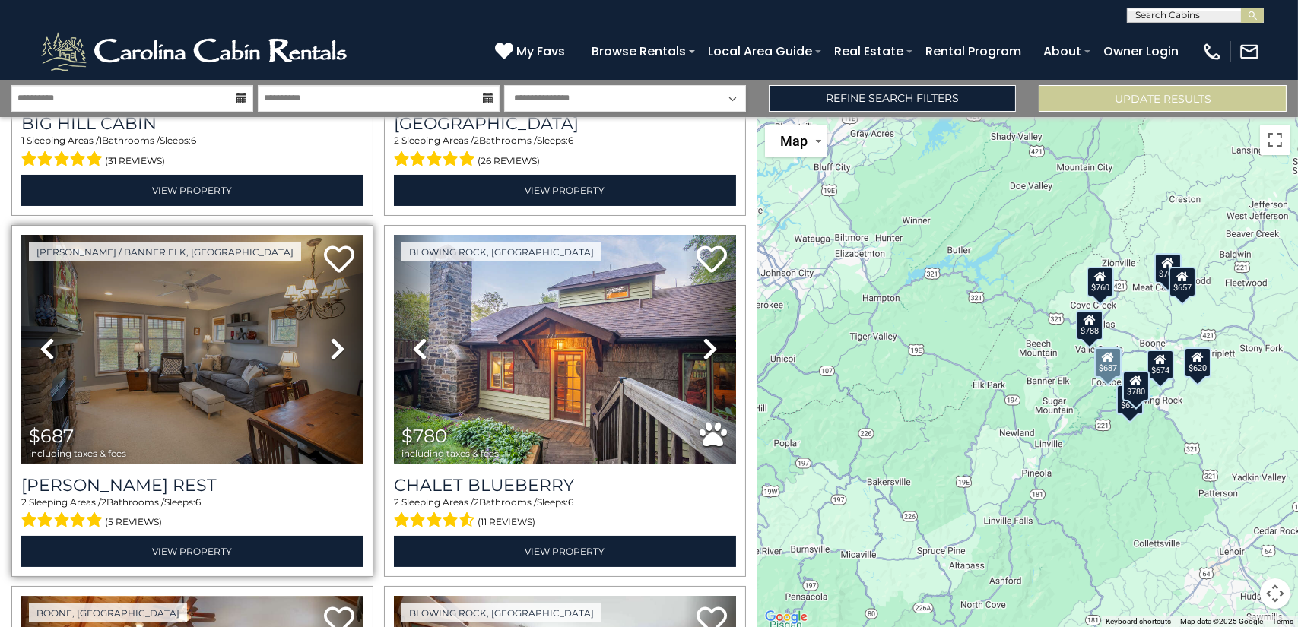
click at [332, 348] on icon at bounding box center [337, 349] width 15 height 24
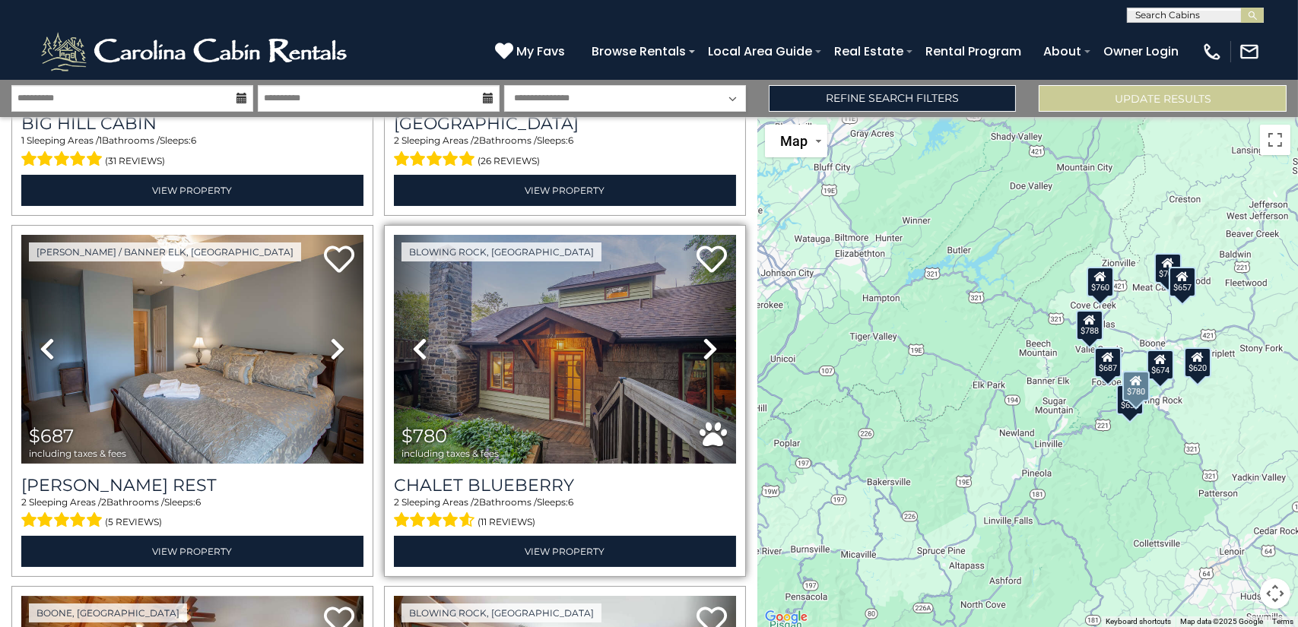
click at [706, 353] on icon at bounding box center [710, 349] width 15 height 24
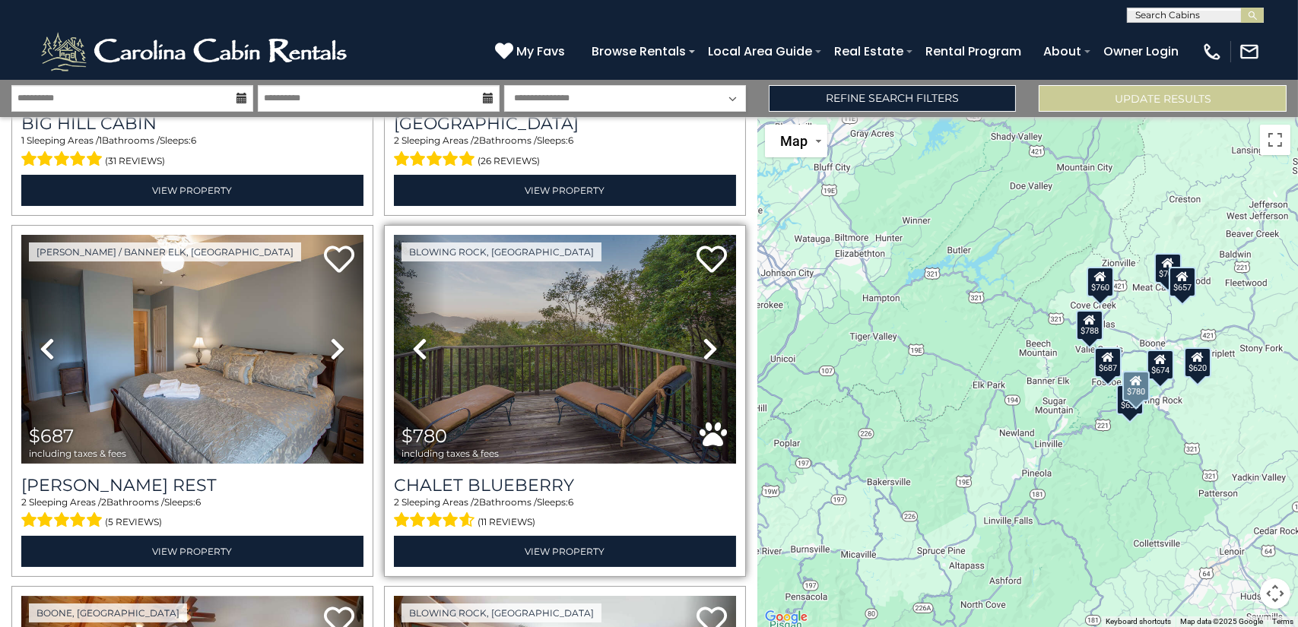
click at [706, 353] on icon at bounding box center [710, 349] width 15 height 24
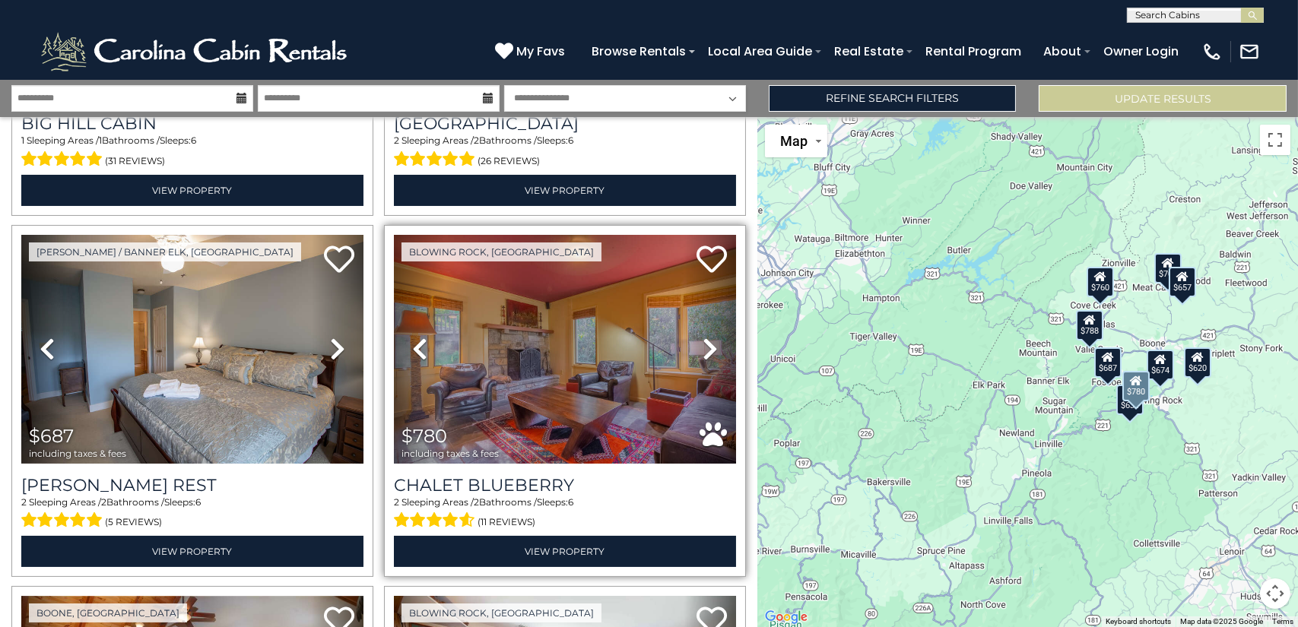
click at [706, 353] on icon at bounding box center [710, 349] width 15 height 24
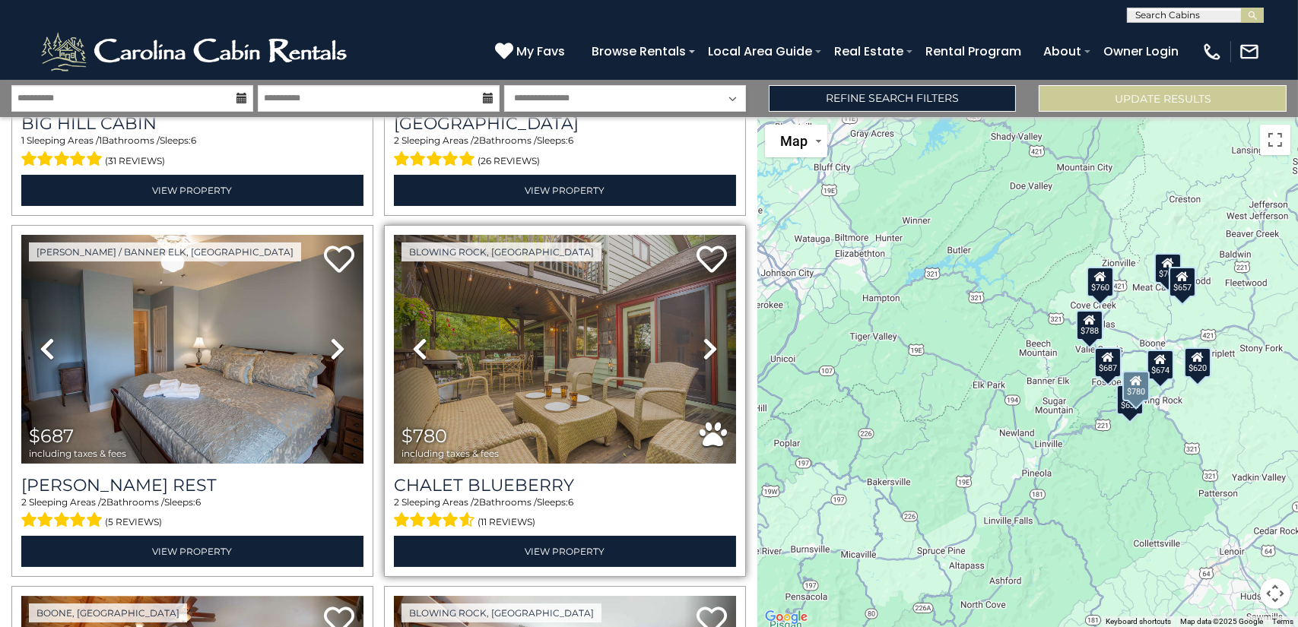
click at [706, 353] on icon at bounding box center [710, 349] width 15 height 24
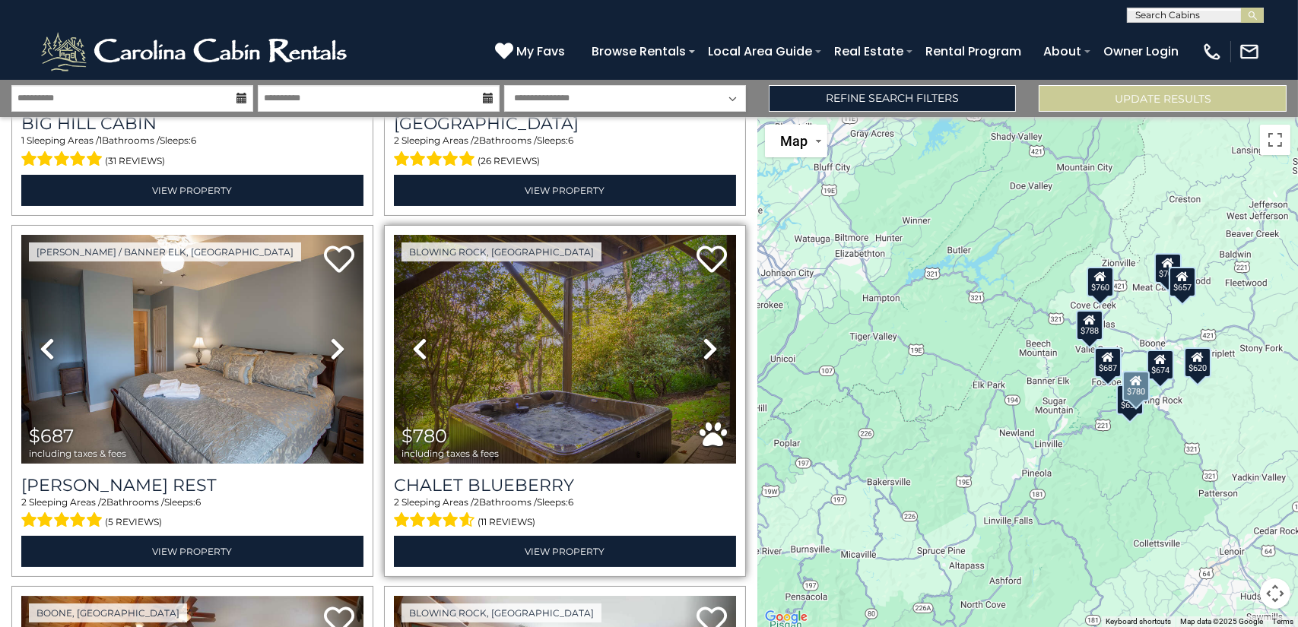
click at [706, 353] on icon at bounding box center [710, 349] width 15 height 24
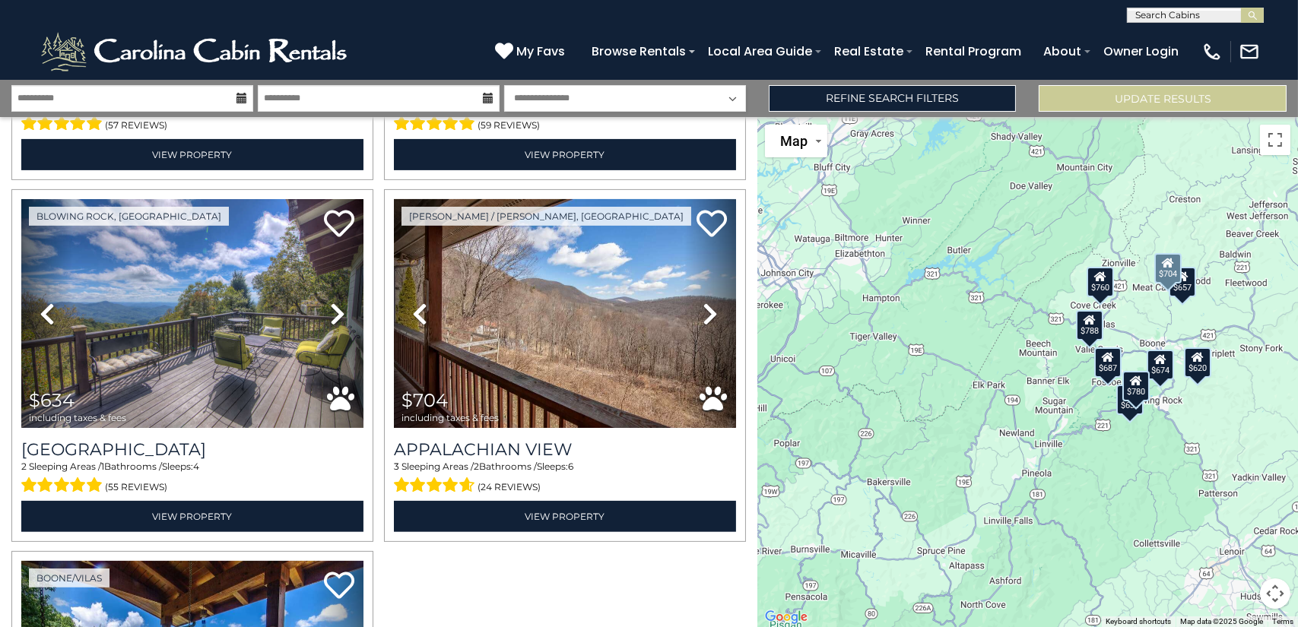
scroll to position [1064, 0]
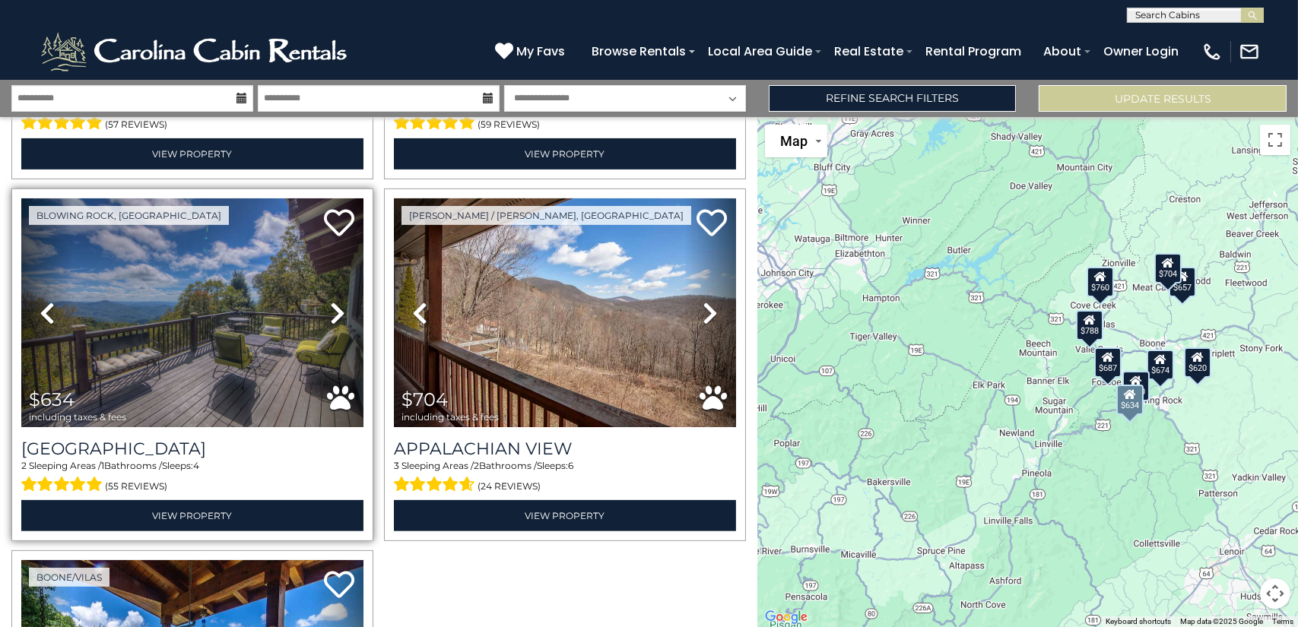
click at [331, 306] on icon at bounding box center [337, 313] width 15 height 24
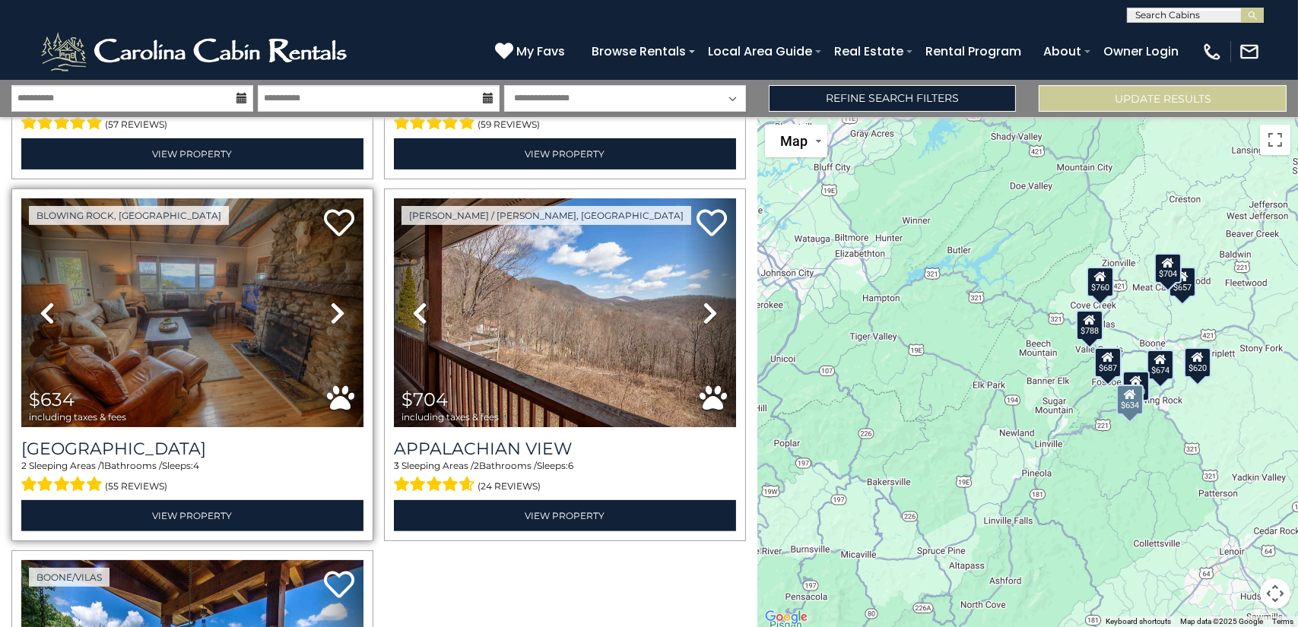
click at [331, 306] on icon at bounding box center [337, 313] width 15 height 24
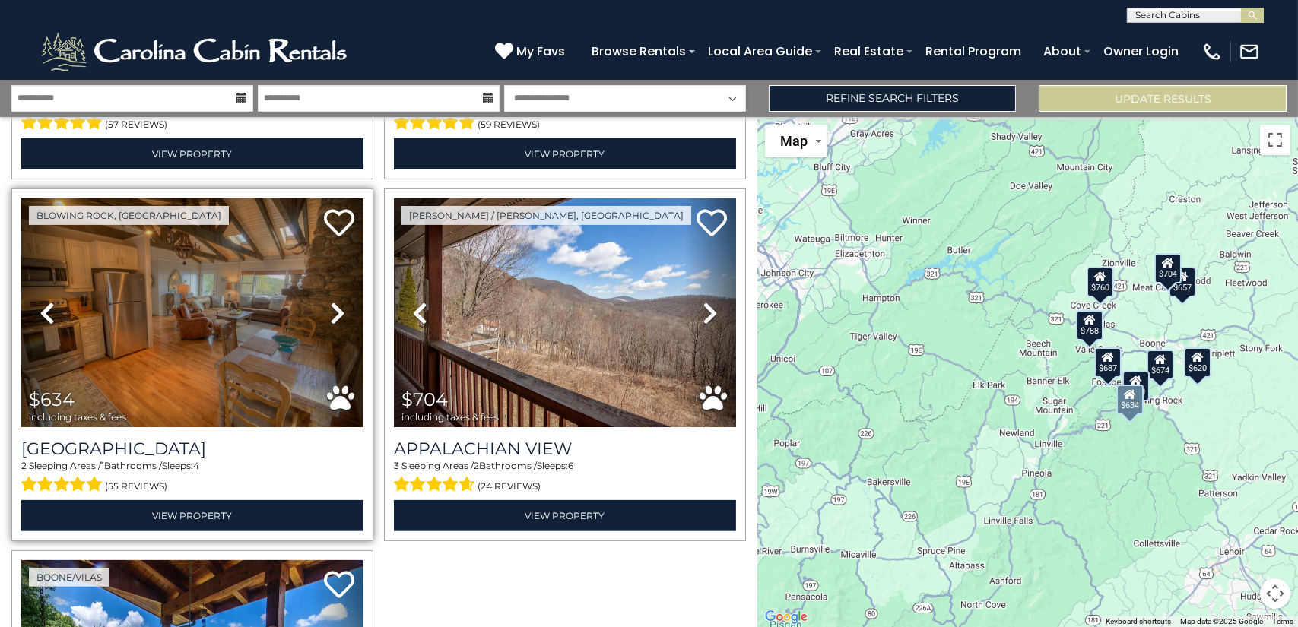
click at [331, 306] on icon at bounding box center [337, 313] width 15 height 24
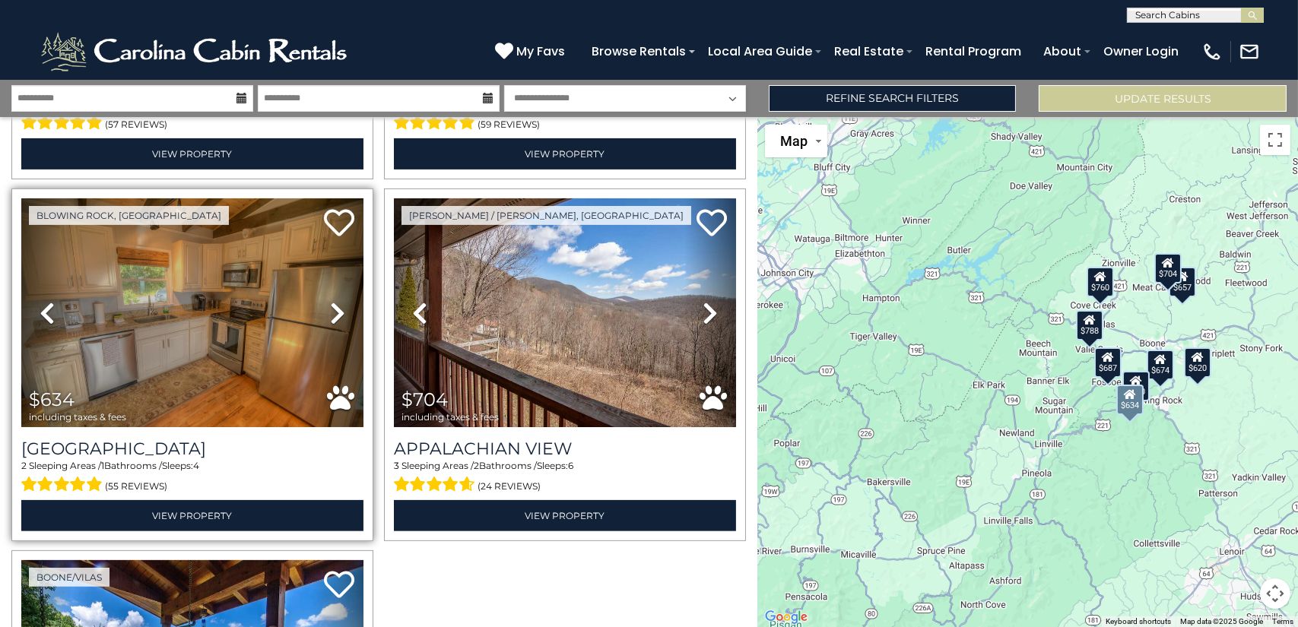
click at [331, 306] on icon at bounding box center [337, 313] width 15 height 24
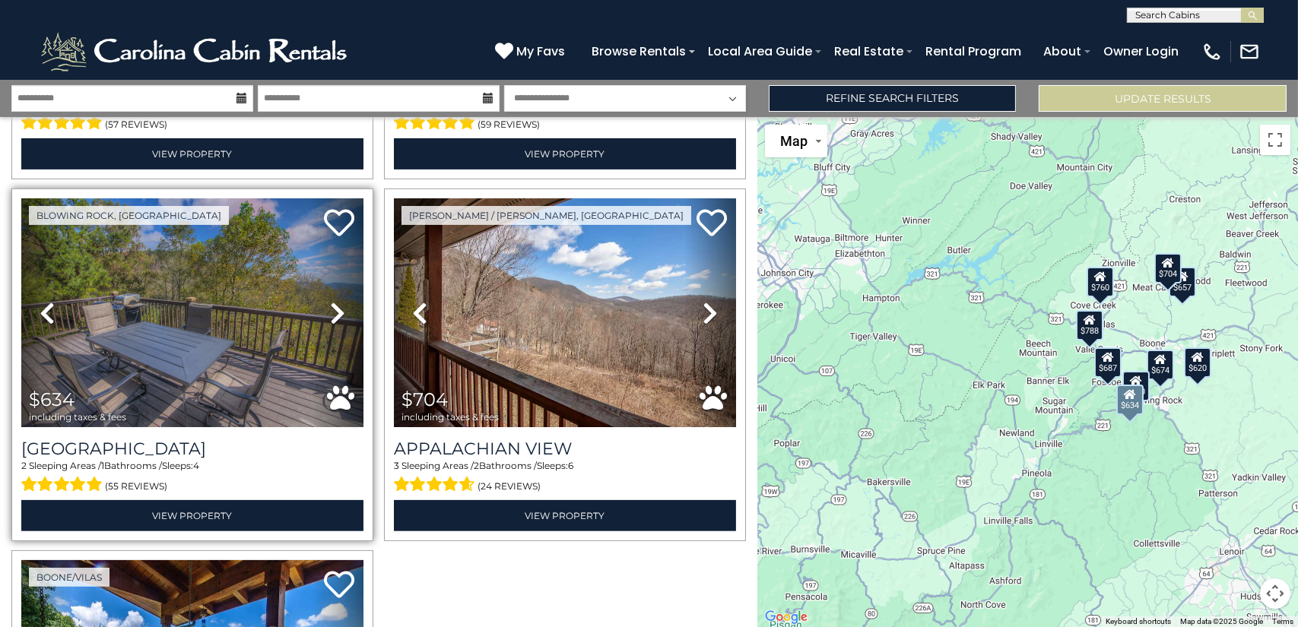
click at [331, 306] on icon at bounding box center [337, 313] width 15 height 24
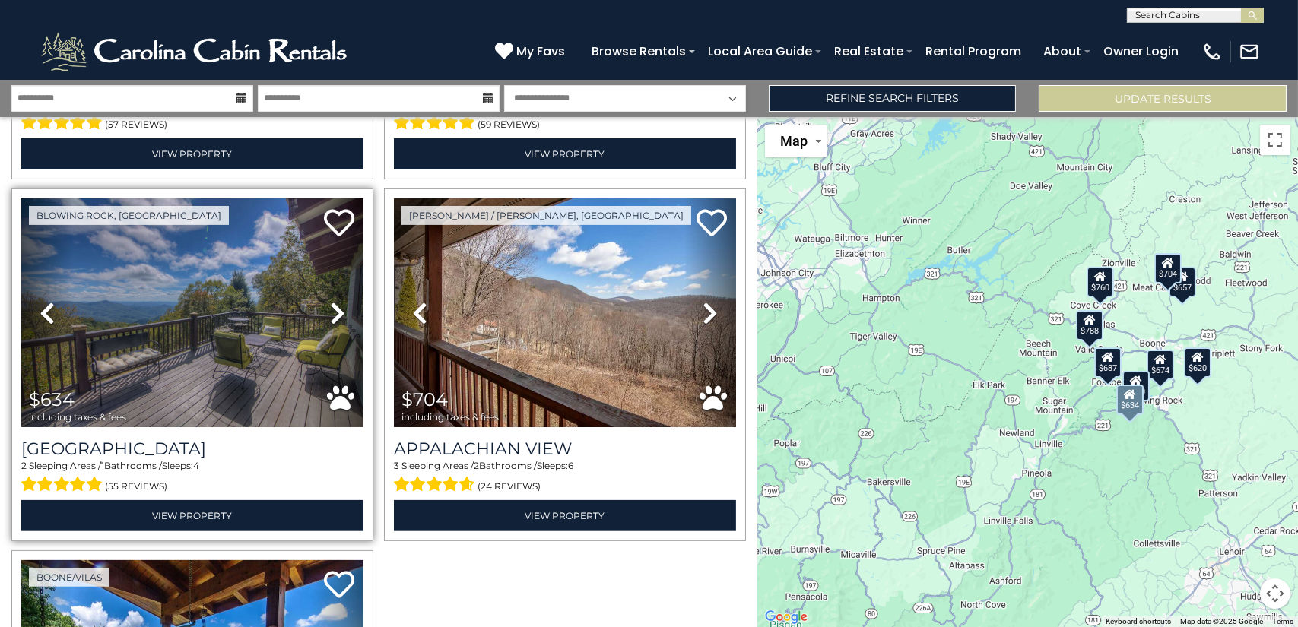
click at [331, 306] on icon at bounding box center [337, 313] width 15 height 24
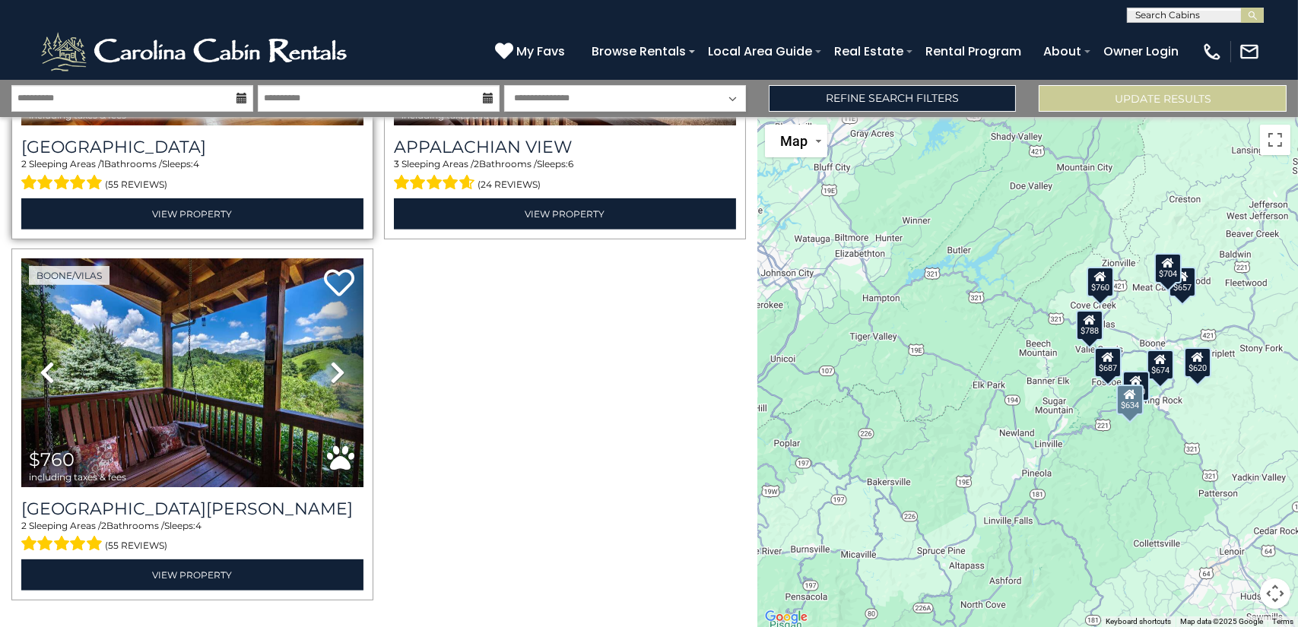
scroll to position [1368, 0]
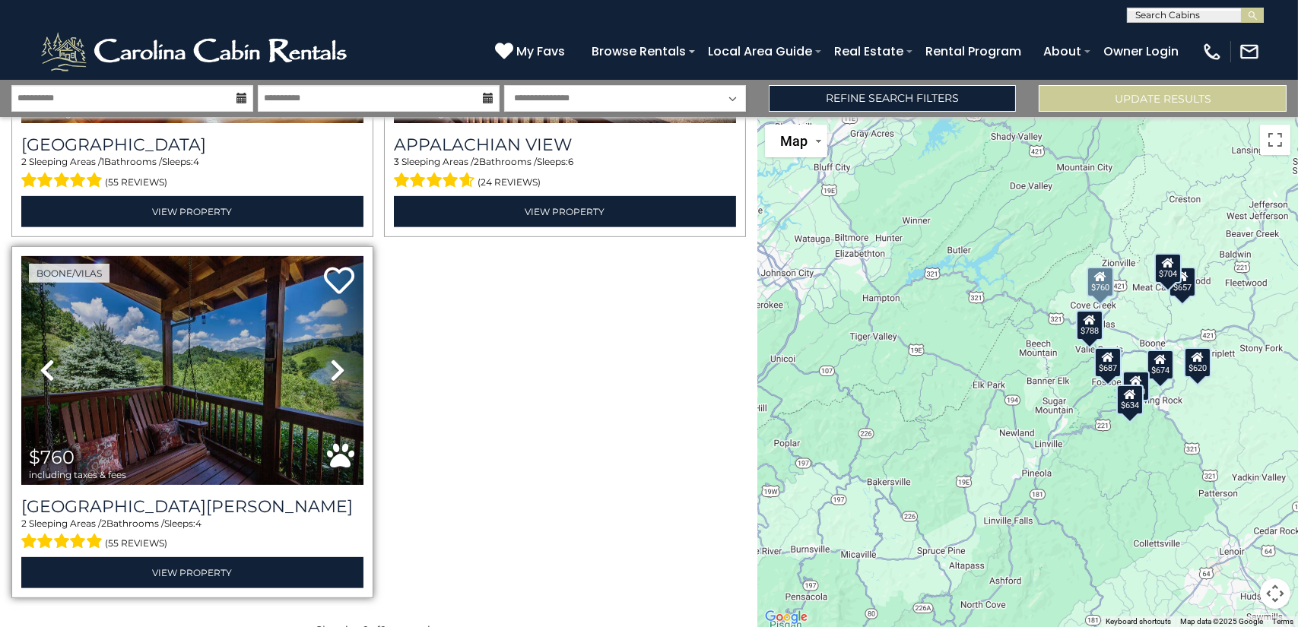
click at [342, 367] on link "Next" at bounding box center [337, 370] width 51 height 229
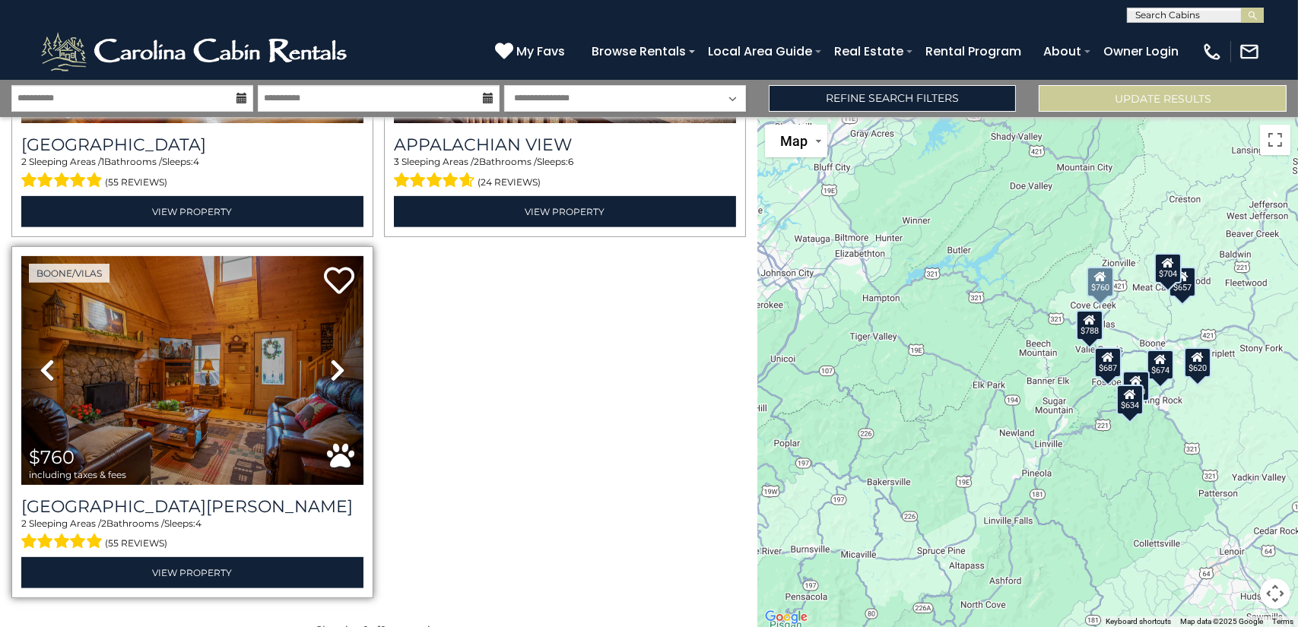
click at [340, 366] on icon at bounding box center [337, 370] width 15 height 24
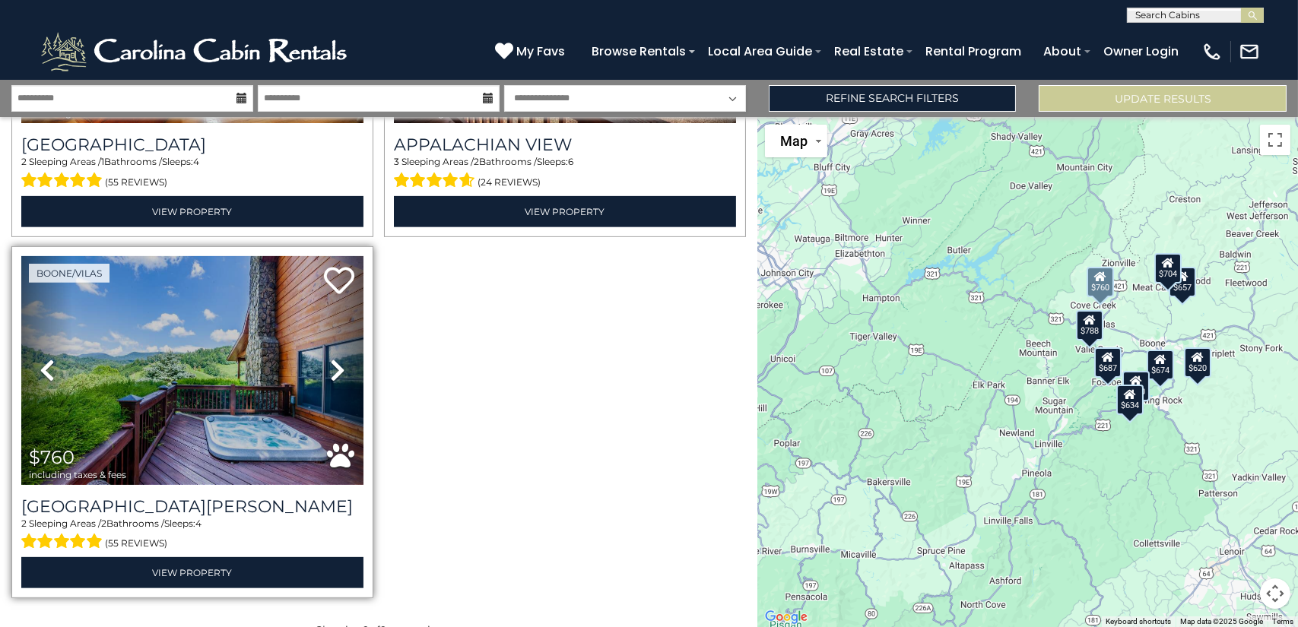
click at [340, 366] on icon at bounding box center [337, 370] width 15 height 24
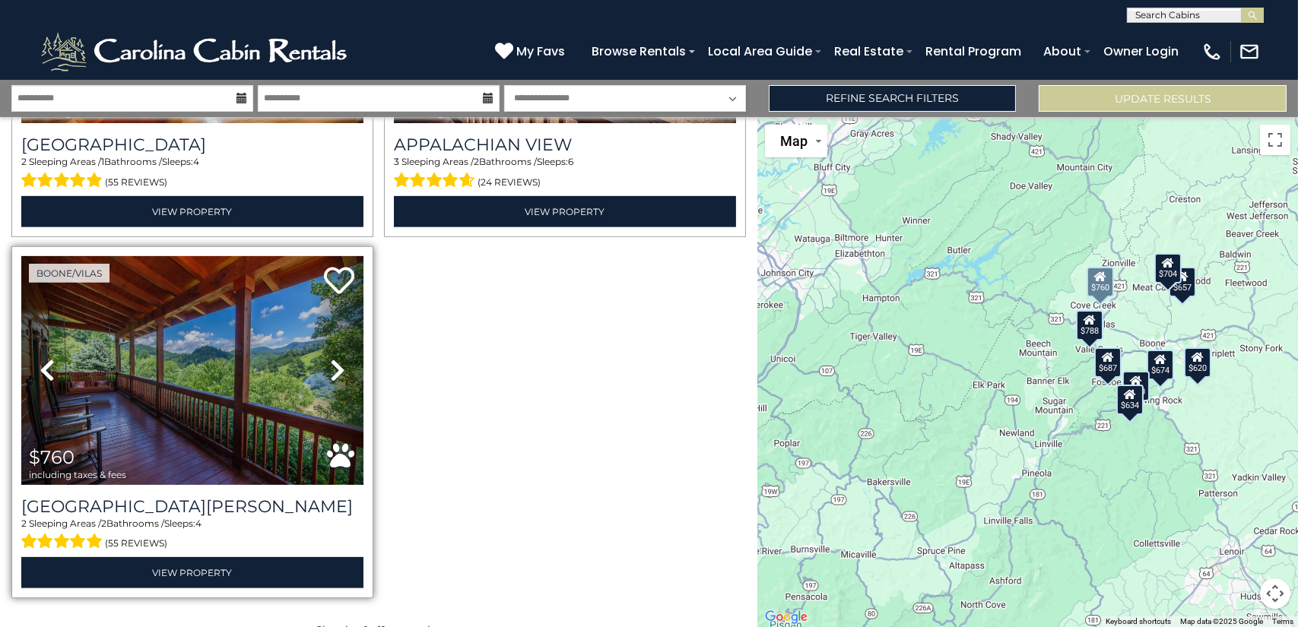
click at [340, 366] on icon at bounding box center [337, 370] width 15 height 24
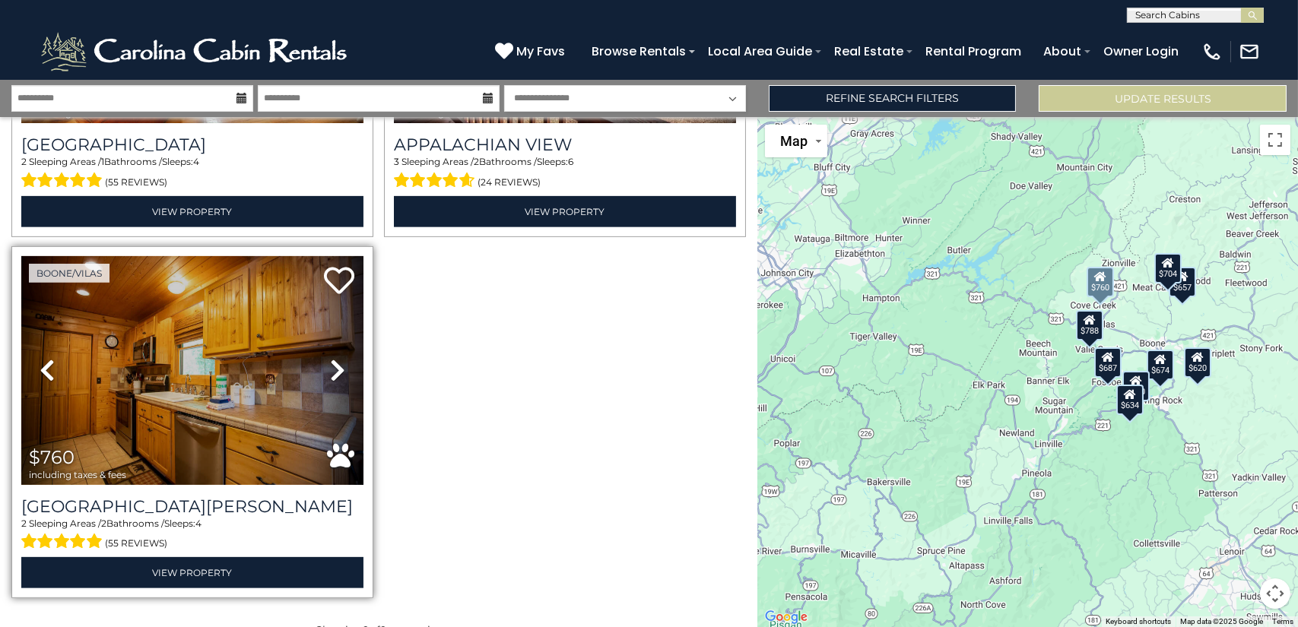
click at [340, 366] on icon at bounding box center [337, 370] width 15 height 24
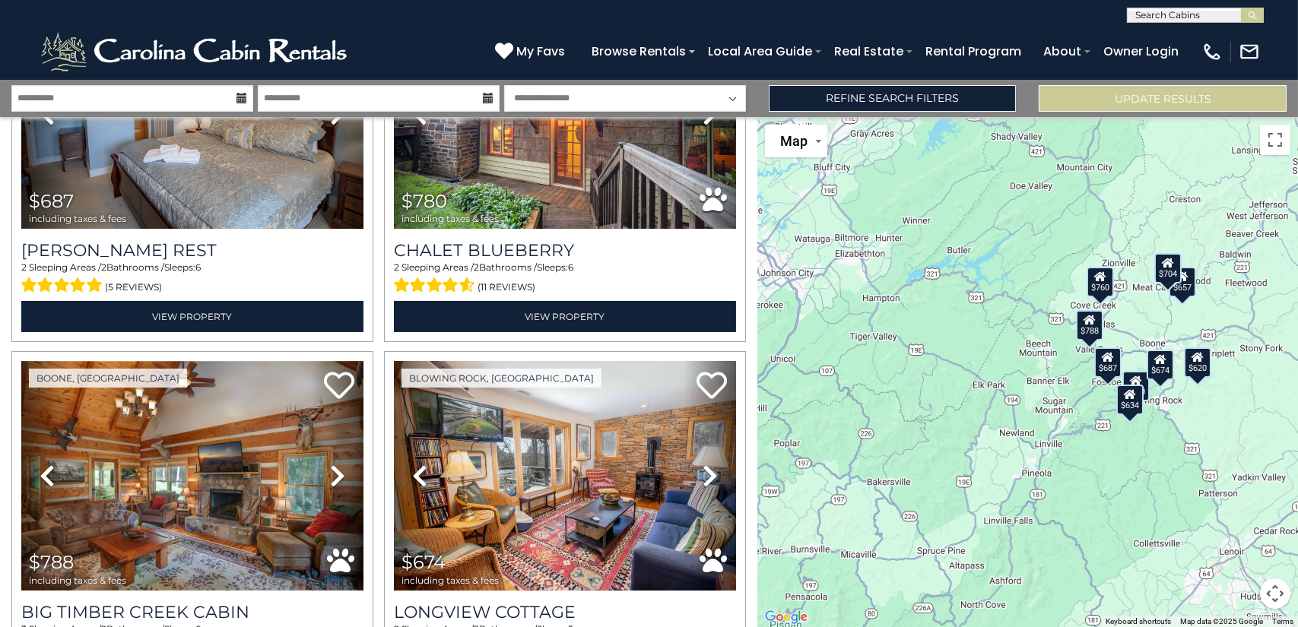
scroll to position [533, 0]
